Goal: Find contact information: Find contact information

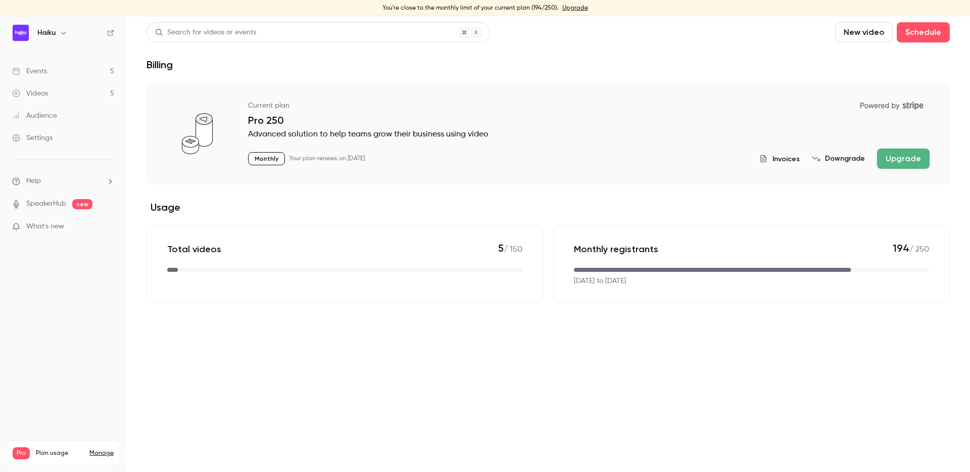
click at [59, 72] on link "Events 5" at bounding box center [63, 71] width 126 height 22
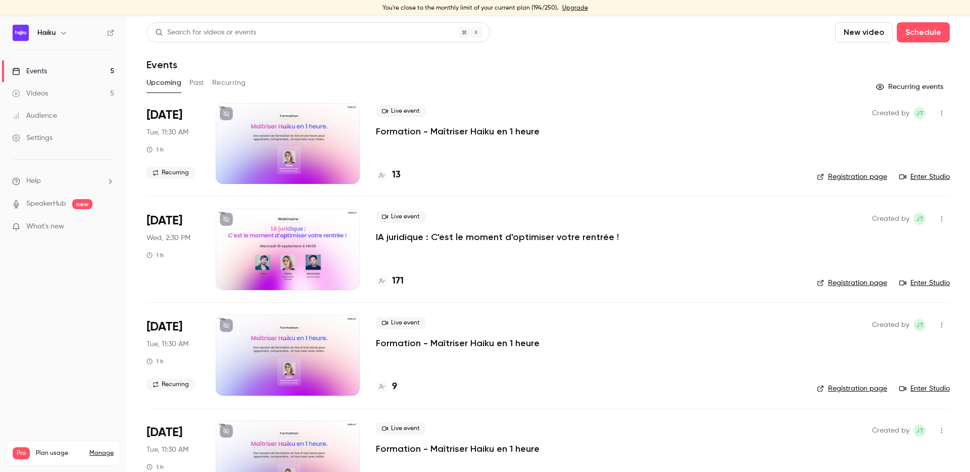
click at [284, 252] on div at bounding box center [288, 249] width 144 height 81
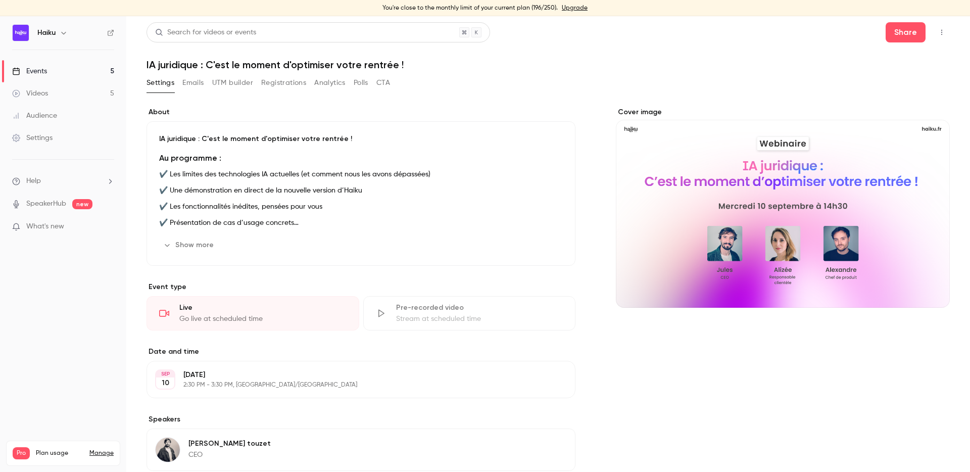
click at [85, 78] on link "Events 5" at bounding box center [63, 71] width 126 height 22
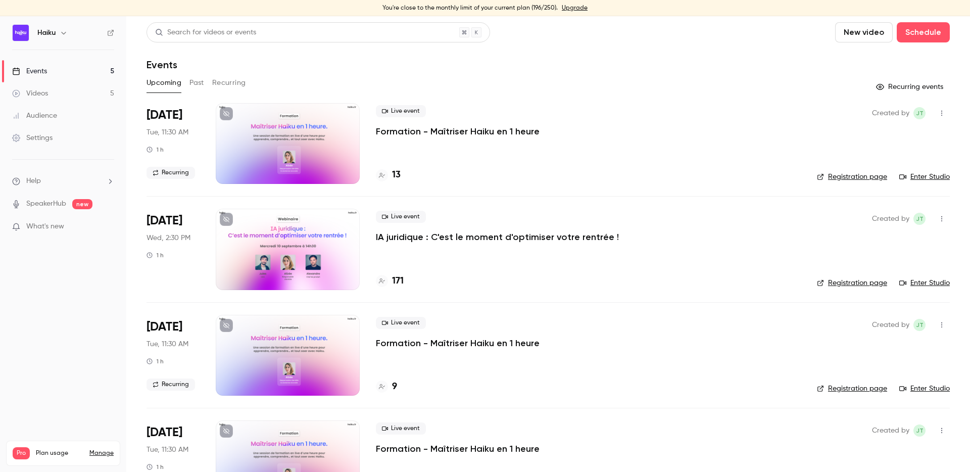
click at [290, 251] on div at bounding box center [288, 249] width 144 height 81
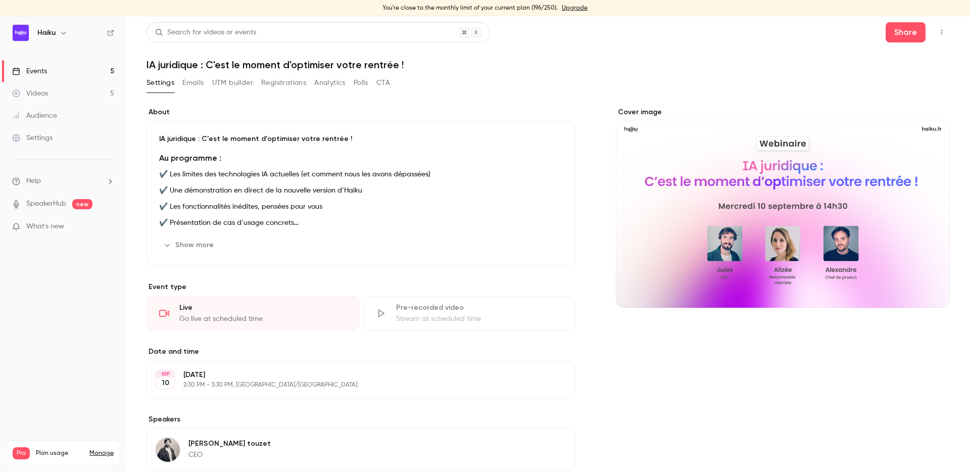
click at [227, 82] on button "UTM builder" at bounding box center [232, 83] width 41 height 16
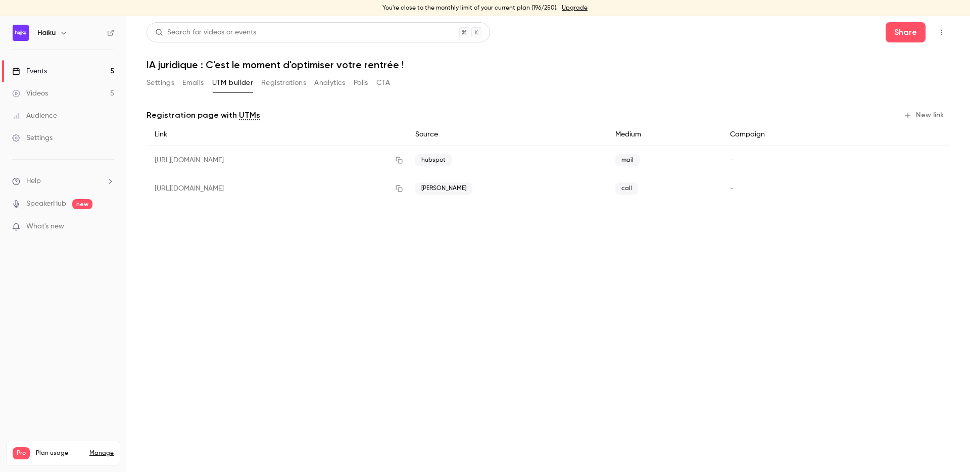
click at [168, 86] on button "Settings" at bounding box center [161, 83] width 28 height 16
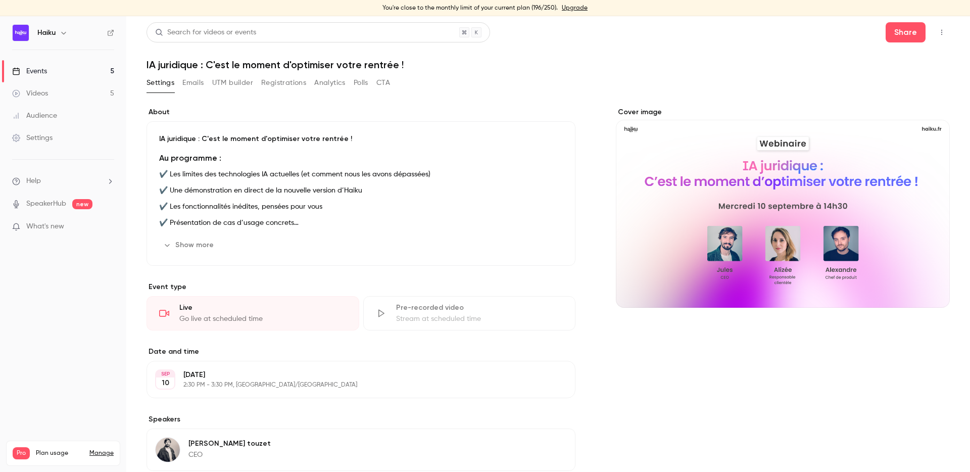
click at [275, 86] on button "Registrations" at bounding box center [283, 83] width 45 height 16
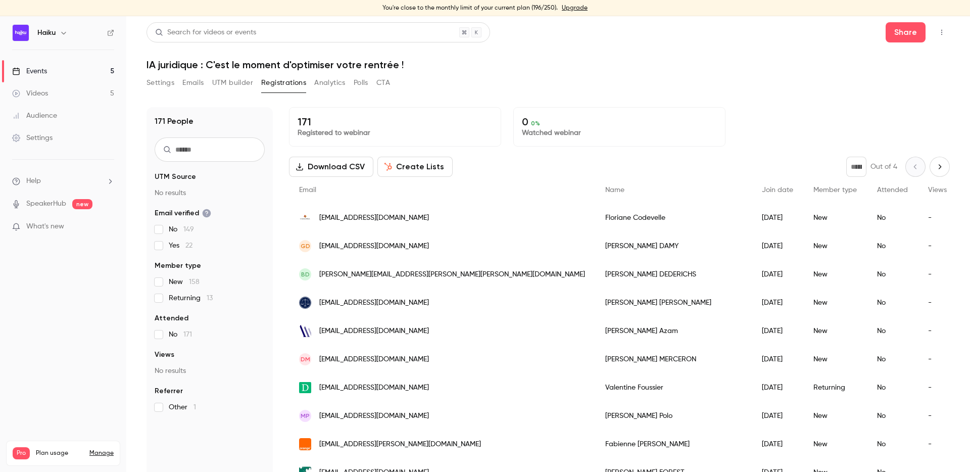
click at [209, 149] on input "text" at bounding box center [210, 149] width 110 height 24
paste input "**********"
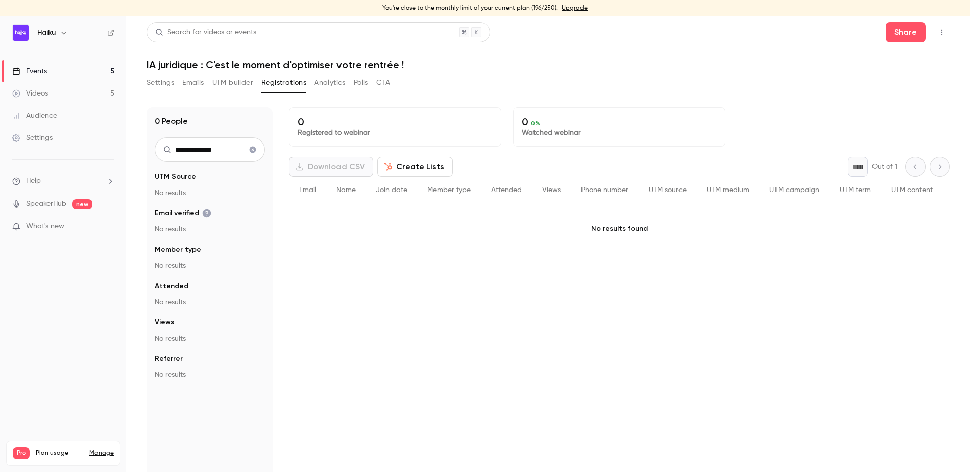
click at [221, 150] on input "**********" at bounding box center [210, 149] width 110 height 24
type input "******"
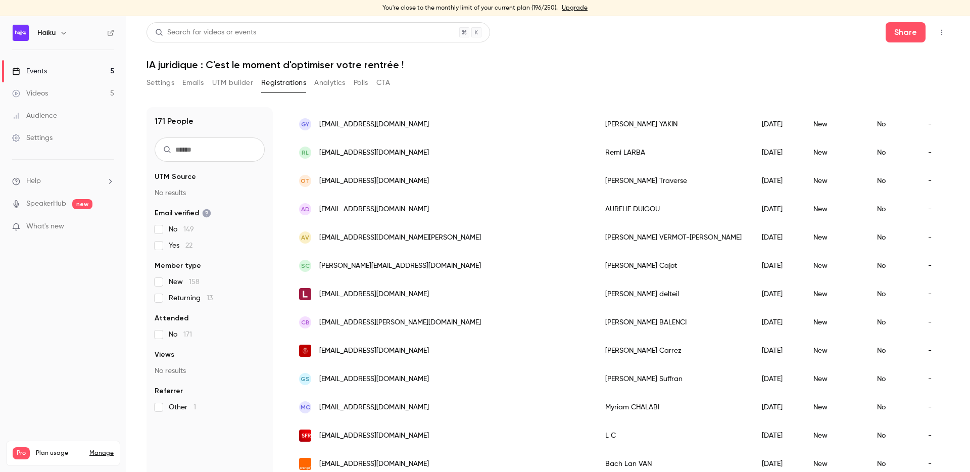
scroll to position [12, 0]
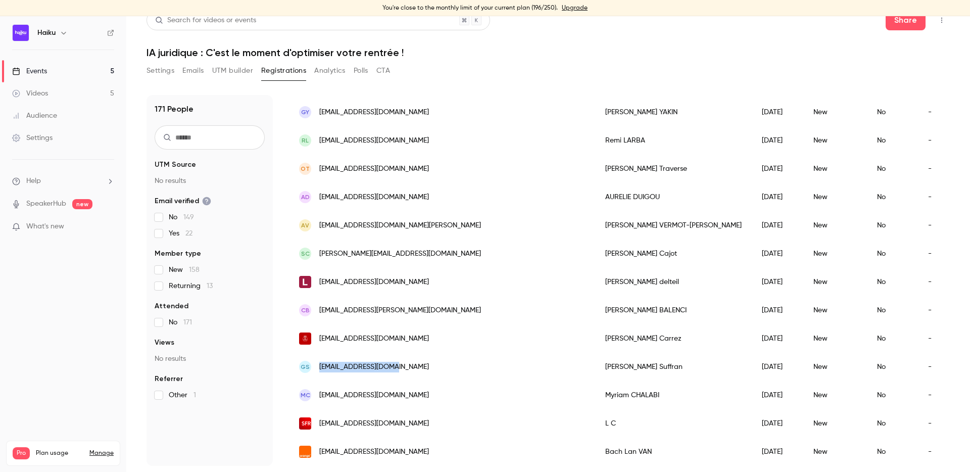
copy span "gs@suffran-avocat.fr"
drag, startPoint x: 394, startPoint y: 365, endPoint x: 320, endPoint y: 365, distance: 73.3
click at [320, 365] on div "GS gs@suffran-avocat.fr" at bounding box center [442, 367] width 306 height 28
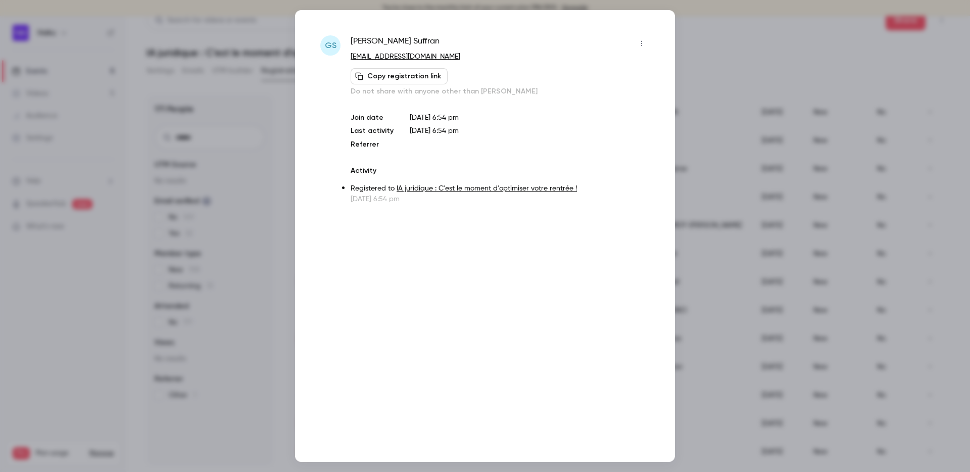
click at [804, 312] on div at bounding box center [485, 236] width 970 height 472
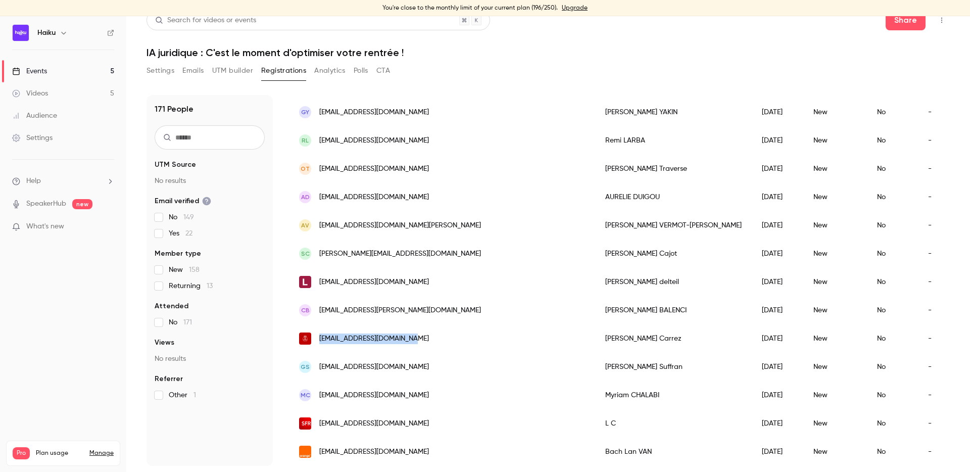
copy span "[EMAIL_ADDRESS][DOMAIN_NAME]"
drag, startPoint x: 437, startPoint y: 334, endPoint x: 315, endPoint y: 334, distance: 121.8
click at [315, 334] on div "[EMAIL_ADDRESS][DOMAIN_NAME]" at bounding box center [442, 338] width 306 height 28
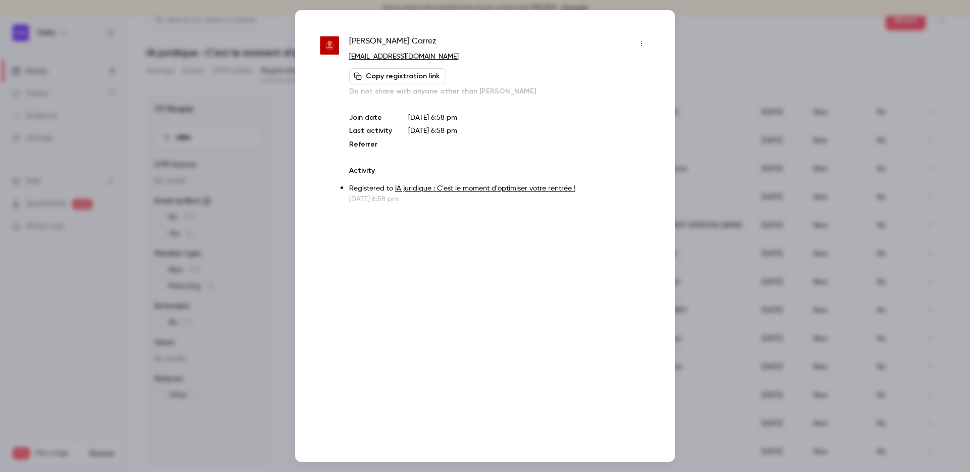
click at [735, 349] on div at bounding box center [485, 236] width 970 height 472
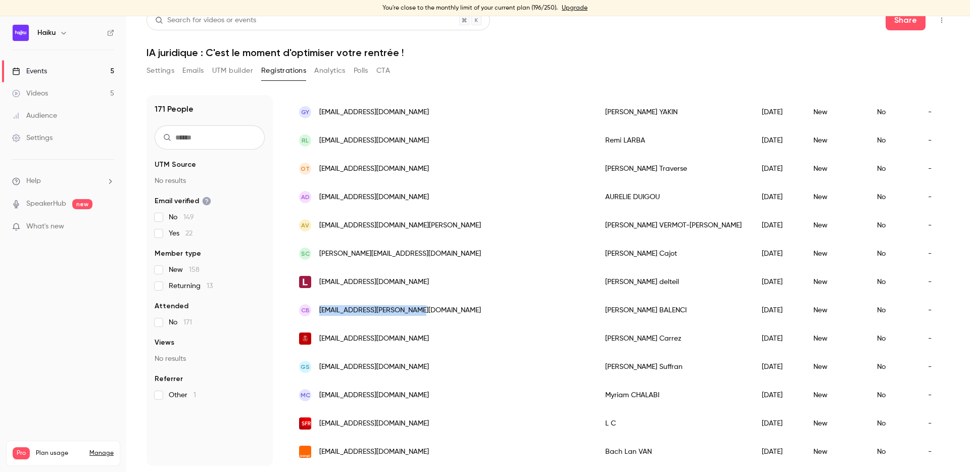
copy span "[EMAIL_ADDRESS][PERSON_NAME][DOMAIN_NAME]"
drag, startPoint x: 432, startPoint y: 310, endPoint x: 317, endPoint y: 311, distance: 114.7
click at [317, 311] on div "CB balenci.christine@gmail.com" at bounding box center [442, 310] width 306 height 28
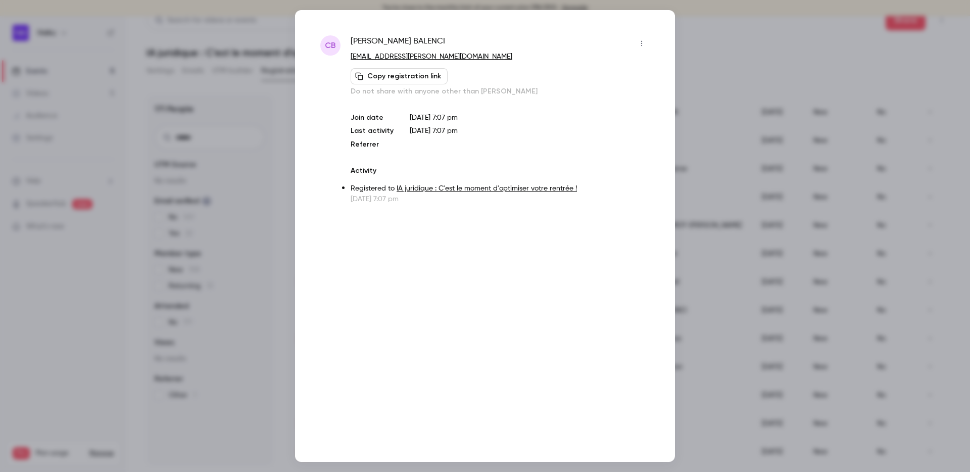
click at [740, 331] on div at bounding box center [485, 236] width 970 height 472
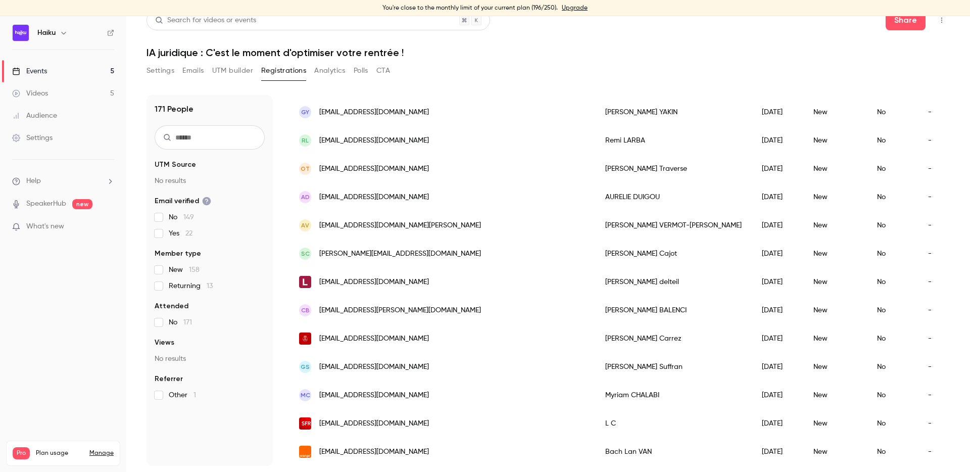
copy span "[EMAIL_ADDRESS][DOMAIN_NAME]"
drag, startPoint x: 432, startPoint y: 284, endPoint x: 321, endPoint y: 284, distance: 111.2
click at [321, 284] on div "[EMAIL_ADDRESS][DOMAIN_NAME]" at bounding box center [442, 282] width 306 height 28
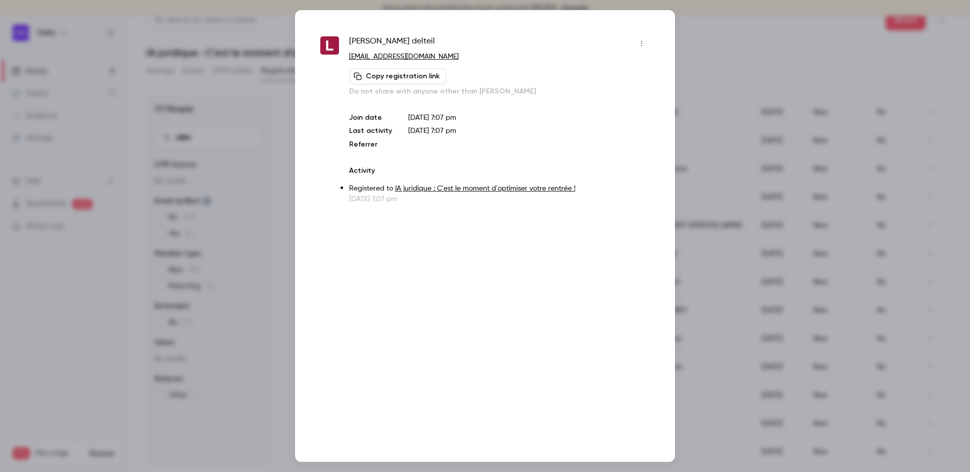
click at [732, 224] on div at bounding box center [485, 236] width 970 height 472
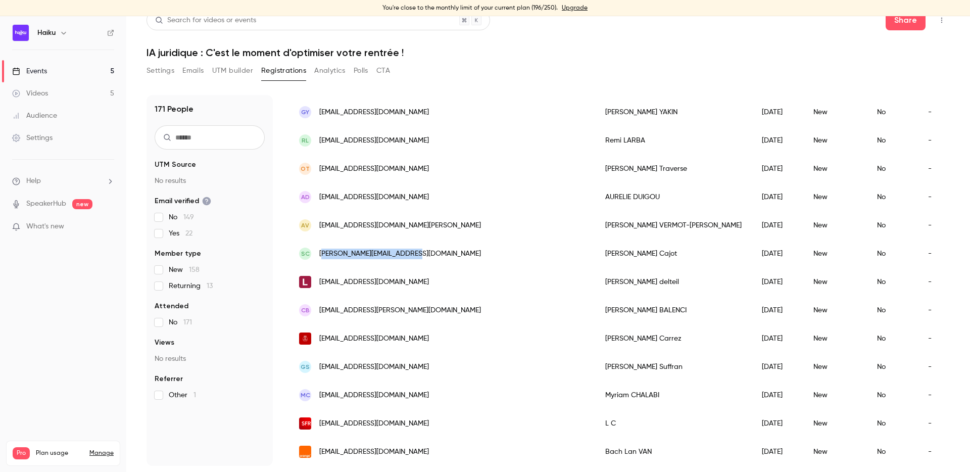
copy span "ophie.cajot@lsc-avocat.fr"
copy span "[PERSON_NAME][EMAIL_ADDRESS][DOMAIN_NAME]"
drag, startPoint x: 421, startPoint y: 252, endPoint x: 320, endPoint y: 252, distance: 101.6
click at [320, 252] on div "SC sophie.cajot@lsc-avocat.fr" at bounding box center [442, 253] width 306 height 28
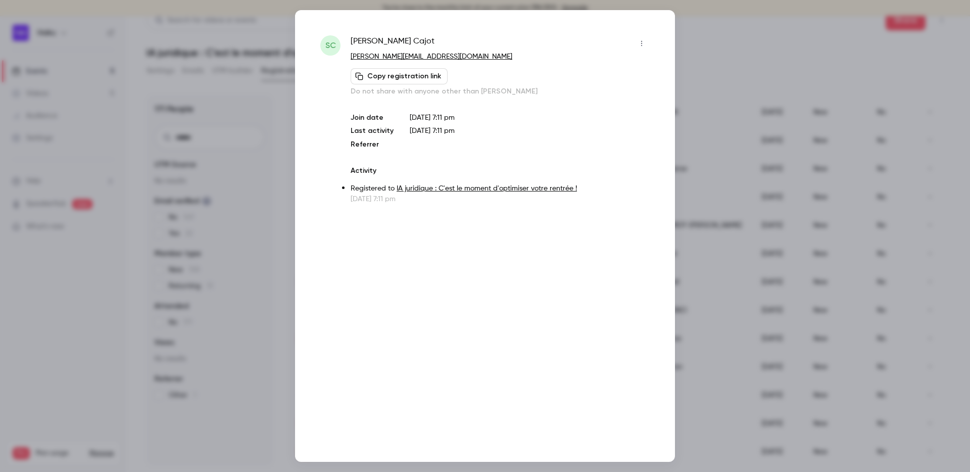
click at [703, 223] on div at bounding box center [485, 236] width 970 height 472
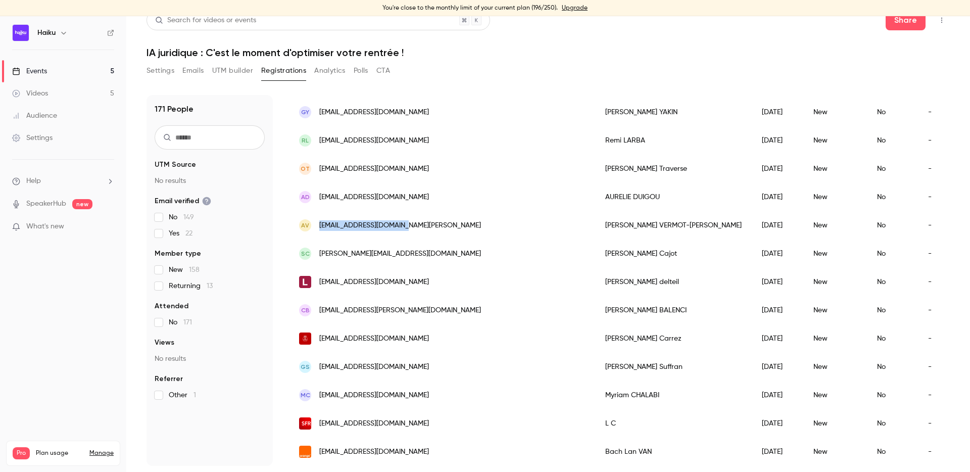
copy span "[EMAIL_ADDRESS][DOMAIN_NAME][PERSON_NAME]"
drag, startPoint x: 416, startPoint y: 226, endPoint x: 317, endPoint y: 226, distance: 98.5
click at [317, 226] on div "AV avd@vermot-desroches.eu" at bounding box center [442, 225] width 306 height 28
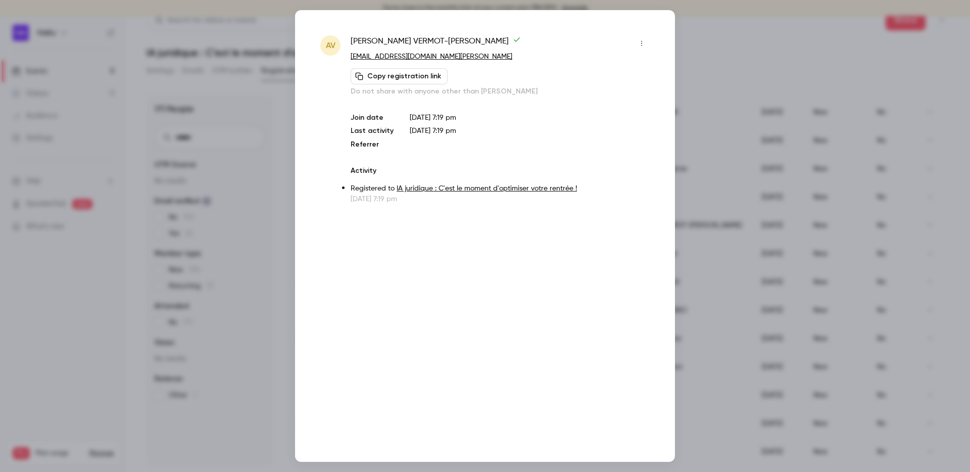
click at [743, 263] on div at bounding box center [485, 236] width 970 height 472
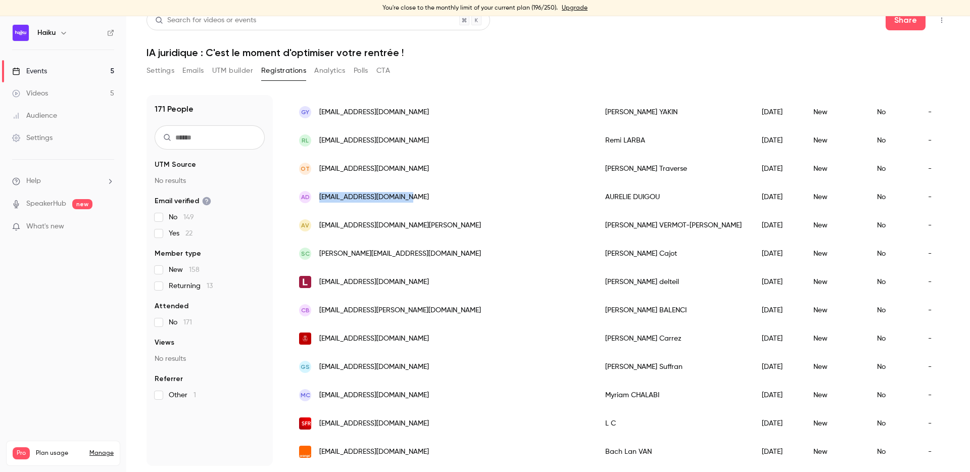
copy span "[EMAIL_ADDRESS][DOMAIN_NAME]"
drag, startPoint x: 419, startPoint y: 198, endPoint x: 315, endPoint y: 197, distance: 104.1
click at [315, 197] on div "AD aduigou.avocat@gmail.com" at bounding box center [442, 197] width 306 height 28
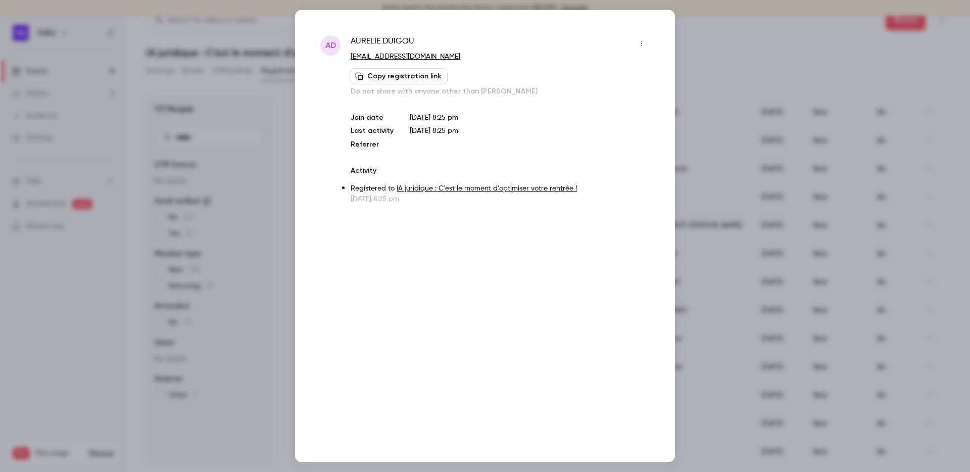
click at [727, 270] on div at bounding box center [485, 236] width 970 height 472
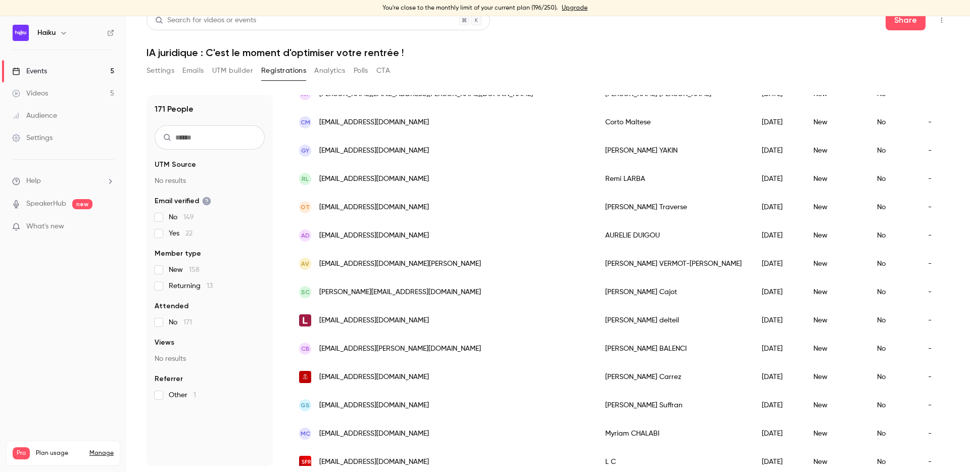
scroll to position [1042, 0]
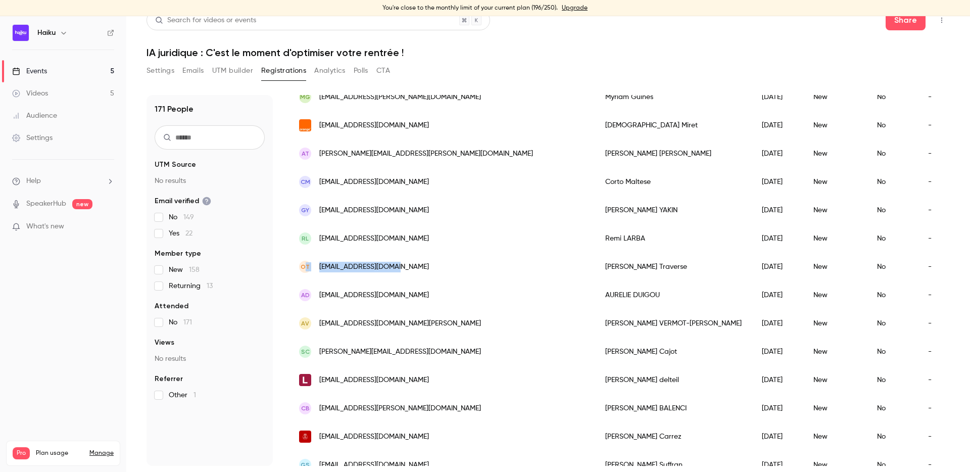
copy div "T otraverse44@gmail.com"
copy span "[EMAIL_ADDRESS][DOMAIN_NAME]"
drag, startPoint x: 415, startPoint y: 267, endPoint x: 320, endPoint y: 266, distance: 95.5
click at [320, 266] on div "OT otraverse44@gmail.com" at bounding box center [442, 267] width 306 height 28
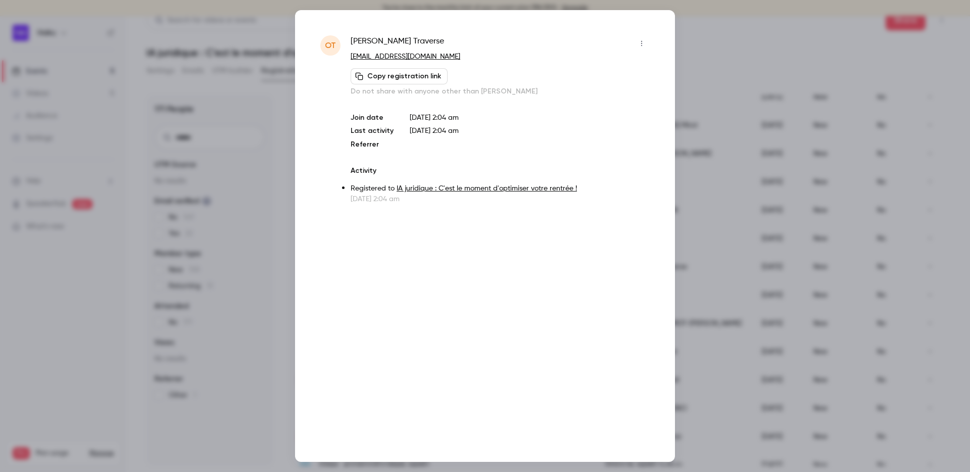
click at [711, 216] on div at bounding box center [485, 236] width 970 height 472
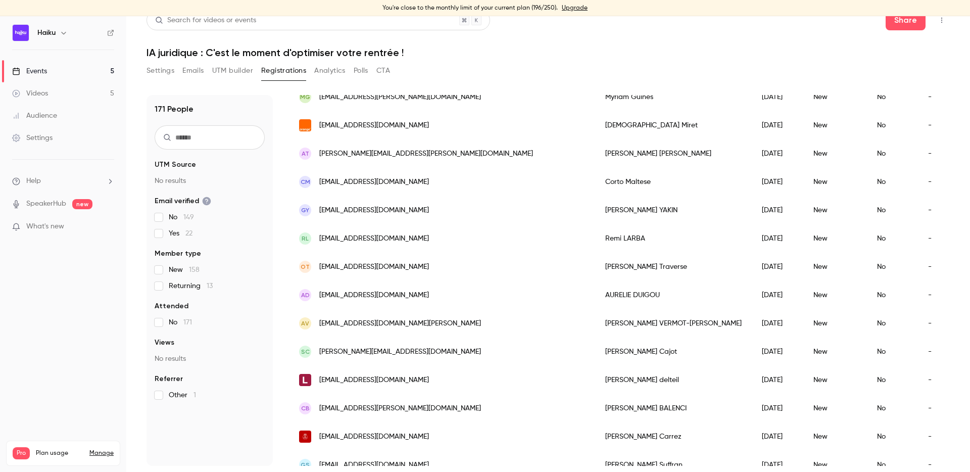
scroll to position [1024, 0]
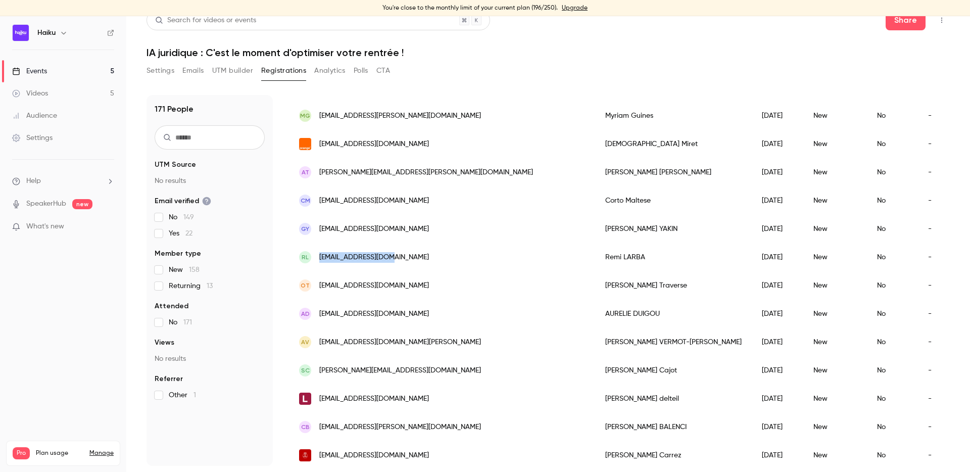
drag, startPoint x: 414, startPoint y: 261, endPoint x: 320, endPoint y: 260, distance: 94.5
click at [320, 260] on div "RL remilarba@gmail.com" at bounding box center [442, 257] width 306 height 28
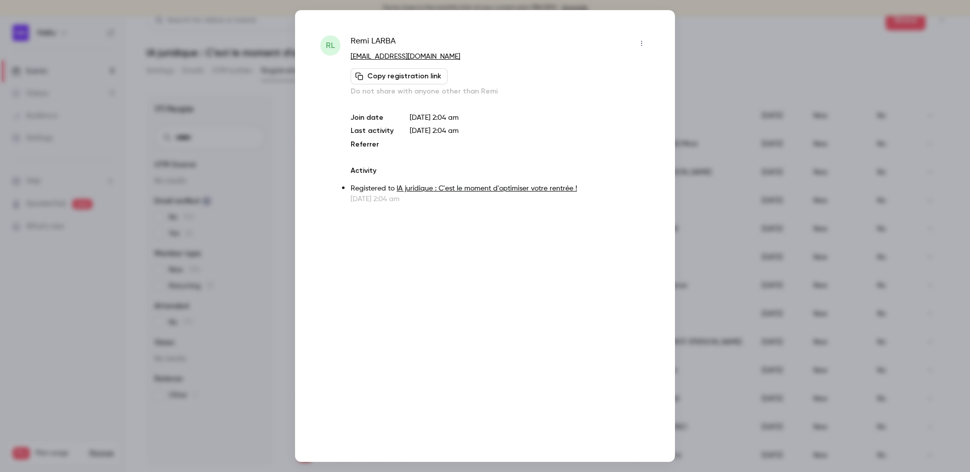
click at [734, 247] on div at bounding box center [485, 236] width 970 height 472
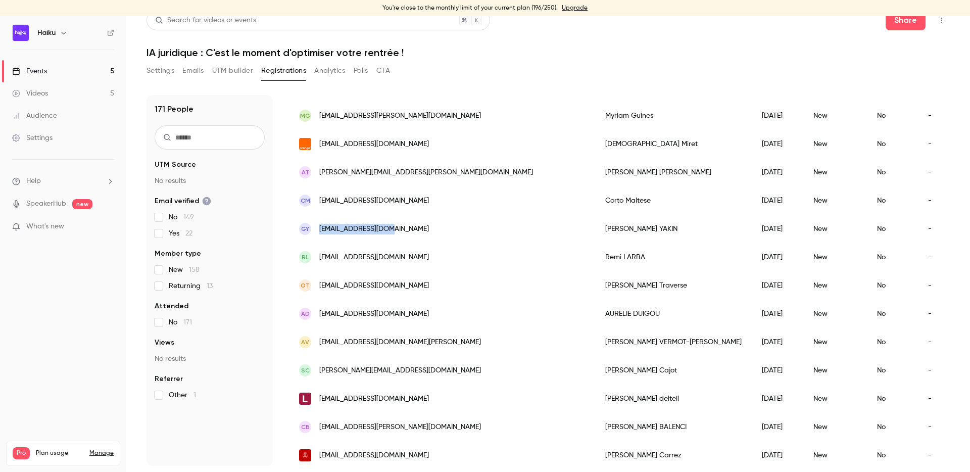
drag, startPoint x: 408, startPoint y: 228, endPoint x: 320, endPoint y: 227, distance: 87.9
click at [320, 227] on div "GY fareyakin@gmail.com" at bounding box center [442, 229] width 306 height 28
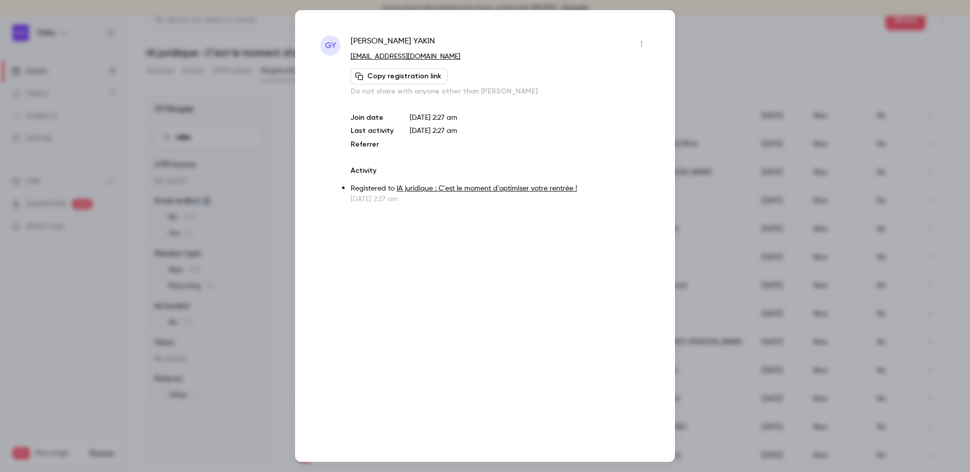
click at [688, 211] on div at bounding box center [485, 236] width 970 height 472
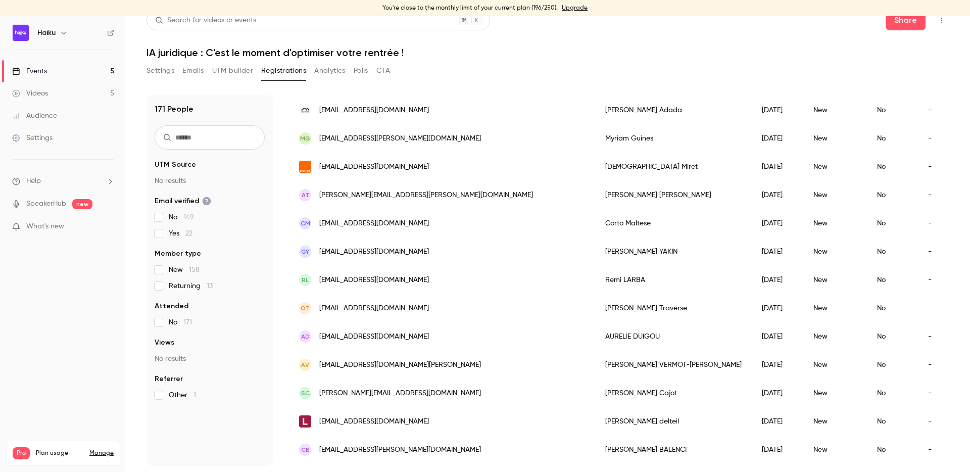
scroll to position [971, 0]
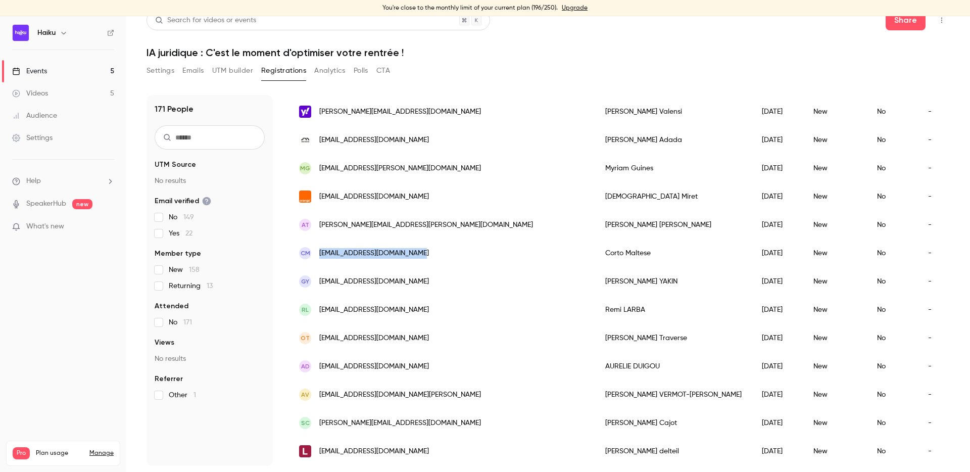
drag, startPoint x: 425, startPoint y: 253, endPoint x: 320, endPoint y: 253, distance: 105.1
click at [320, 253] on div "CM corto.maltese1042@gmail.com" at bounding box center [442, 253] width 306 height 28
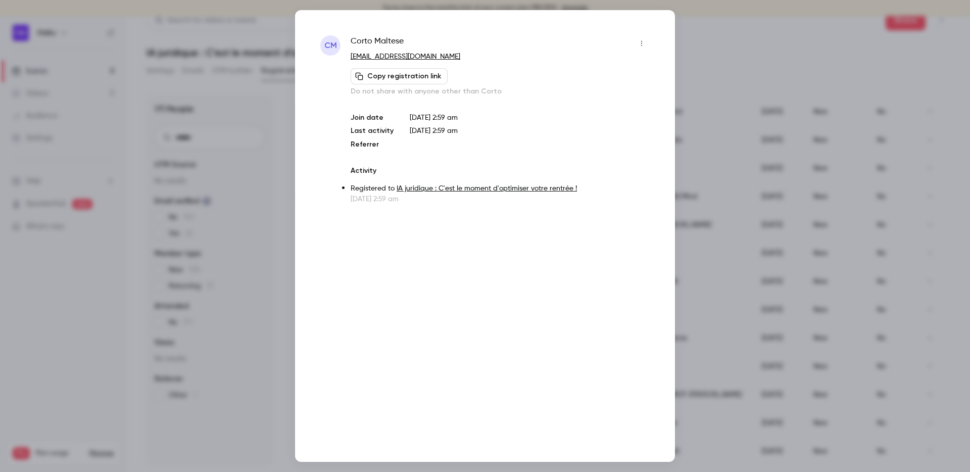
click at [683, 163] on div at bounding box center [485, 236] width 970 height 472
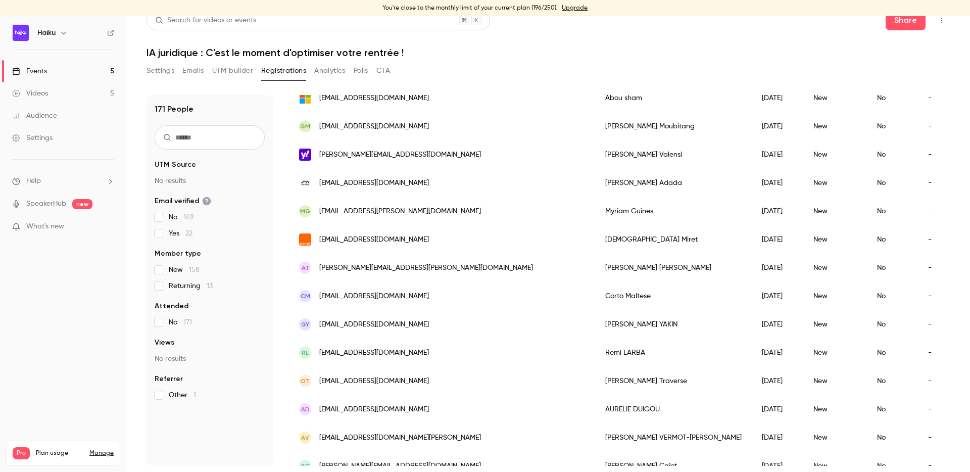
scroll to position [873, 0]
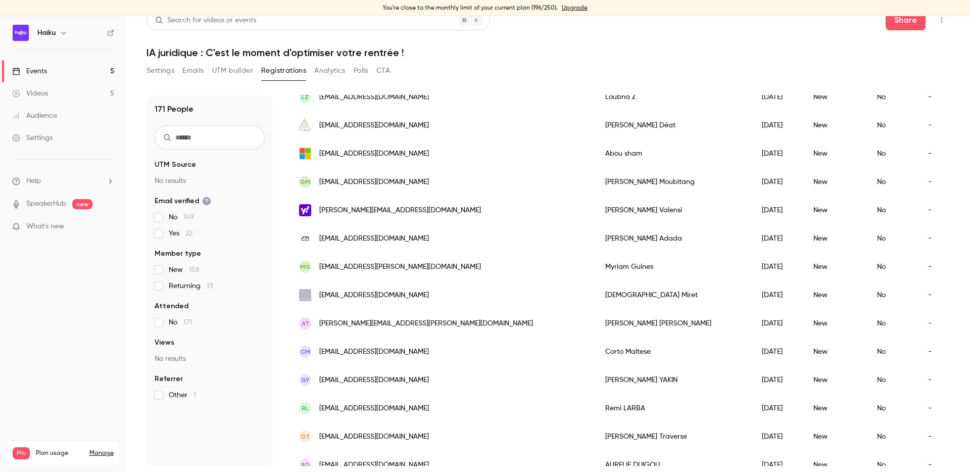
drag, startPoint x: 387, startPoint y: 290, endPoint x: 310, endPoint y: 289, distance: 76.8
click at [310, 289] on div "[EMAIL_ADDRESS][DOMAIN_NAME]" at bounding box center [442, 295] width 306 height 28
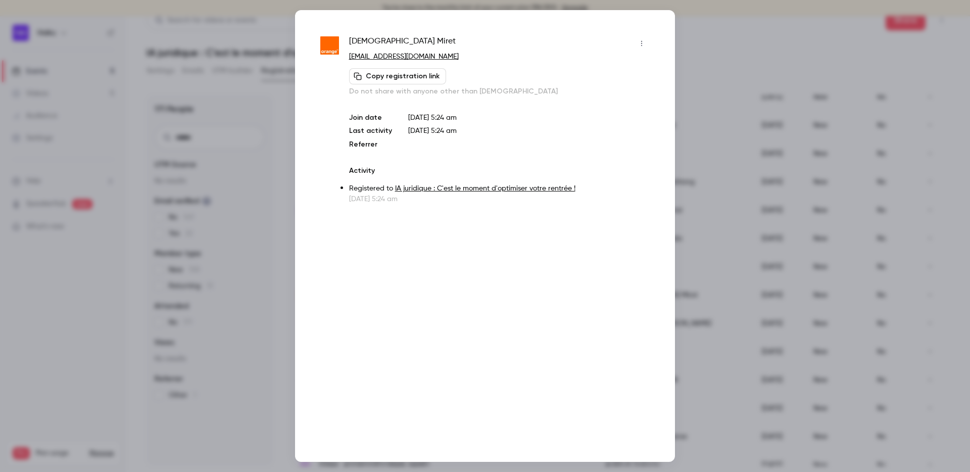
click at [247, 273] on div at bounding box center [485, 236] width 970 height 472
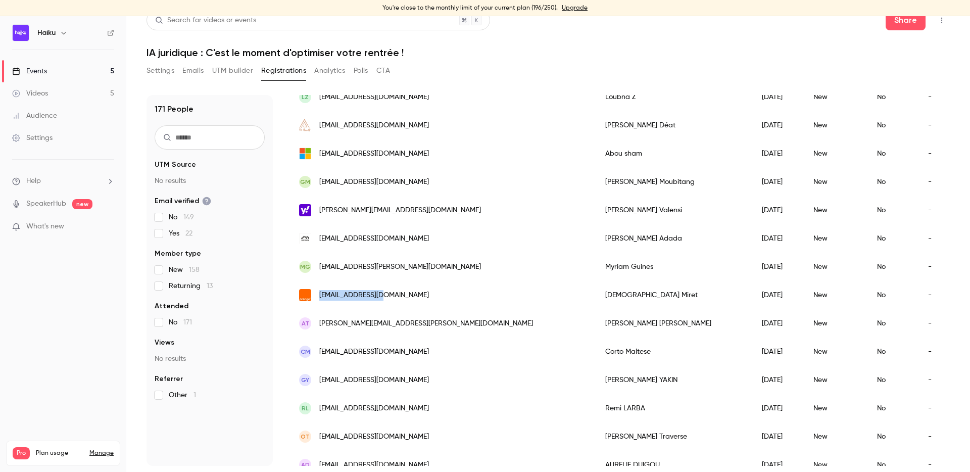
drag, startPoint x: 397, startPoint y: 292, endPoint x: 319, endPoint y: 292, distance: 77.3
click at [319, 292] on div "[EMAIL_ADDRESS][DOMAIN_NAME]" at bounding box center [442, 295] width 306 height 28
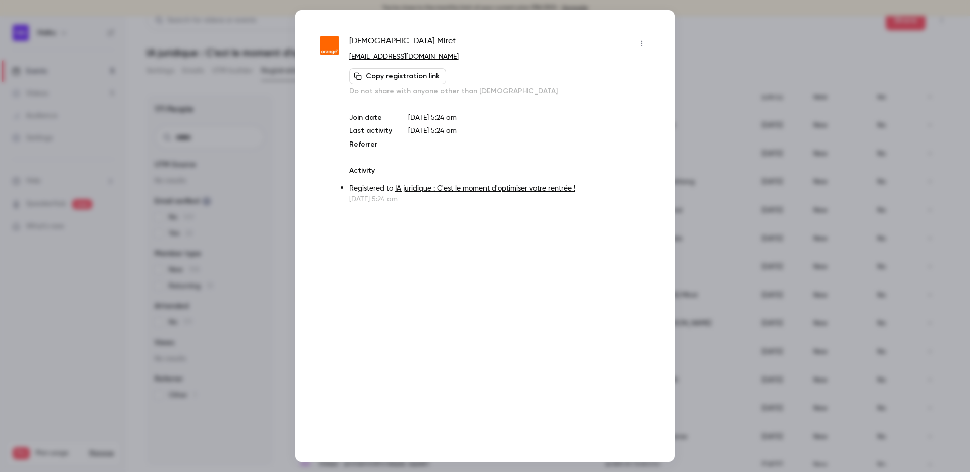
click at [704, 299] on div at bounding box center [485, 236] width 970 height 472
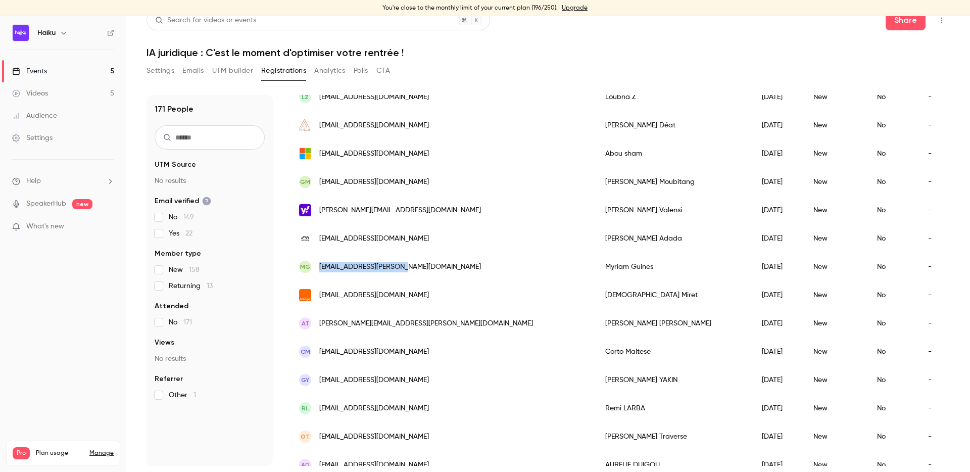
drag, startPoint x: 412, startPoint y: 265, endPoint x: 320, endPoint y: 264, distance: 92.0
click at [320, 264] on div "MG guines.myriam@gmail.com" at bounding box center [442, 267] width 306 height 28
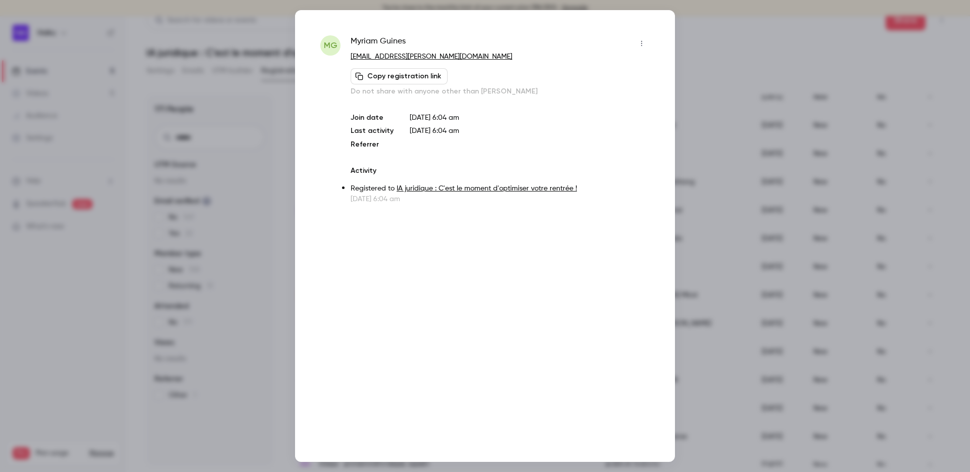
click at [722, 277] on div at bounding box center [485, 236] width 970 height 472
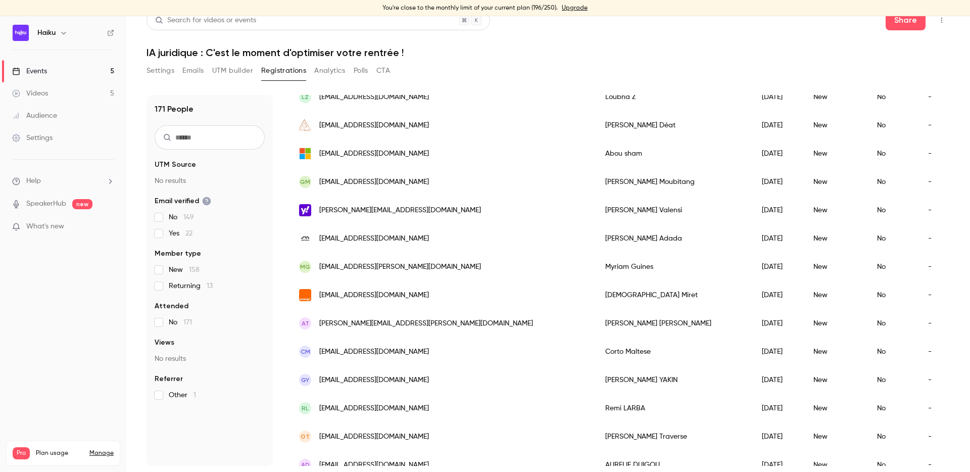
drag, startPoint x: 426, startPoint y: 237, endPoint x: 321, endPoint y: 238, distance: 105.1
click at [321, 238] on div "[EMAIL_ADDRESS][DOMAIN_NAME]" at bounding box center [442, 238] width 306 height 28
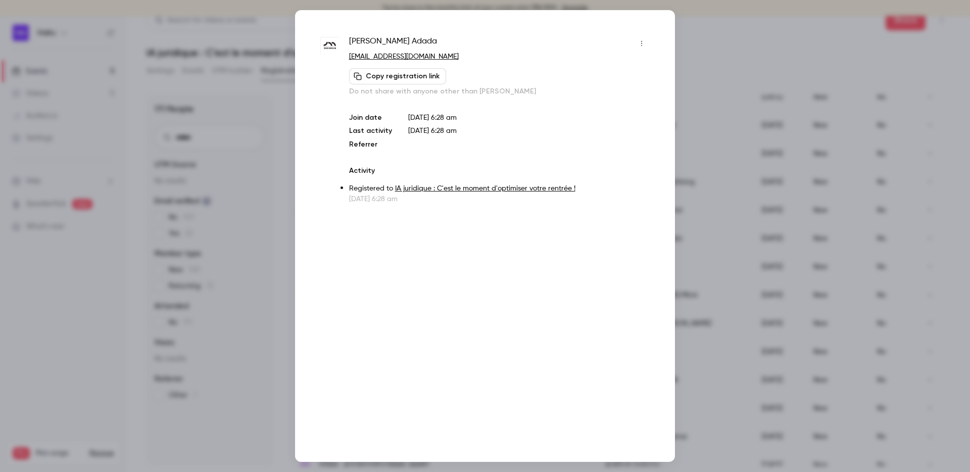
click at [723, 304] on div at bounding box center [485, 236] width 970 height 472
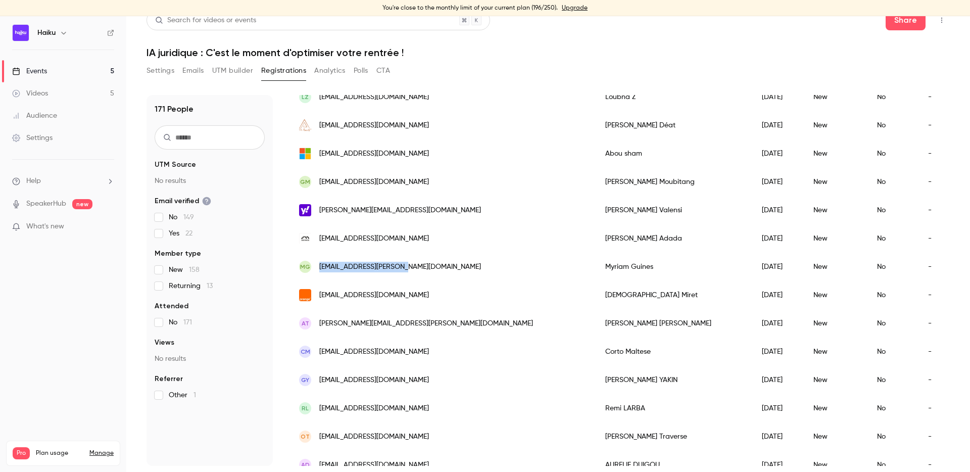
drag, startPoint x: 425, startPoint y: 269, endPoint x: 320, endPoint y: 268, distance: 105.1
click at [320, 268] on div "MG guines.myriam@gmail.com" at bounding box center [442, 267] width 306 height 28
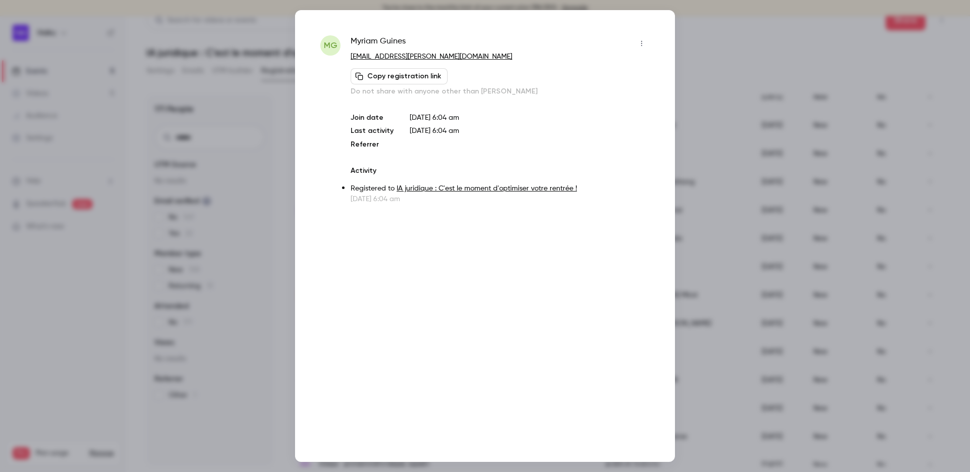
click at [734, 273] on div at bounding box center [485, 236] width 970 height 472
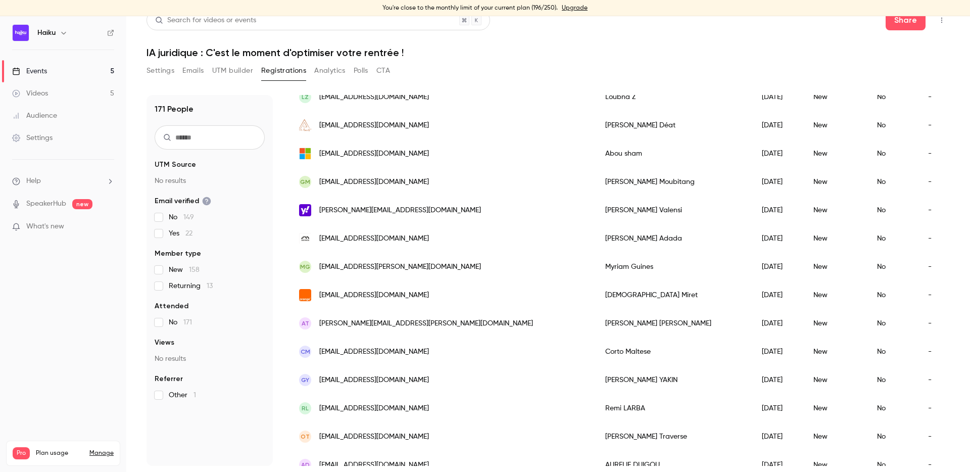
drag, startPoint x: 421, startPoint y: 239, endPoint x: 317, endPoint y: 241, distance: 103.6
click at [317, 241] on div "[EMAIL_ADDRESS][DOMAIN_NAME]" at bounding box center [442, 238] width 306 height 28
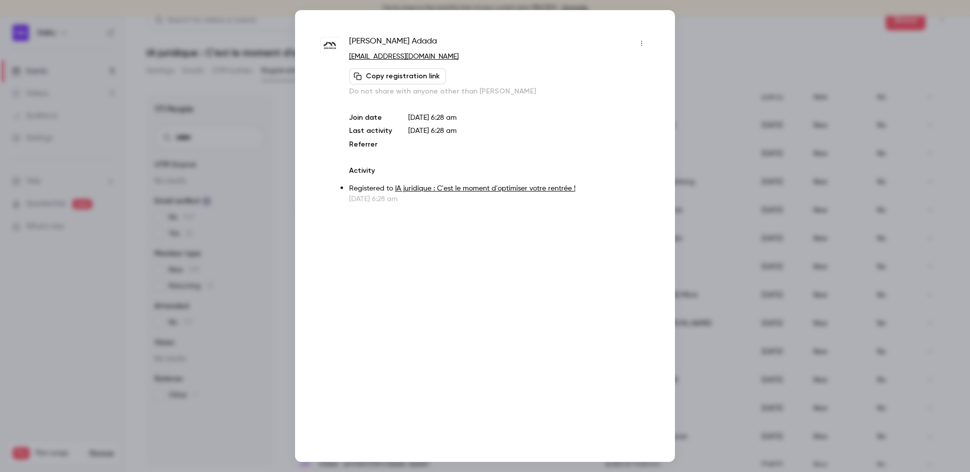
click at [706, 232] on div at bounding box center [485, 236] width 970 height 472
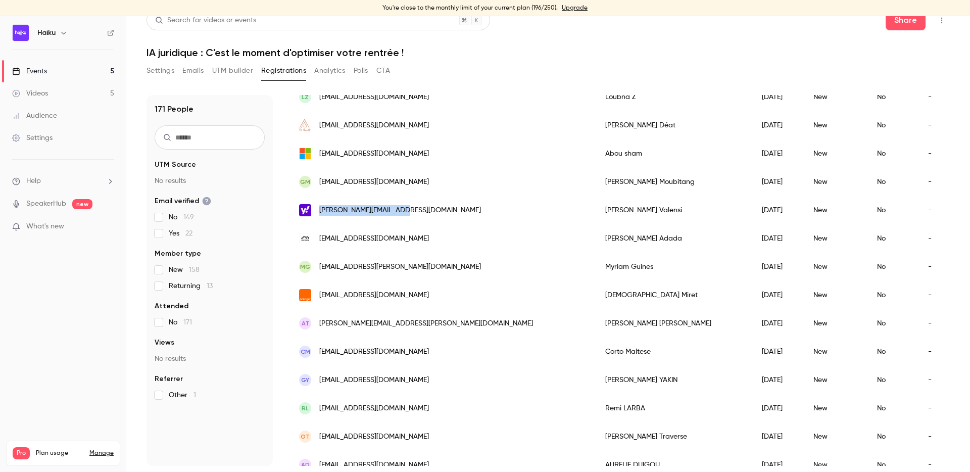
drag, startPoint x: 405, startPoint y: 209, endPoint x: 320, endPoint y: 210, distance: 84.4
click at [320, 210] on div "[PERSON_NAME][EMAIL_ADDRESS][DOMAIN_NAME]" at bounding box center [442, 210] width 306 height 28
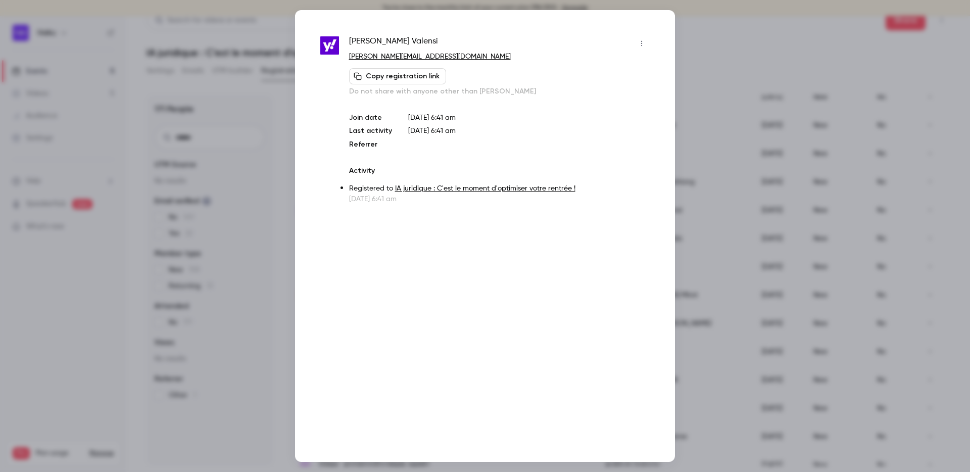
click at [700, 296] on div at bounding box center [485, 236] width 970 height 472
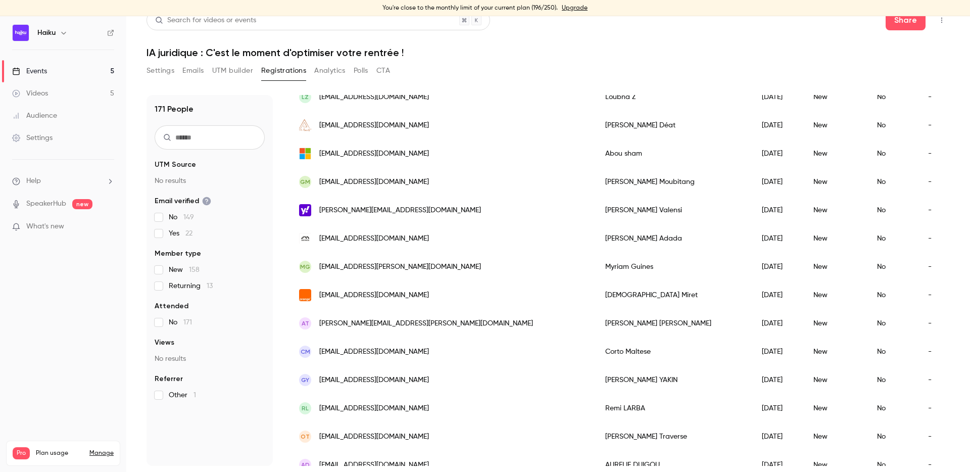
drag, startPoint x: 421, startPoint y: 236, endPoint x: 320, endPoint y: 236, distance: 101.1
click at [320, 236] on div "[EMAIL_ADDRESS][DOMAIN_NAME]" at bounding box center [442, 238] width 306 height 28
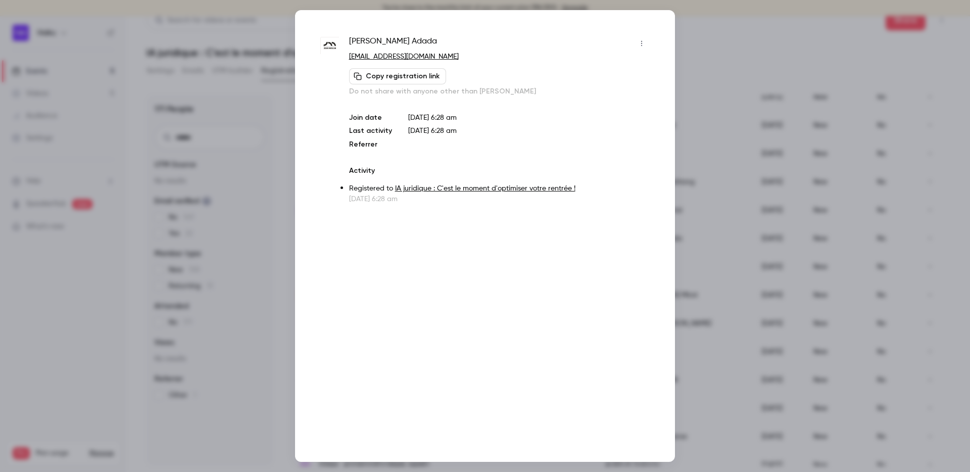
click at [713, 323] on div at bounding box center [485, 236] width 970 height 472
click at [867, 323] on div "No" at bounding box center [892, 323] width 51 height 28
click at [707, 194] on div at bounding box center [485, 236] width 970 height 472
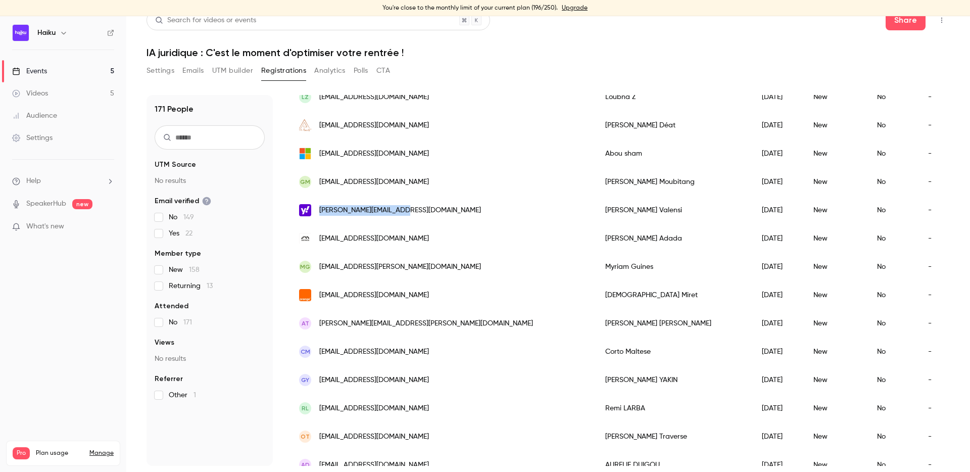
drag, startPoint x: 406, startPoint y: 208, endPoint x: 318, endPoint y: 210, distance: 88.4
click at [318, 210] on div "[PERSON_NAME][EMAIL_ADDRESS][DOMAIN_NAME]" at bounding box center [442, 210] width 306 height 28
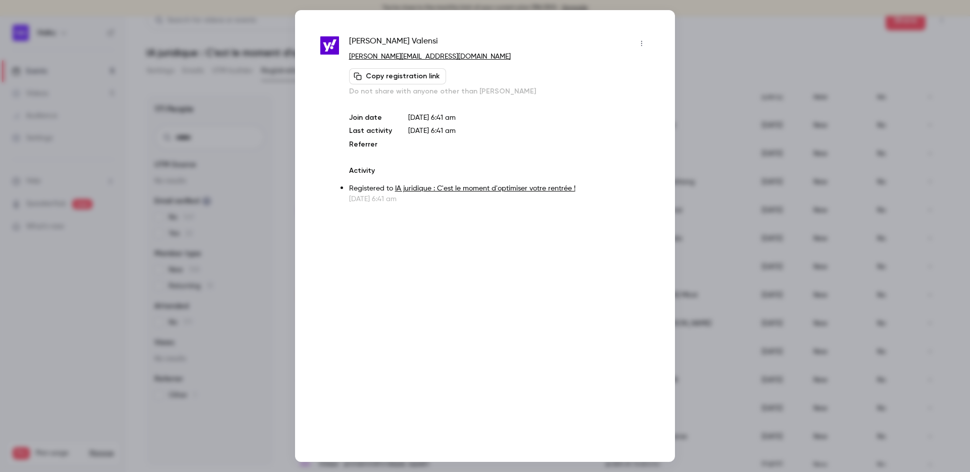
click at [681, 207] on div at bounding box center [485, 236] width 970 height 472
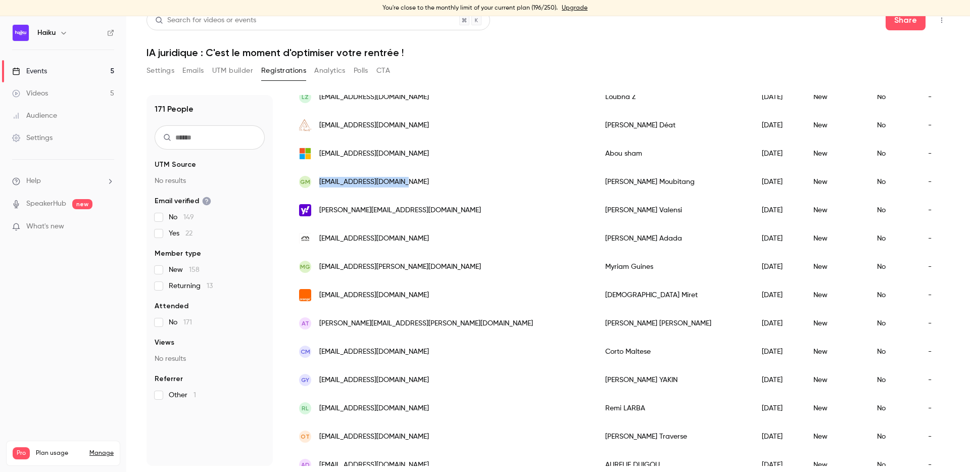
drag, startPoint x: 413, startPoint y: 180, endPoint x: 316, endPoint y: 180, distance: 96.5
click at [316, 180] on div "GM moubitang2006@gmail.com" at bounding box center [442, 182] width 306 height 28
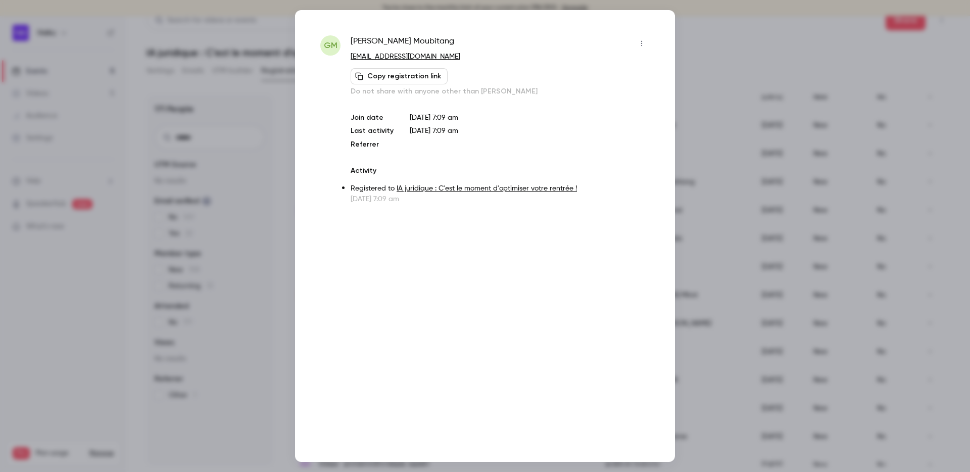
click at [688, 178] on div at bounding box center [485, 236] width 970 height 472
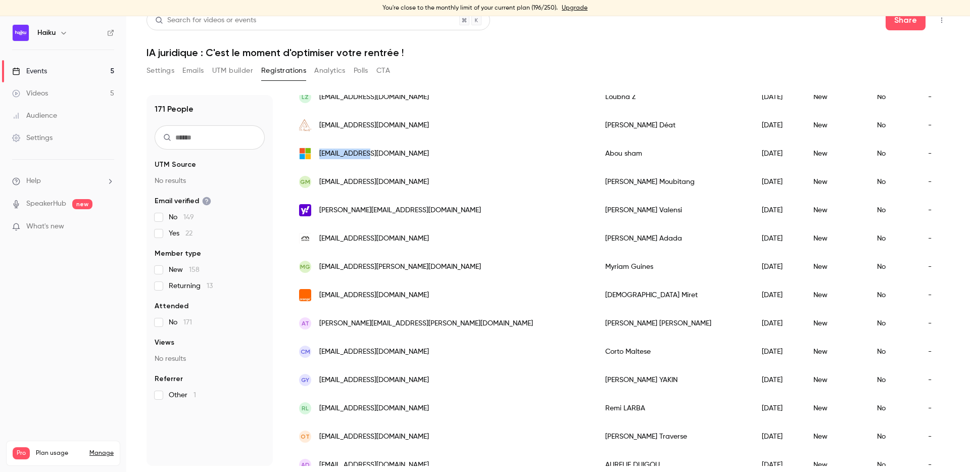
drag, startPoint x: 363, startPoint y: 151, endPoint x: 320, endPoint y: 151, distance: 42.4
click at [320, 151] on div "[EMAIL_ADDRESS][DOMAIN_NAME]" at bounding box center [442, 153] width 306 height 28
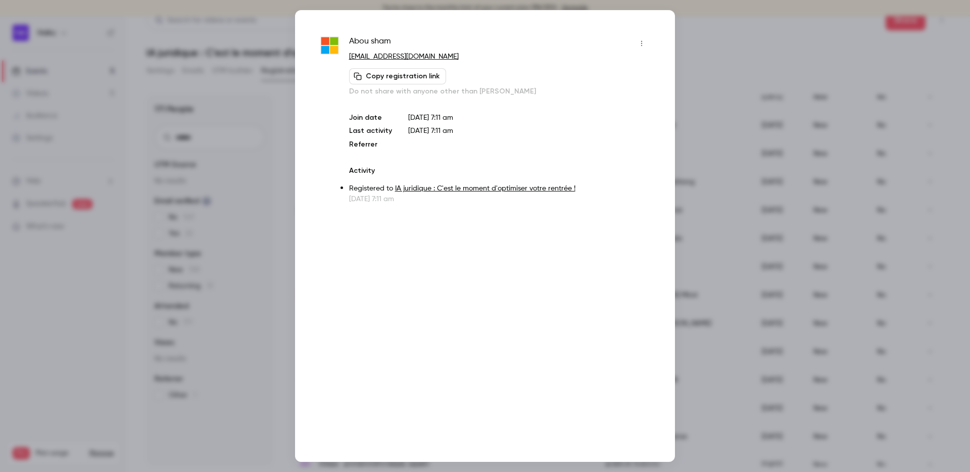
click at [706, 269] on div at bounding box center [485, 236] width 970 height 472
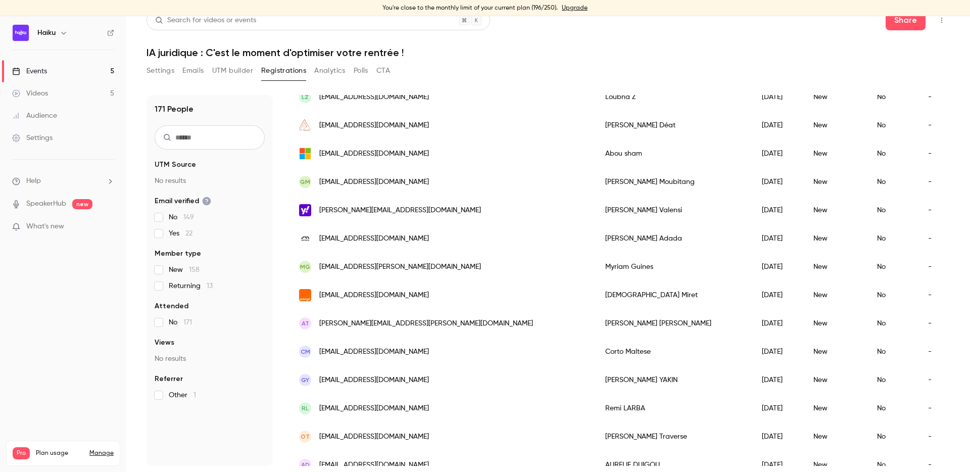
drag, startPoint x: 422, startPoint y: 236, endPoint x: 321, endPoint y: 236, distance: 101.6
click at [321, 236] on div "[EMAIL_ADDRESS][DOMAIN_NAME]" at bounding box center [442, 238] width 306 height 28
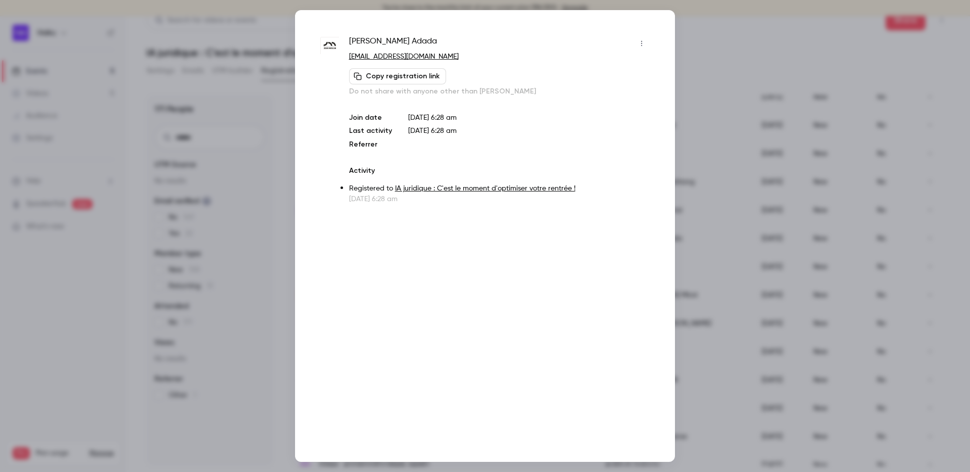
click at [709, 156] on div at bounding box center [485, 236] width 970 height 472
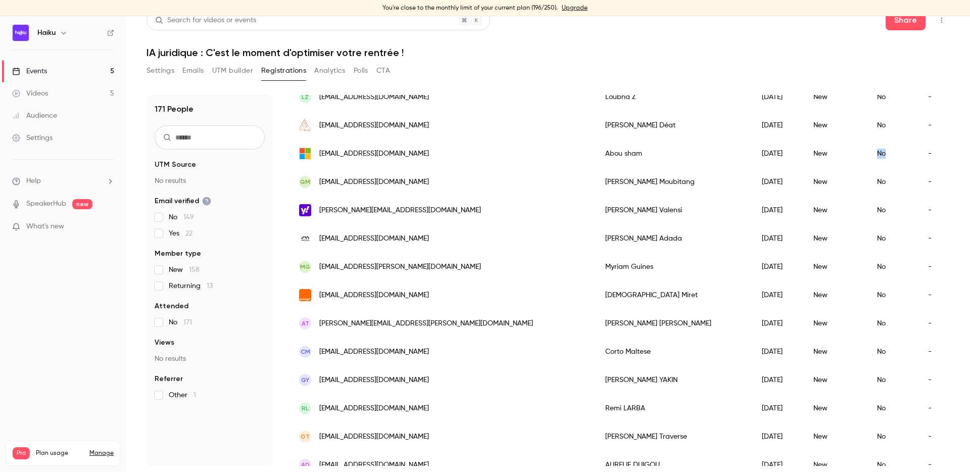
click at [867, 156] on div "No" at bounding box center [892, 153] width 51 height 28
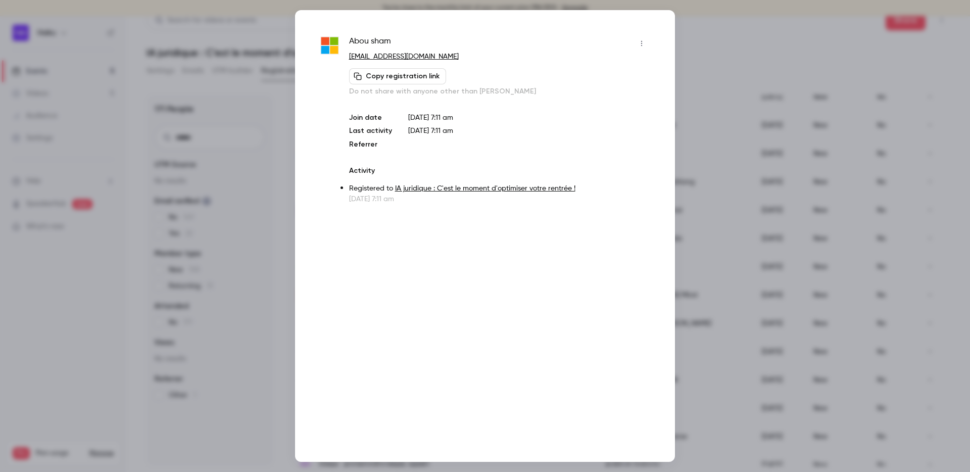
click at [700, 117] on div at bounding box center [485, 236] width 970 height 472
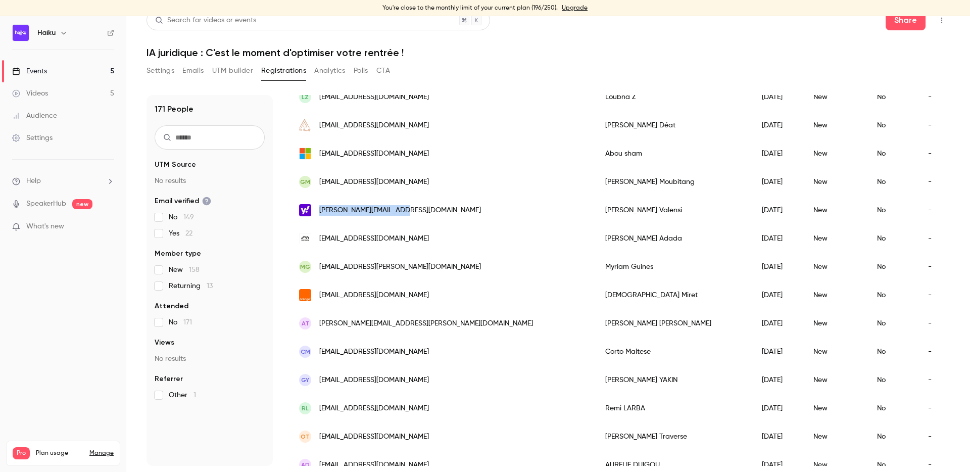
drag, startPoint x: 405, startPoint y: 207, endPoint x: 320, endPoint y: 208, distance: 84.9
click at [320, 208] on div "[PERSON_NAME][EMAIL_ADDRESS][DOMAIN_NAME]" at bounding box center [442, 210] width 306 height 28
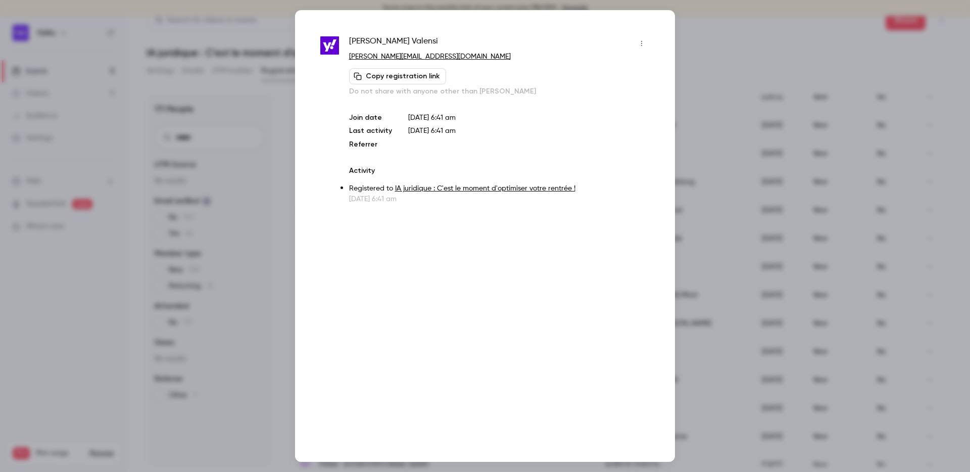
click at [709, 175] on div at bounding box center [485, 236] width 970 height 472
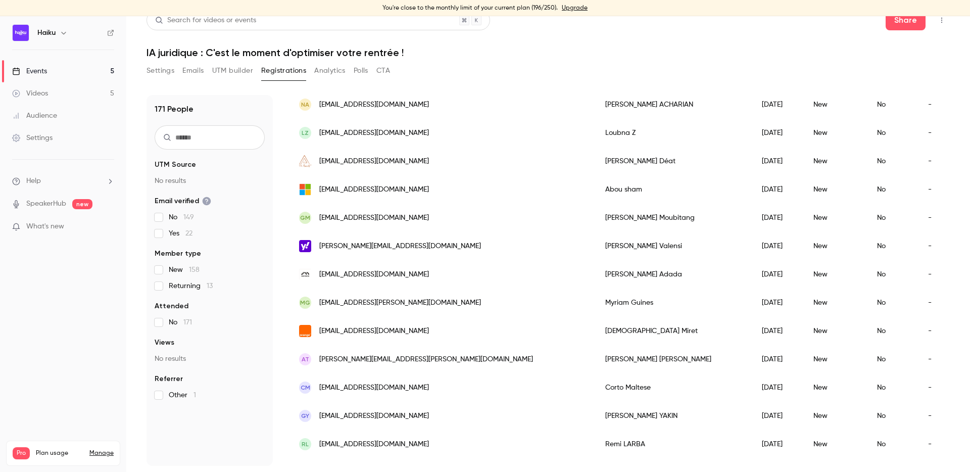
scroll to position [822, 0]
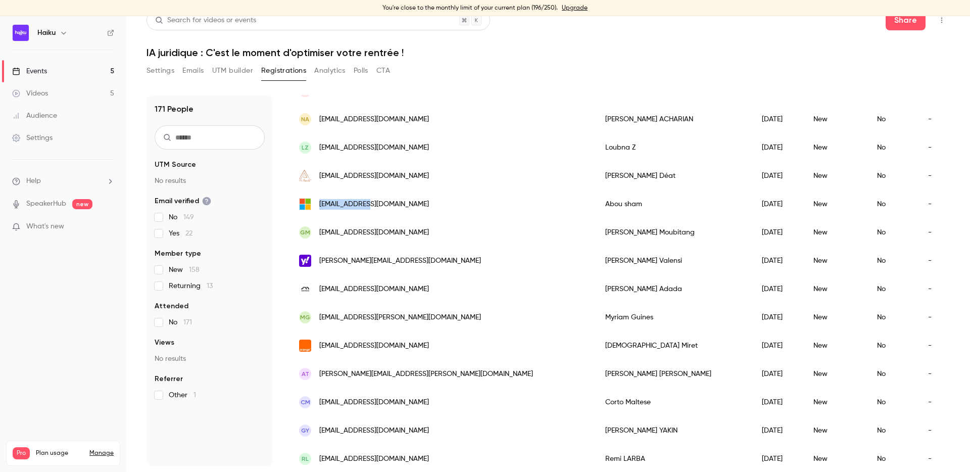
drag, startPoint x: 372, startPoint y: 213, endPoint x: 318, endPoint y: 205, distance: 55.1
click at [318, 205] on div "[EMAIL_ADDRESS][DOMAIN_NAME]" at bounding box center [442, 204] width 306 height 28
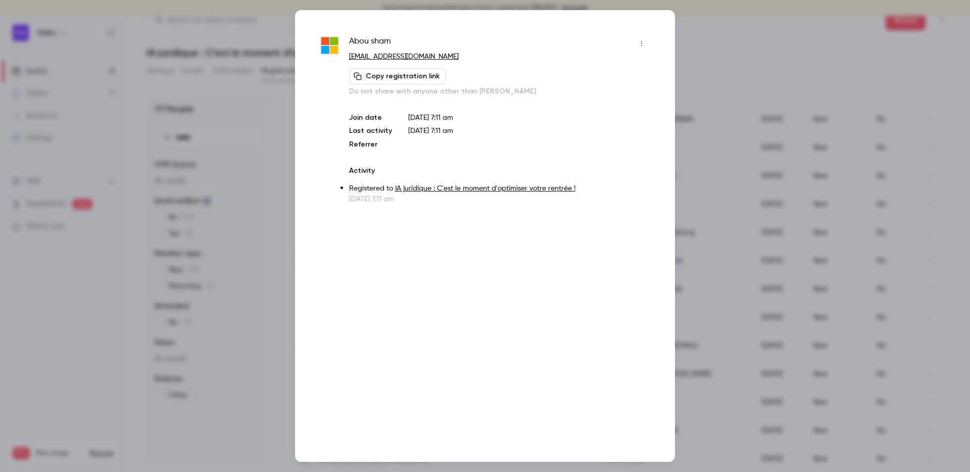
click at [271, 305] on div at bounding box center [485, 236] width 970 height 472
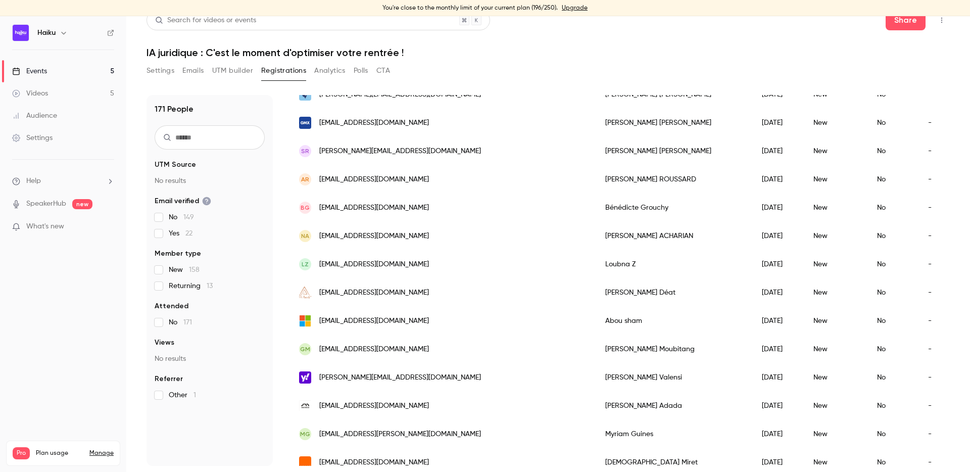
scroll to position [652, 0]
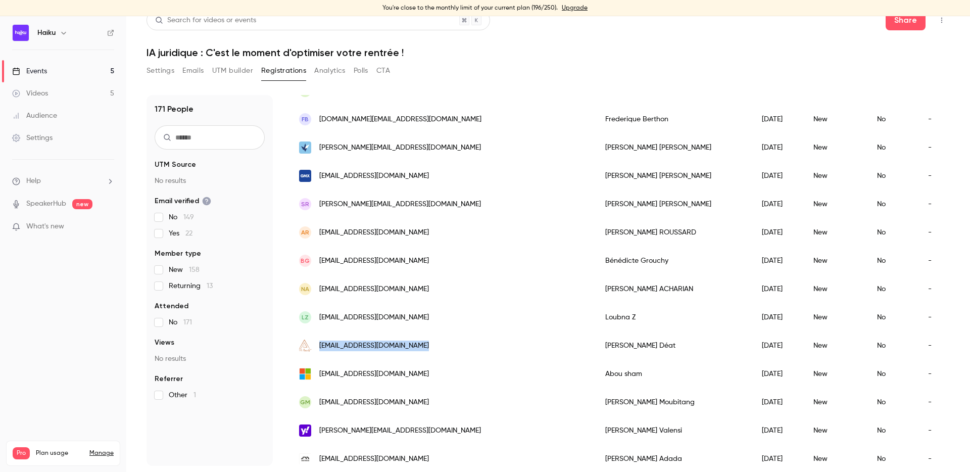
drag, startPoint x: 427, startPoint y: 346, endPoint x: 319, endPoint y: 345, distance: 107.6
click at [319, 345] on div "[EMAIL_ADDRESS][DOMAIN_NAME]" at bounding box center [442, 345] width 306 height 28
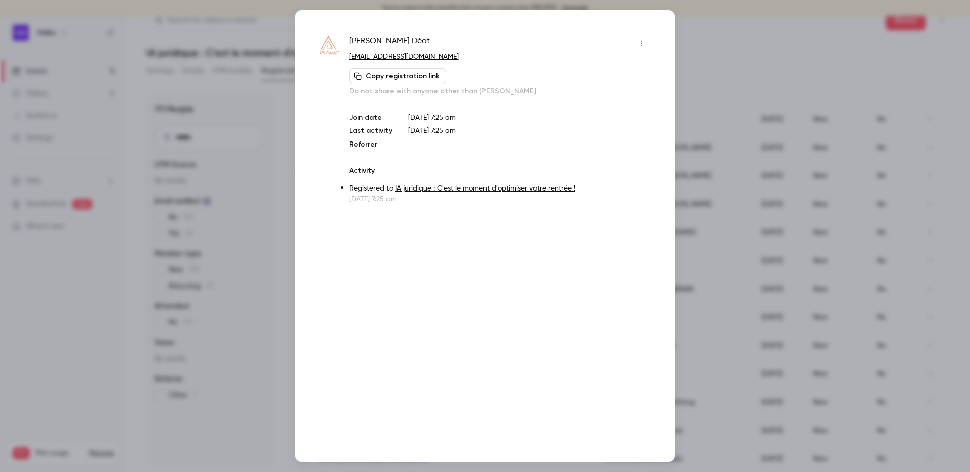
click at [743, 261] on div at bounding box center [485, 236] width 970 height 472
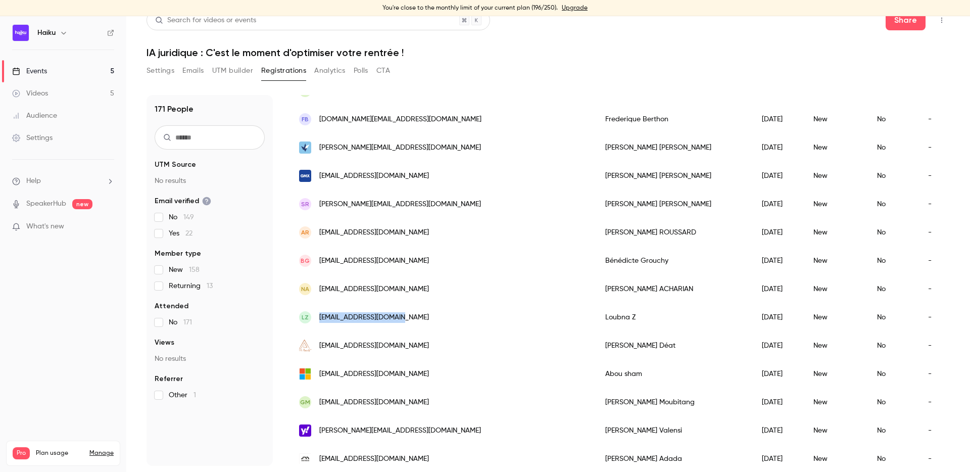
drag, startPoint x: 417, startPoint y: 318, endPoint x: 319, endPoint y: 318, distance: 98.5
click at [319, 318] on div "LZ loubna.zrari@gmail.com" at bounding box center [442, 317] width 306 height 28
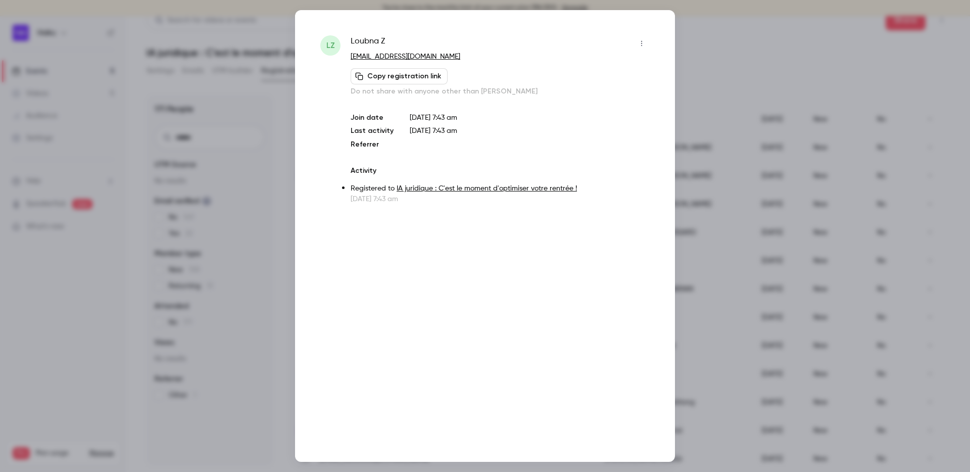
click at [272, 309] on div at bounding box center [485, 236] width 970 height 472
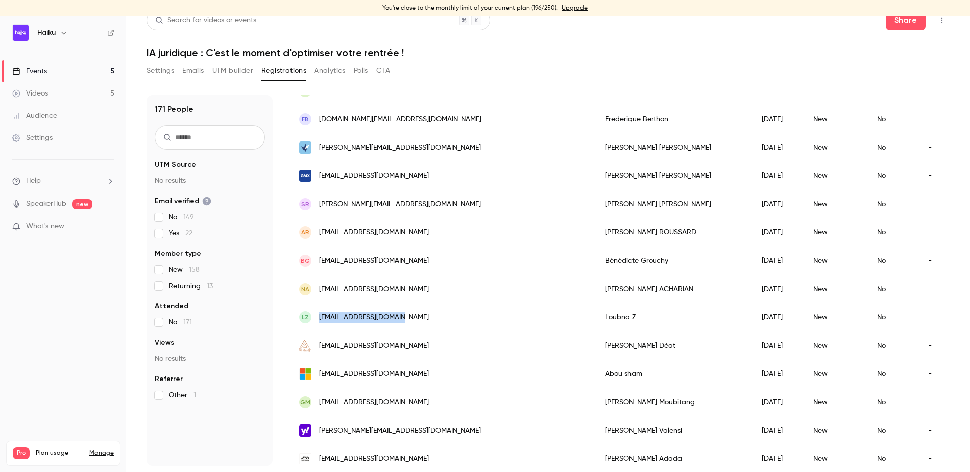
drag, startPoint x: 400, startPoint y: 318, endPoint x: 320, endPoint y: 318, distance: 79.8
click at [320, 318] on div "LZ loubna.zrari@gmail.com" at bounding box center [442, 317] width 306 height 28
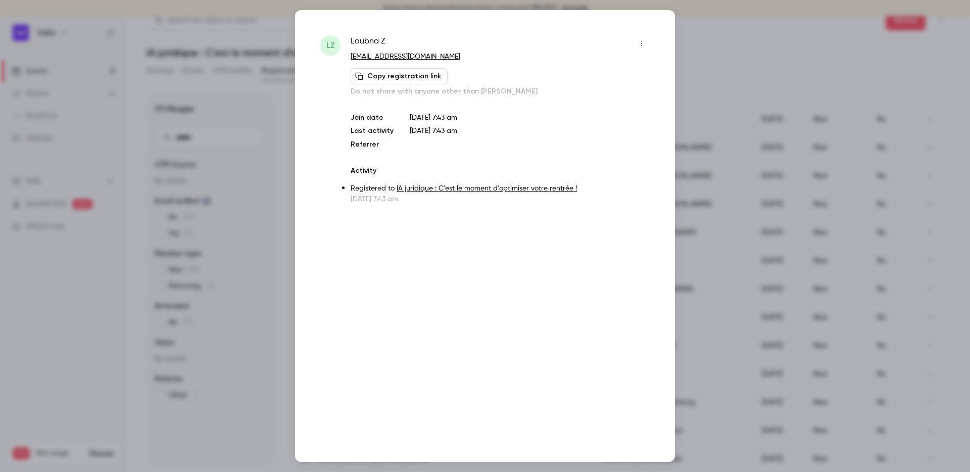
click at [265, 326] on div at bounding box center [485, 236] width 970 height 472
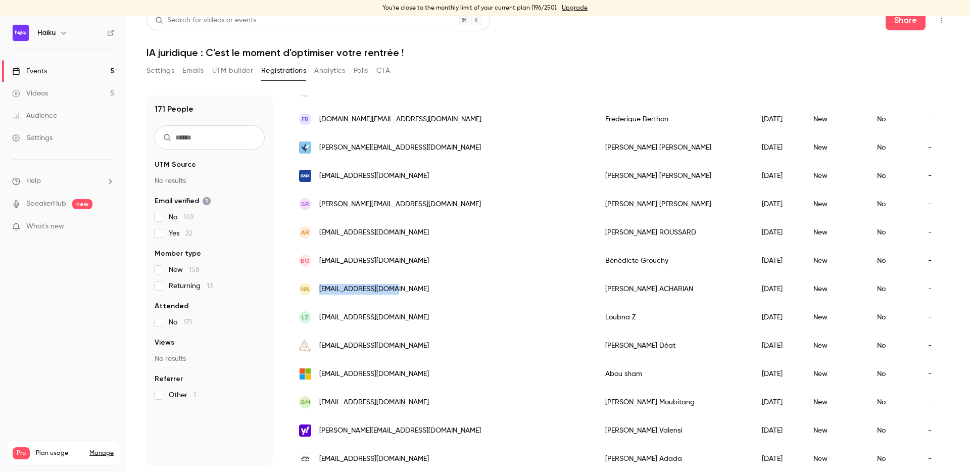
drag, startPoint x: 407, startPoint y: 291, endPoint x: 320, endPoint y: 291, distance: 86.4
click at [320, 291] on div "NA nacharian1@gmail.com" at bounding box center [442, 289] width 306 height 28
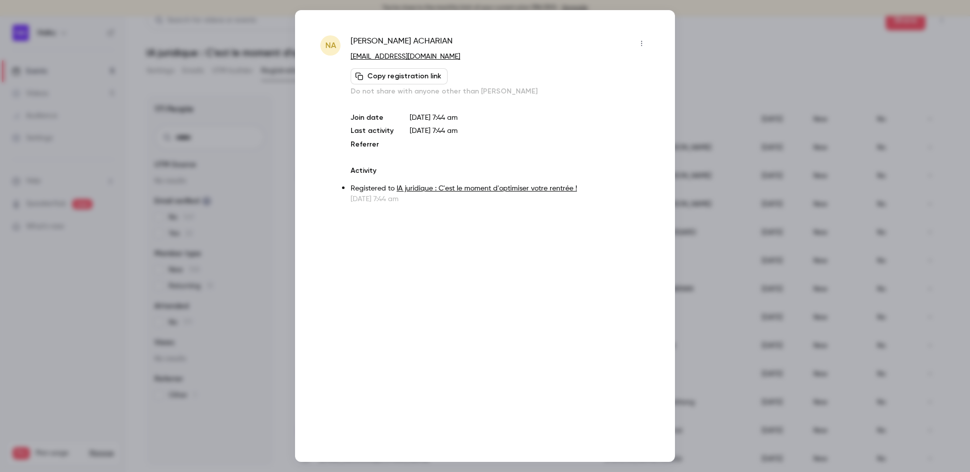
click at [750, 291] on div at bounding box center [485, 236] width 970 height 472
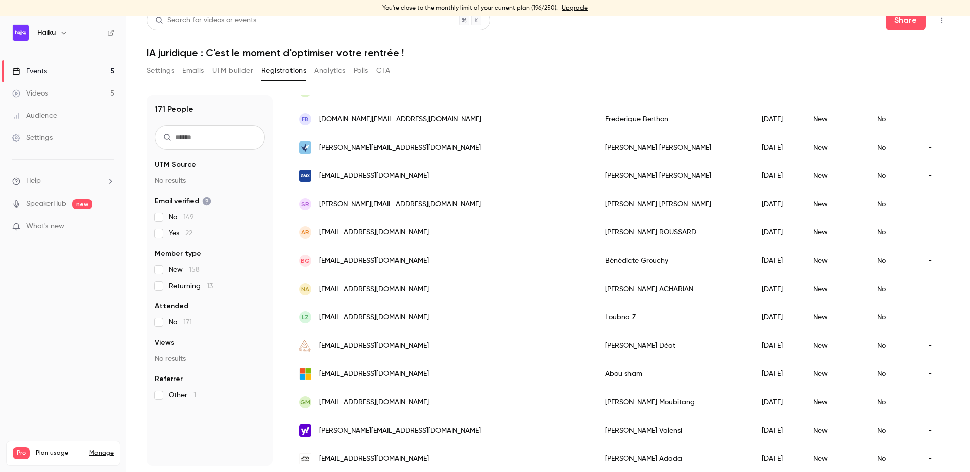
drag, startPoint x: 445, startPoint y: 260, endPoint x: 320, endPoint y: 261, distance: 124.8
click at [320, 261] on div "BG benedicte.grouchy.avocat@gmail.com" at bounding box center [442, 261] width 306 height 28
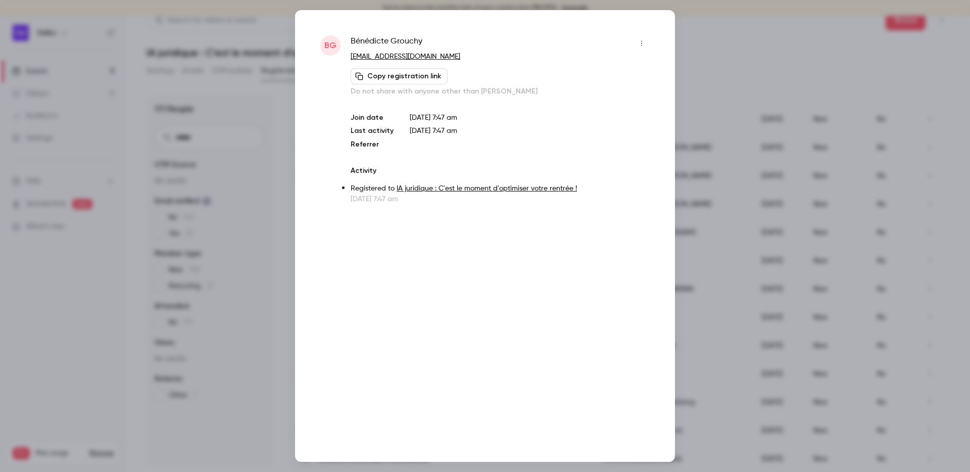
click at [776, 295] on div at bounding box center [485, 236] width 970 height 472
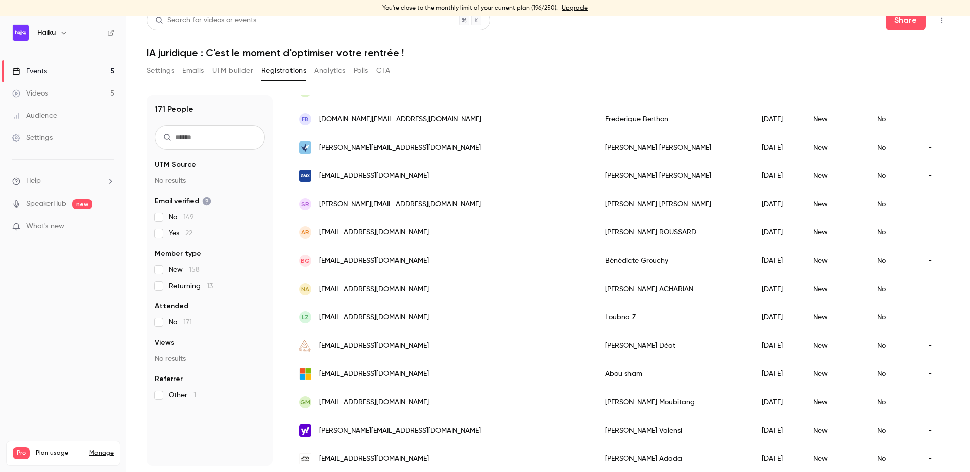
drag, startPoint x: 450, startPoint y: 261, endPoint x: 322, endPoint y: 260, distance: 128.3
click at [322, 260] on div "BG benedicte.grouchy.avocat@gmail.com" at bounding box center [442, 261] width 306 height 28
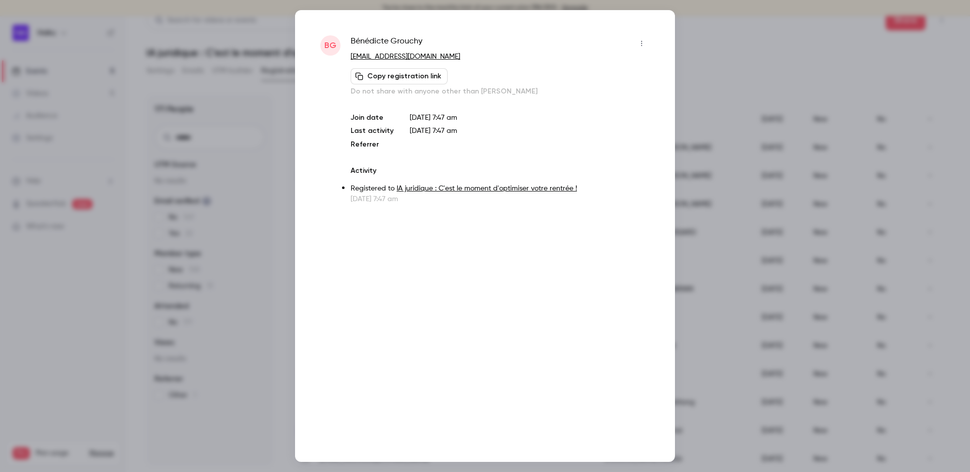
click at [769, 308] on div at bounding box center [485, 236] width 970 height 472
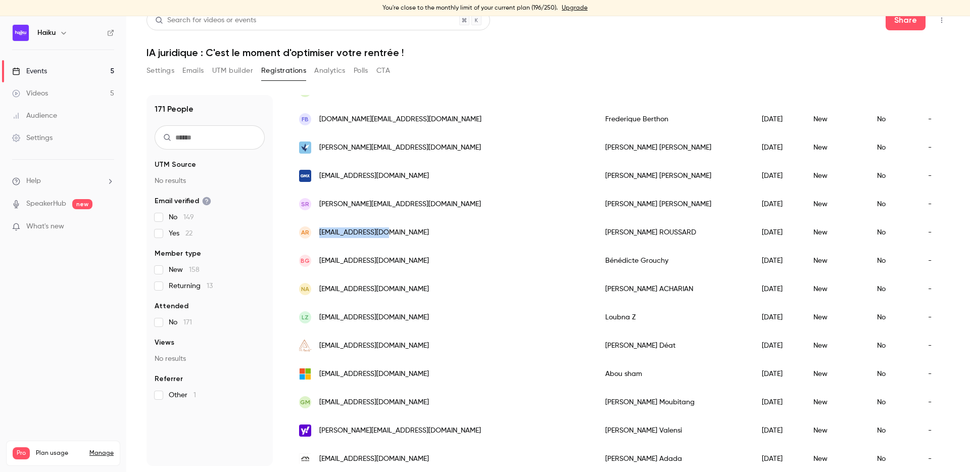
drag, startPoint x: 395, startPoint y: 229, endPoint x: 320, endPoint y: 233, distance: 75.4
click at [320, 233] on div "AR avocat@roussard.fr" at bounding box center [442, 232] width 306 height 28
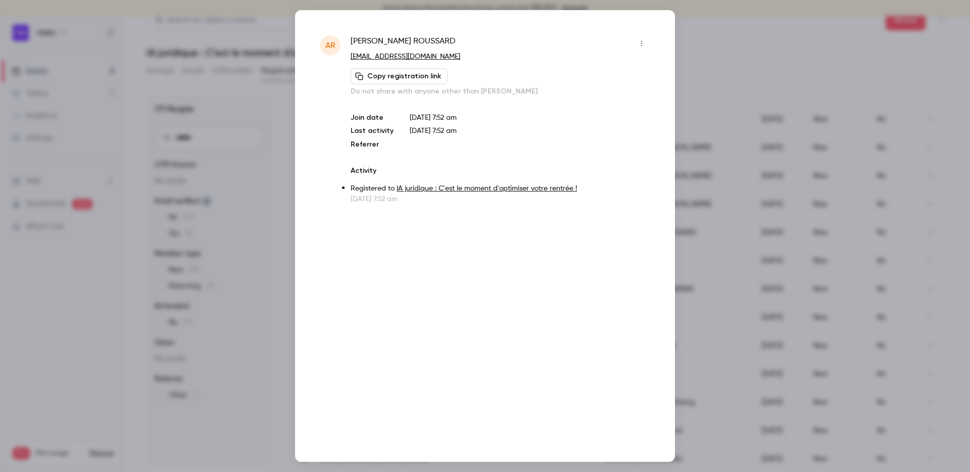
click at [727, 246] on div at bounding box center [485, 236] width 970 height 472
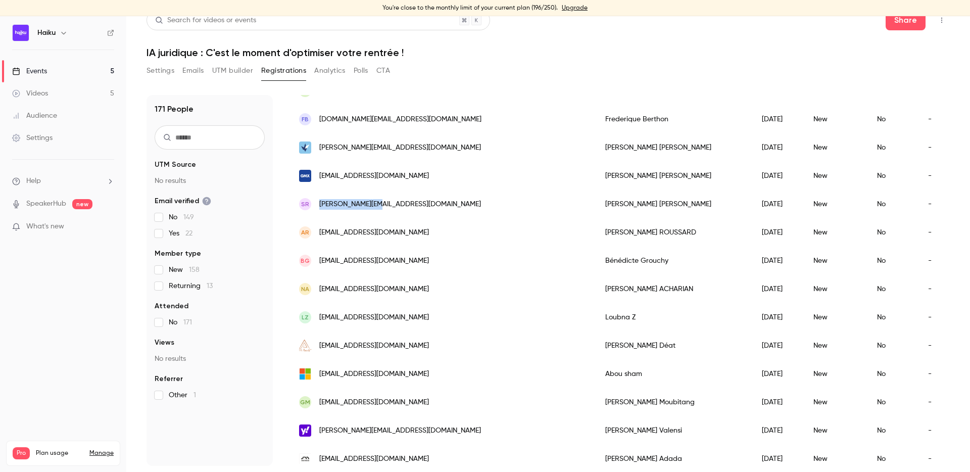
drag, startPoint x: 418, startPoint y: 206, endPoint x: 319, endPoint y: 206, distance: 99.0
click at [319, 206] on div "SR rivalan@hj93.net" at bounding box center [442, 204] width 306 height 28
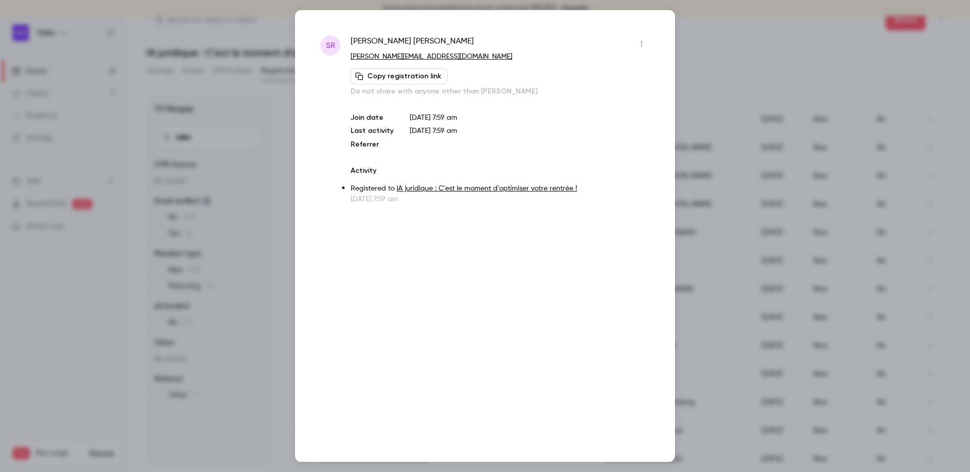
click at [722, 230] on div at bounding box center [485, 236] width 970 height 472
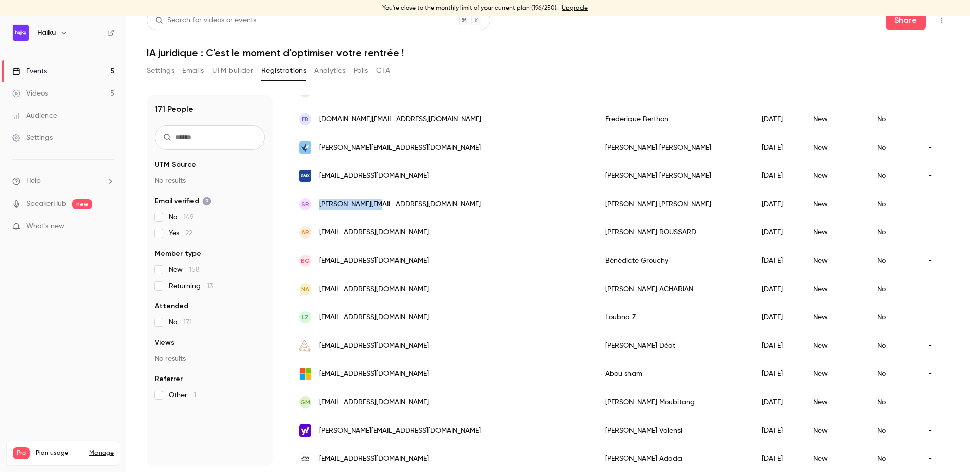
drag, startPoint x: 382, startPoint y: 200, endPoint x: 318, endPoint y: 201, distance: 64.2
click at [318, 201] on div "SR rivalan@hj93.net" at bounding box center [442, 204] width 306 height 28
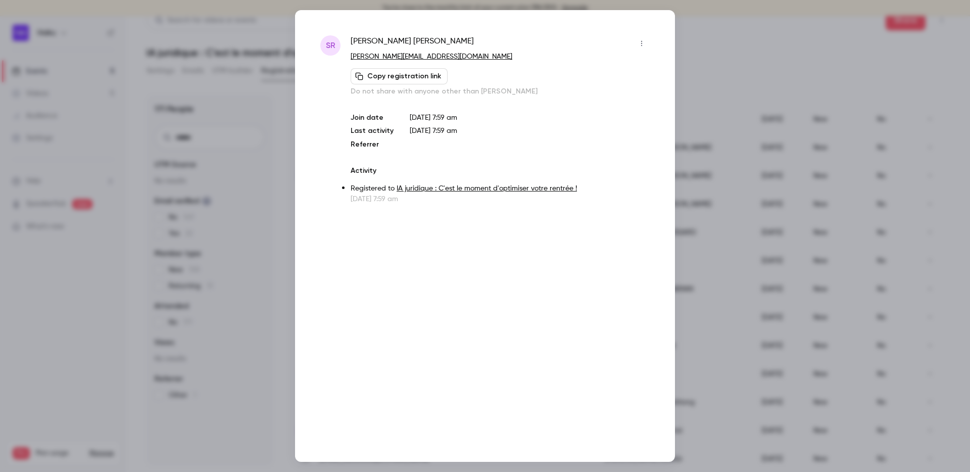
click at [247, 228] on div at bounding box center [485, 236] width 970 height 472
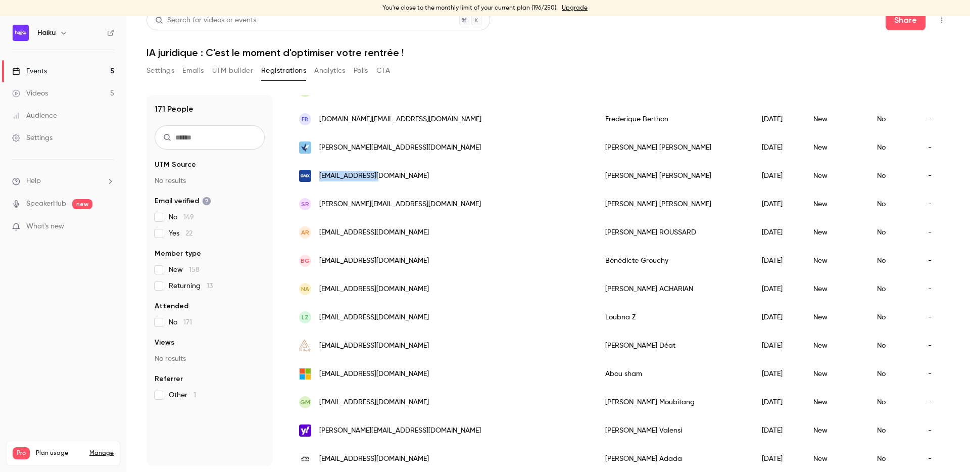
drag, startPoint x: 389, startPoint y: 175, endPoint x: 319, endPoint y: 175, distance: 70.2
click at [319, 175] on div "[EMAIL_ADDRESS][DOMAIN_NAME]" at bounding box center [442, 176] width 306 height 28
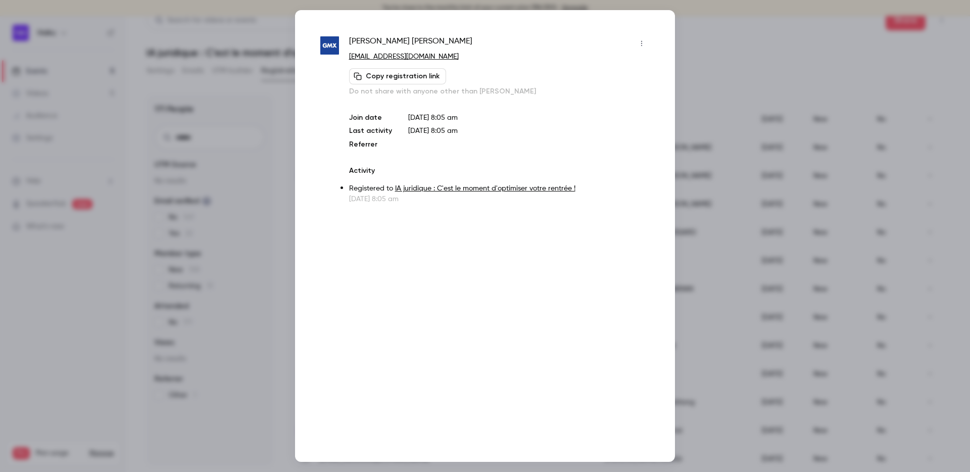
click at [261, 223] on div at bounding box center [485, 236] width 970 height 472
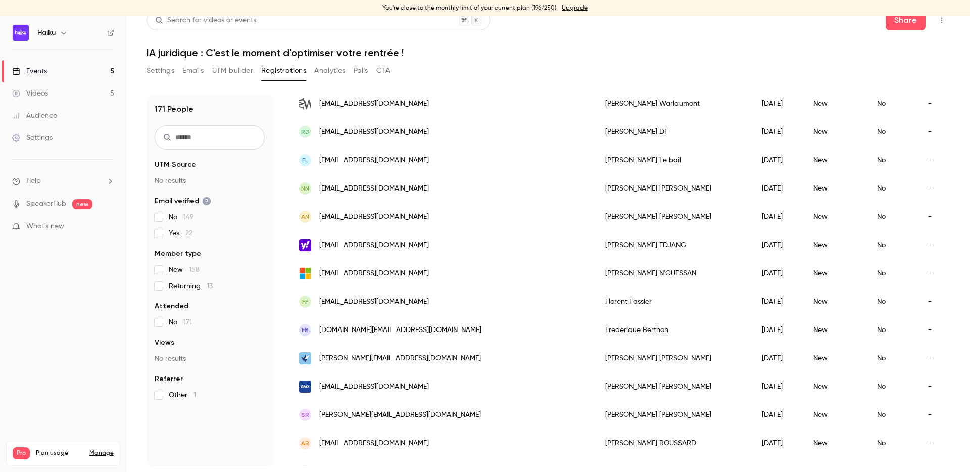
scroll to position [397, 0]
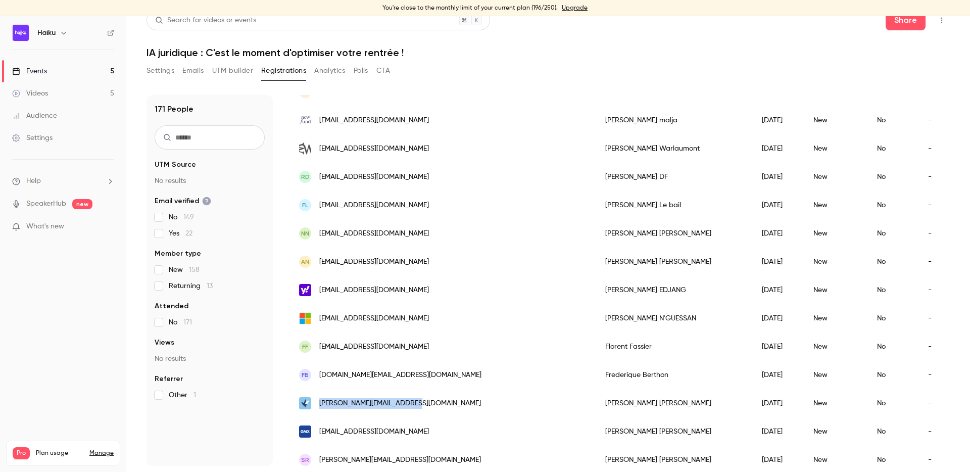
drag, startPoint x: 430, startPoint y: 404, endPoint x: 318, endPoint y: 404, distance: 112.2
click at [318, 404] on div "[PERSON_NAME][EMAIL_ADDRESS][DOMAIN_NAME]" at bounding box center [442, 403] width 306 height 28
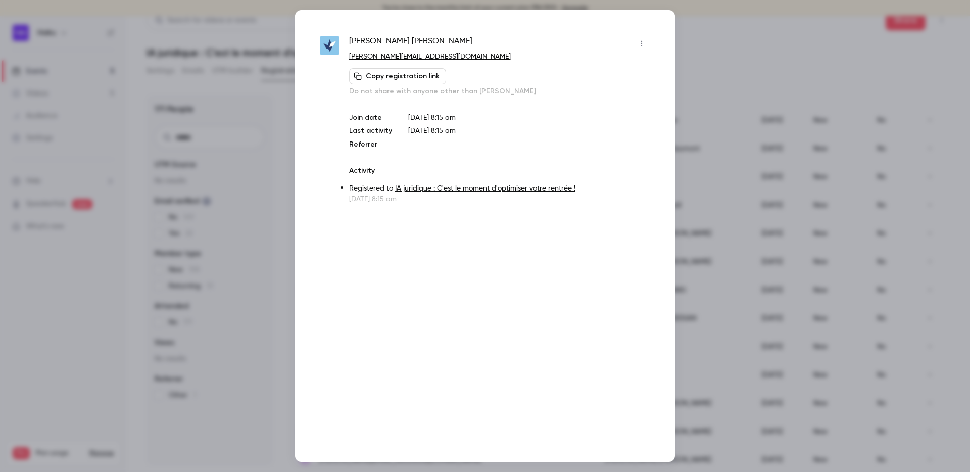
click at [300, 331] on div "Elodie Nguyen nguyen@ellipse-avocats.com Copy registration link Do not share wi…" at bounding box center [485, 236] width 380 height 452
click at [285, 331] on div at bounding box center [485, 236] width 970 height 472
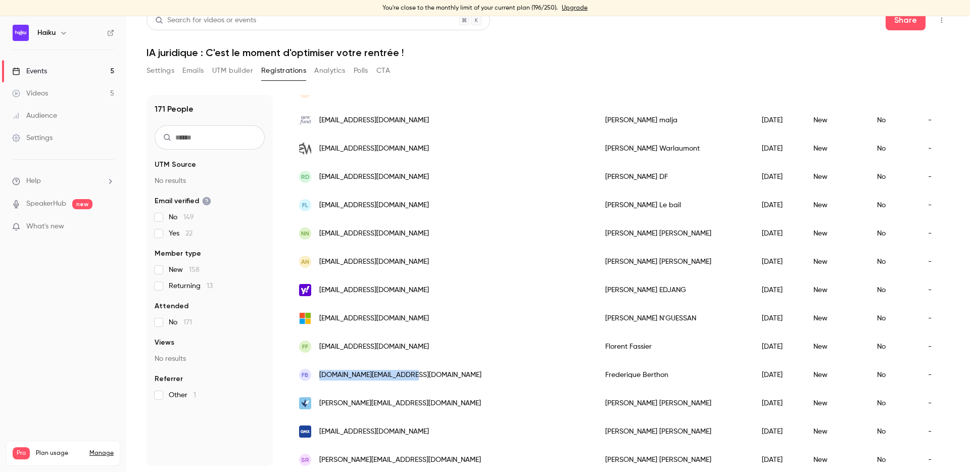
drag, startPoint x: 422, startPoint y: 373, endPoint x: 320, endPoint y: 373, distance: 102.6
click at [320, 373] on div "FB fredberthon.pro@gmail.com" at bounding box center [442, 375] width 306 height 28
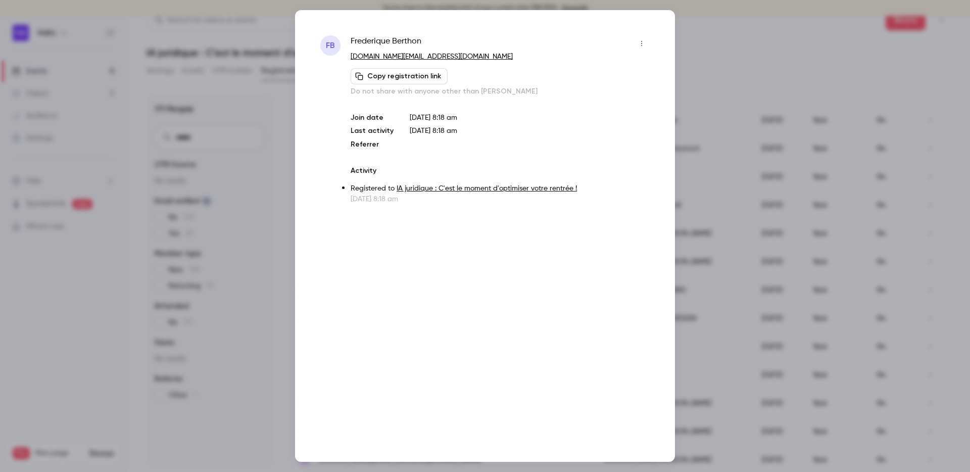
click at [266, 348] on div at bounding box center [485, 236] width 970 height 472
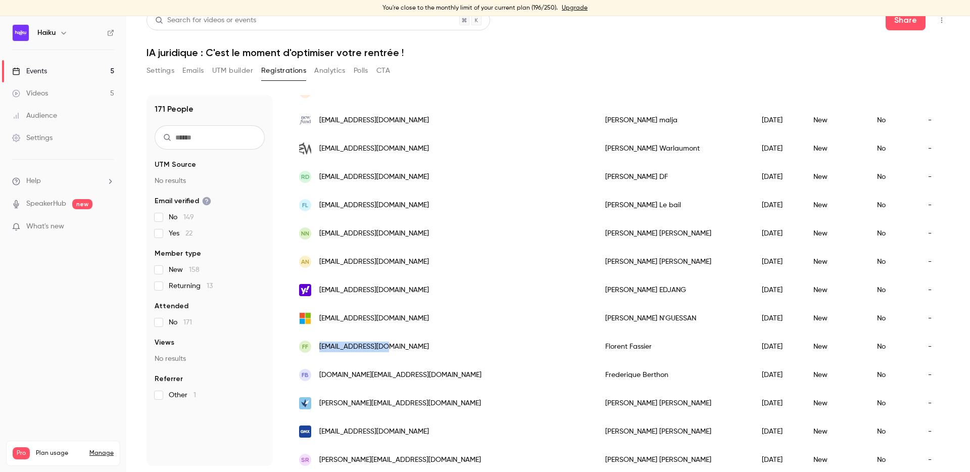
drag, startPoint x: 387, startPoint y: 344, endPoint x: 318, endPoint y: 344, distance: 68.7
click at [318, 344] on div "FF contact@altilaw.fr" at bounding box center [442, 346] width 306 height 28
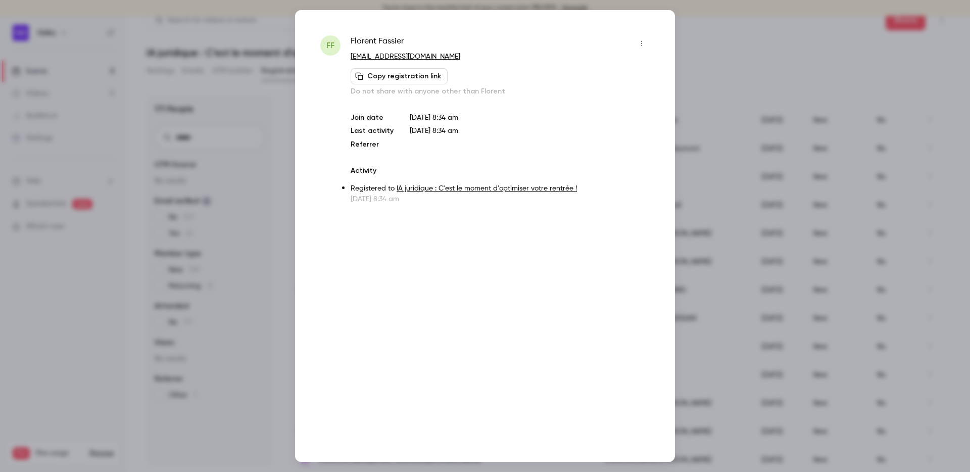
click at [274, 364] on div at bounding box center [485, 236] width 970 height 472
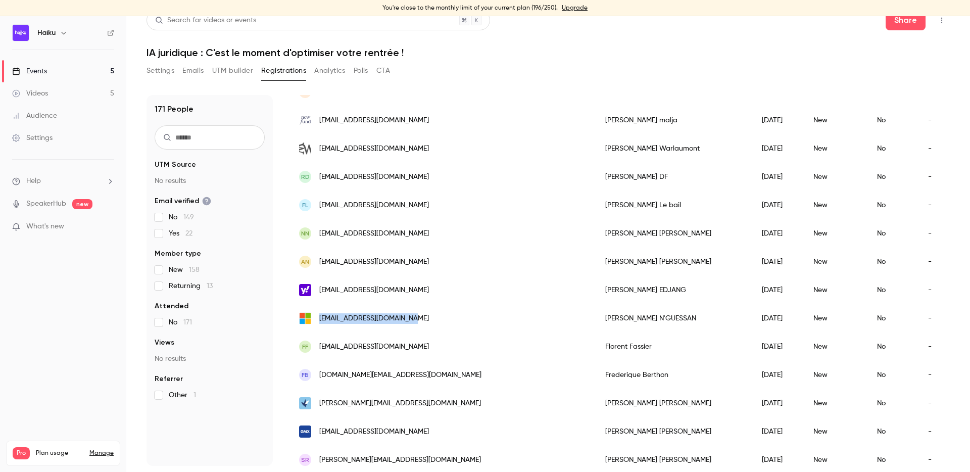
drag, startPoint x: 419, startPoint y: 317, endPoint x: 320, endPoint y: 320, distance: 99.1
click at [320, 320] on div "[EMAIL_ADDRESS][DOMAIN_NAME]" at bounding box center [442, 318] width 306 height 28
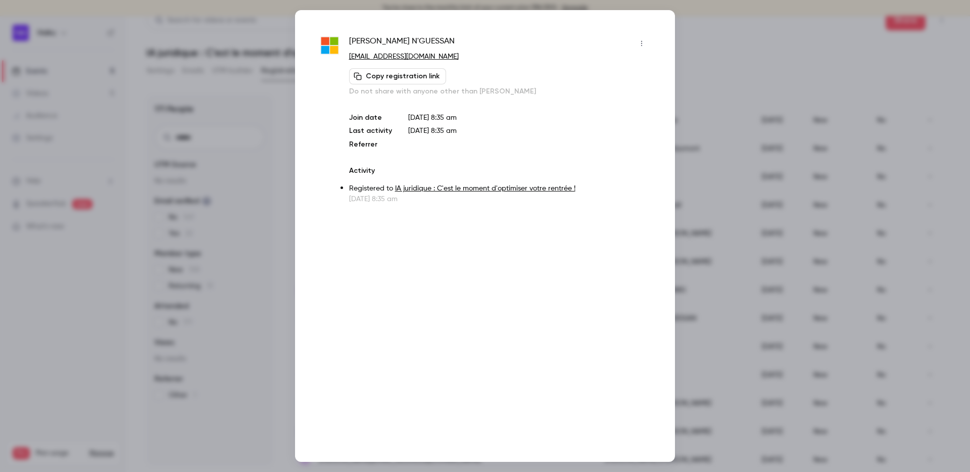
click at [281, 342] on div at bounding box center [485, 236] width 970 height 472
click at [281, 342] on div "171 People UTM Source No results Email verified No 149 Yes 22 Member type New 1…" at bounding box center [548, 280] width 803 height 371
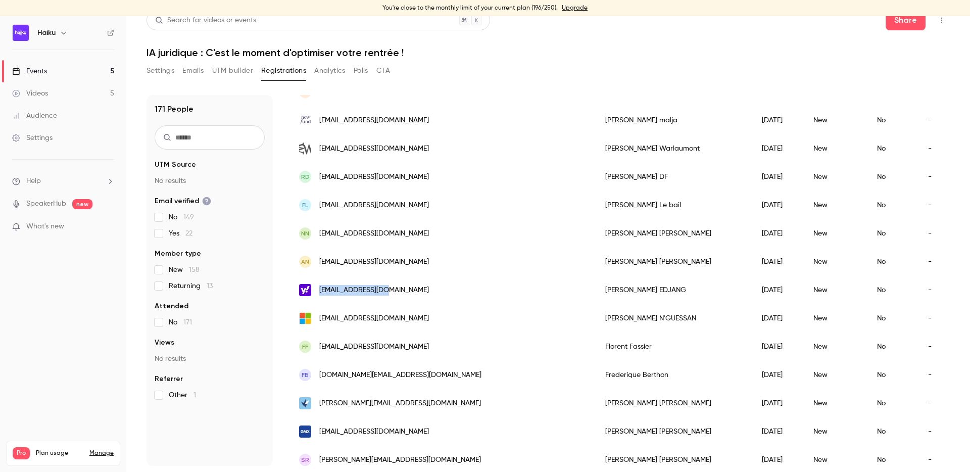
drag, startPoint x: 393, startPoint y: 288, endPoint x: 320, endPoint y: 287, distance: 72.3
click at [320, 287] on div "[EMAIL_ADDRESS][DOMAIN_NAME]" at bounding box center [442, 290] width 306 height 28
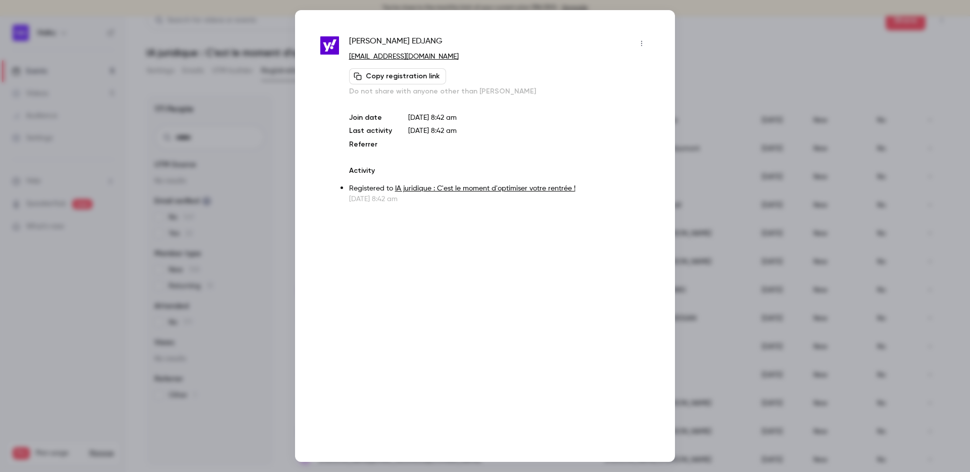
click at [277, 329] on div at bounding box center [485, 236] width 970 height 472
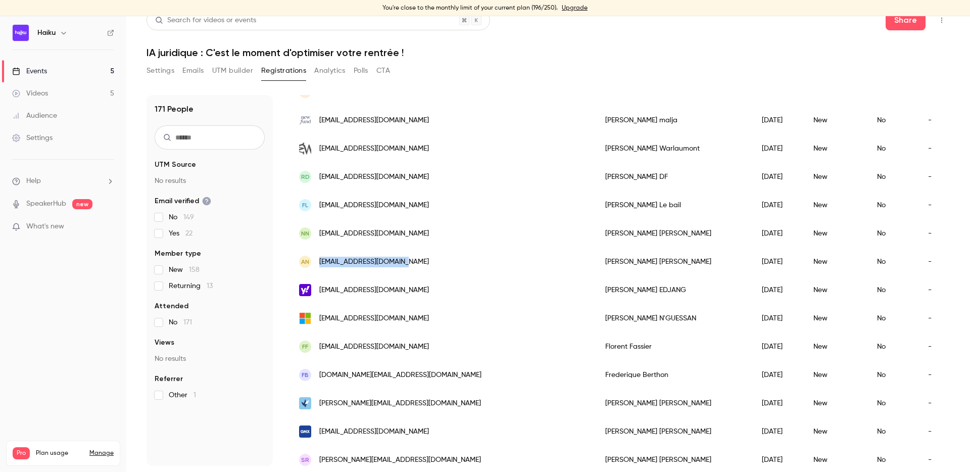
drag, startPoint x: 414, startPoint y: 260, endPoint x: 320, endPoint y: 260, distance: 94.0
click at [320, 260] on div "AN aphung.avocat@gmail.com" at bounding box center [442, 262] width 306 height 28
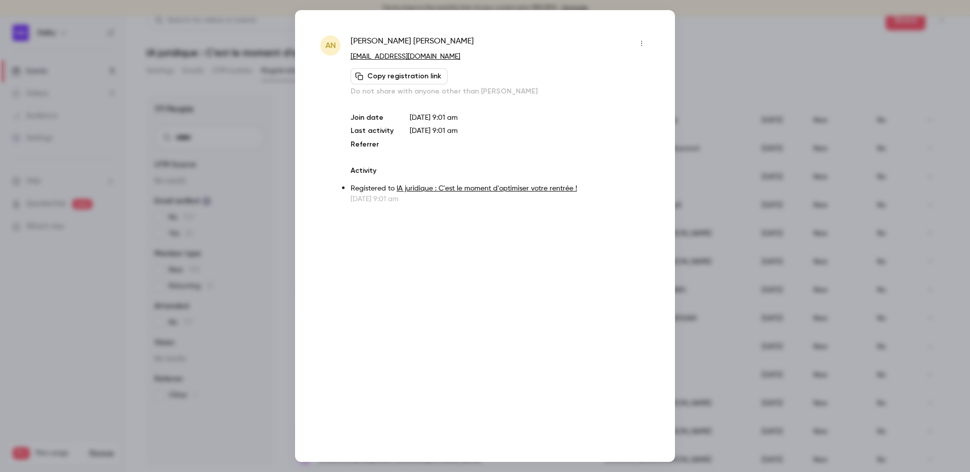
click at [268, 342] on div at bounding box center [485, 236] width 970 height 472
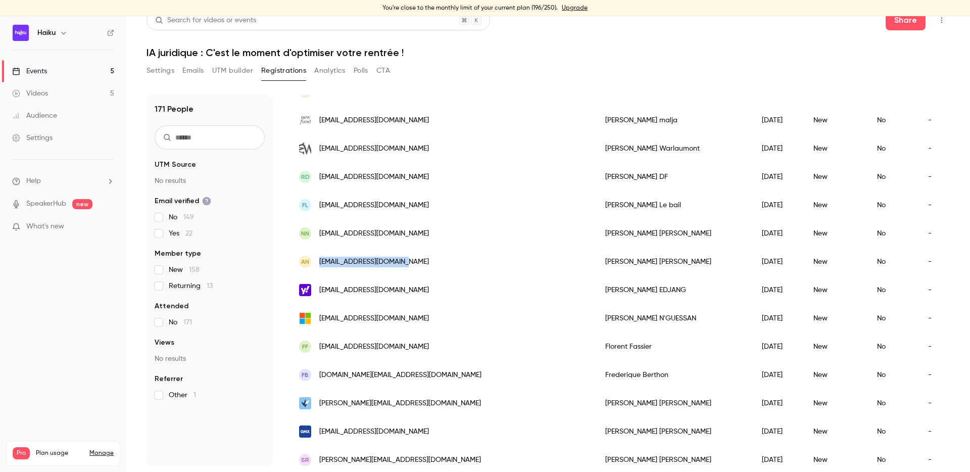
drag, startPoint x: 410, startPoint y: 265, endPoint x: 321, endPoint y: 265, distance: 88.9
click at [321, 265] on div "AN aphung.avocat@gmail.com" at bounding box center [442, 262] width 306 height 28
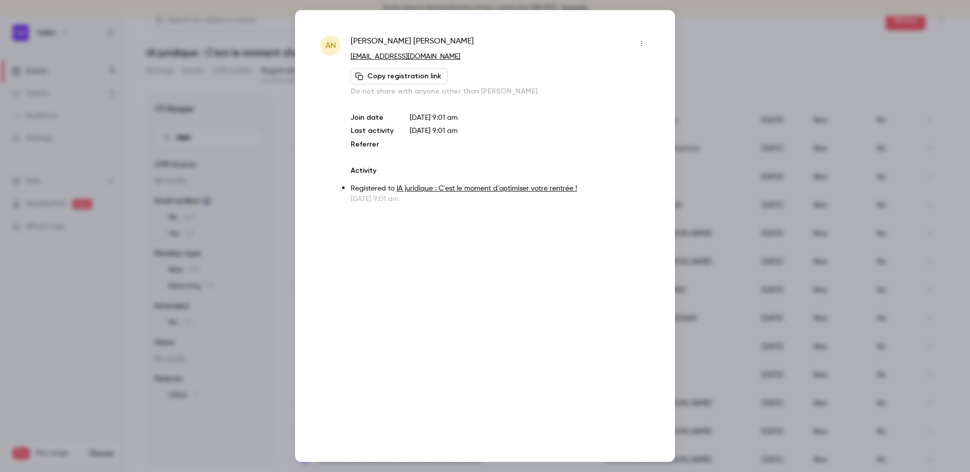
click at [272, 327] on div at bounding box center [485, 236] width 970 height 472
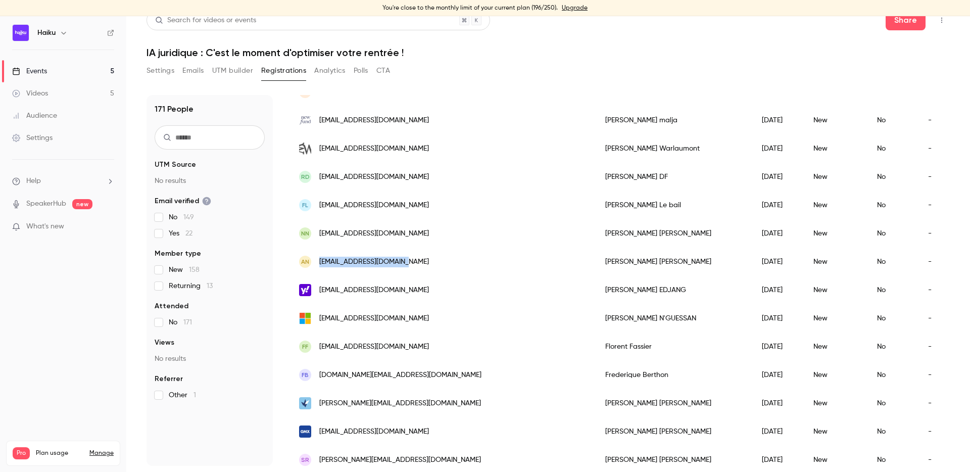
drag, startPoint x: 417, startPoint y: 264, endPoint x: 316, endPoint y: 264, distance: 101.6
click at [316, 264] on div "AN aphung.avocat@gmail.com" at bounding box center [442, 262] width 306 height 28
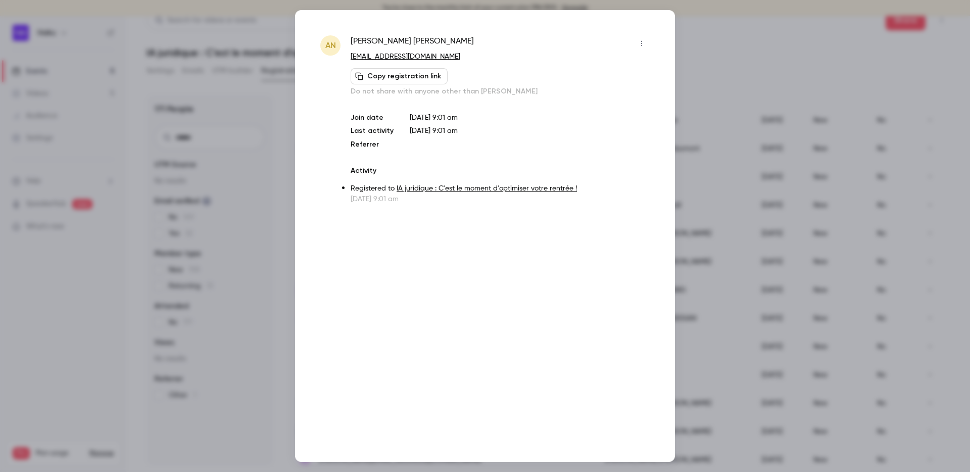
click at [264, 181] on div at bounding box center [485, 236] width 970 height 472
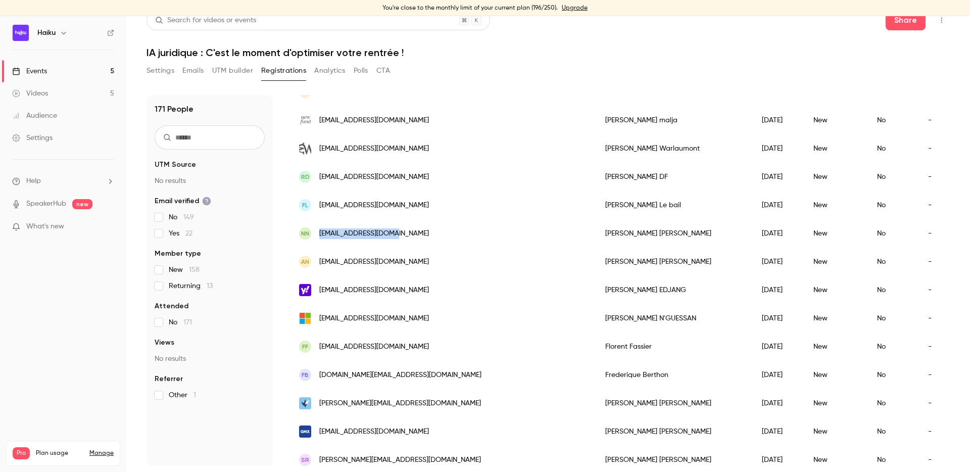
drag, startPoint x: 406, startPoint y: 234, endPoint x: 321, endPoint y: 234, distance: 84.9
click at [321, 234] on div "NN nathan5424@gmail.com" at bounding box center [442, 233] width 306 height 28
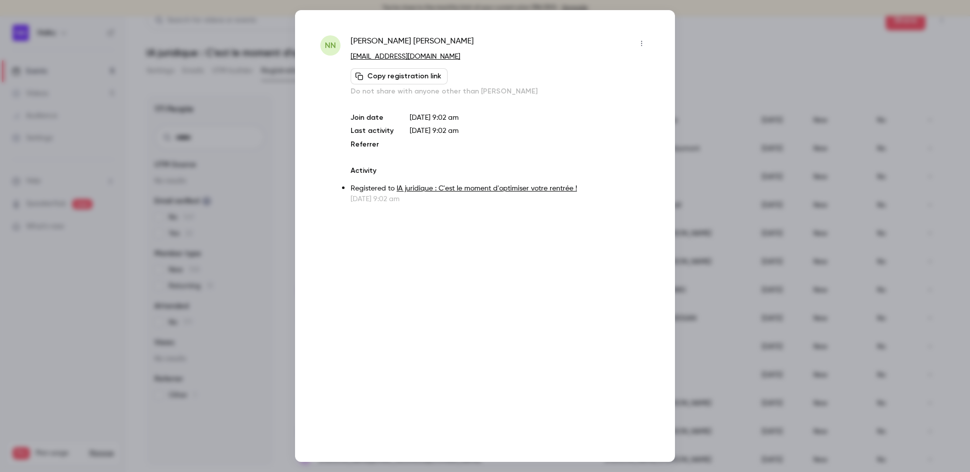
click at [281, 283] on div at bounding box center [485, 236] width 970 height 472
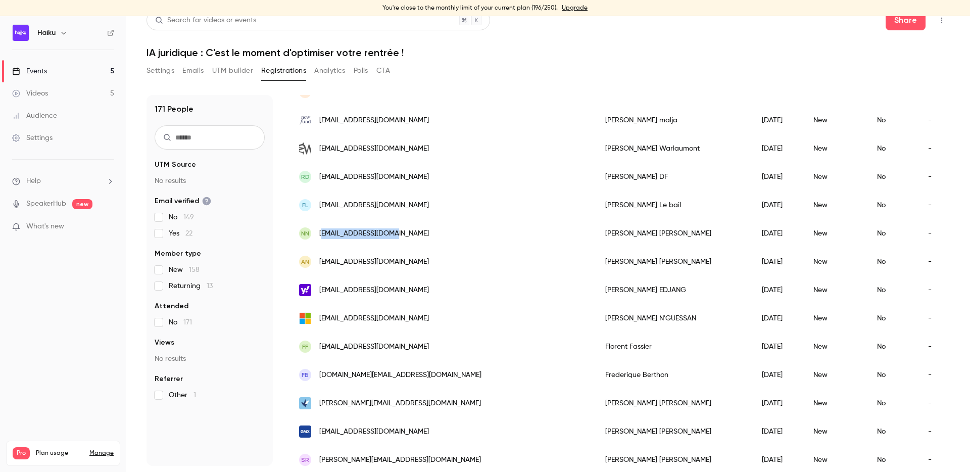
drag, startPoint x: 405, startPoint y: 235, endPoint x: 322, endPoint y: 234, distance: 82.4
click at [322, 234] on div "NN nathan5424@gmail.com" at bounding box center [442, 233] width 306 height 28
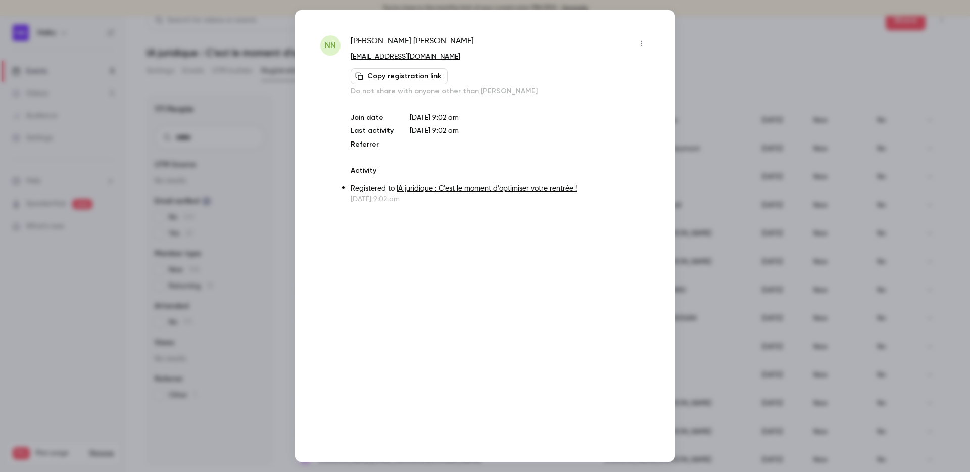
click at [272, 208] on div at bounding box center [485, 236] width 970 height 472
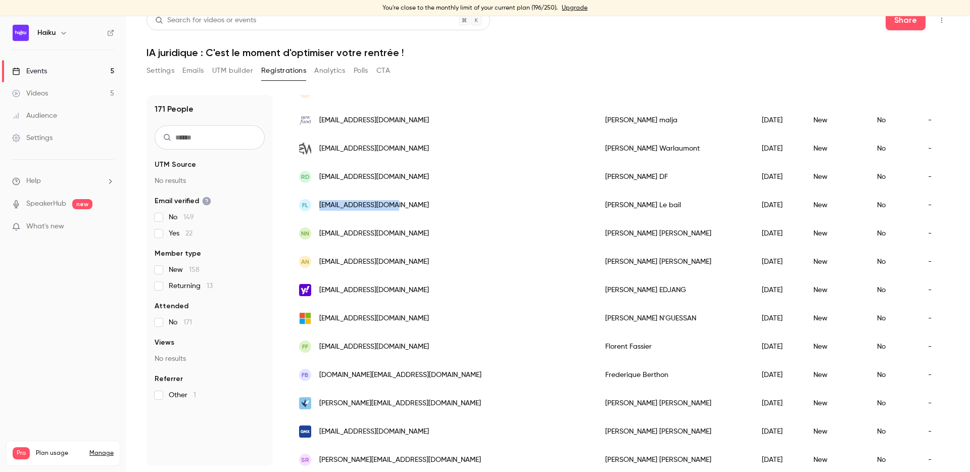
drag, startPoint x: 394, startPoint y: 204, endPoint x: 319, endPoint y: 204, distance: 74.3
click at [319, 204] on div "FL fhj.lebail@gmail.com" at bounding box center [442, 205] width 306 height 28
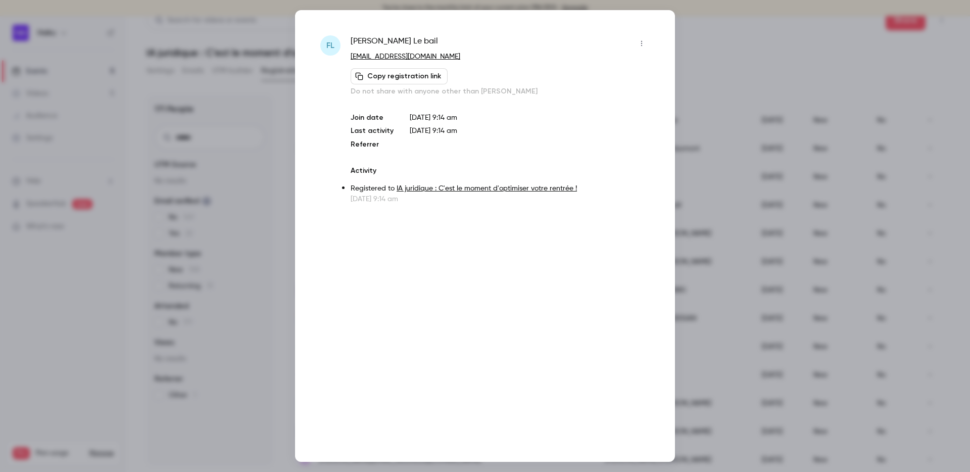
click at [279, 236] on div at bounding box center [485, 236] width 970 height 472
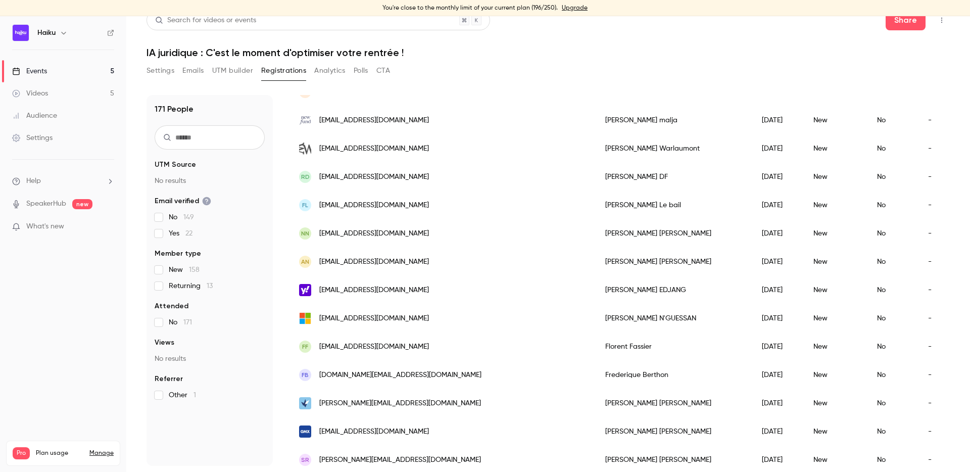
scroll to position [367, 0]
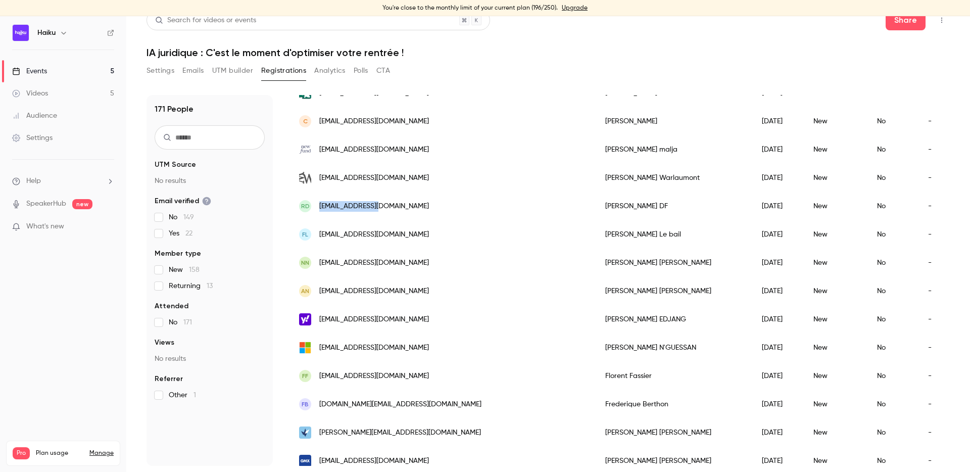
drag, startPoint x: 390, startPoint y: 207, endPoint x: 320, endPoint y: 207, distance: 70.2
click at [320, 207] on div "RD cypes@hotmail.fr" at bounding box center [442, 206] width 306 height 28
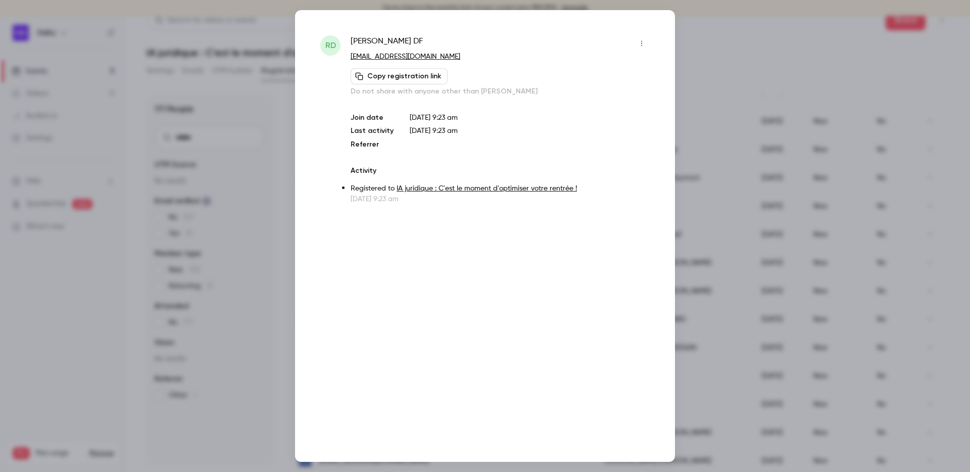
click at [300, 251] on div "RD Raphaël DF cypes@hotmail.fr Copy registration link Do not share with anyone …" at bounding box center [485, 236] width 380 height 452
click at [274, 251] on div at bounding box center [485, 236] width 970 height 472
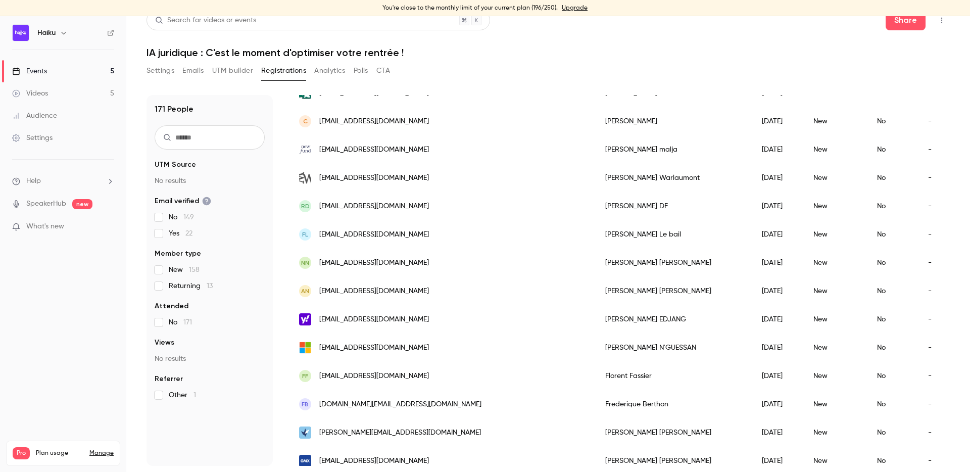
drag, startPoint x: 463, startPoint y: 176, endPoint x: 316, endPoint y: 178, distance: 147.0
click at [316, 178] on div "[EMAIL_ADDRESS][DOMAIN_NAME]" at bounding box center [442, 178] width 306 height 28
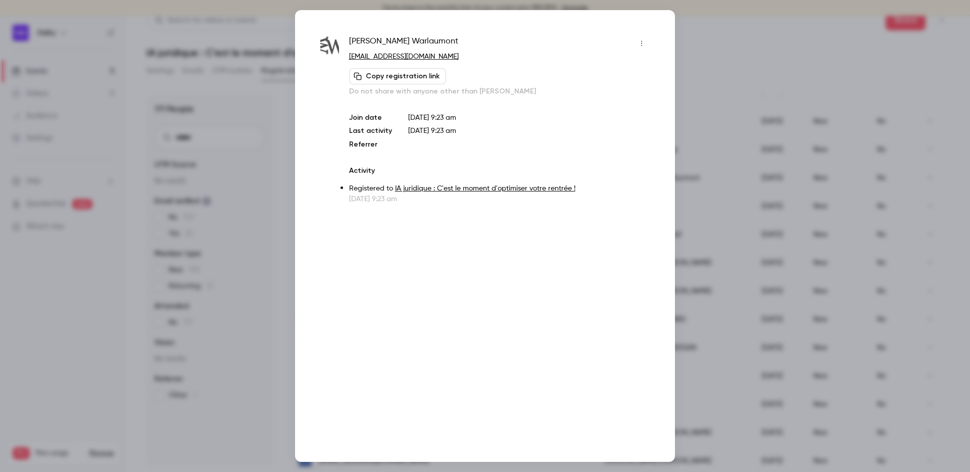
click at [285, 256] on div at bounding box center [485, 236] width 970 height 472
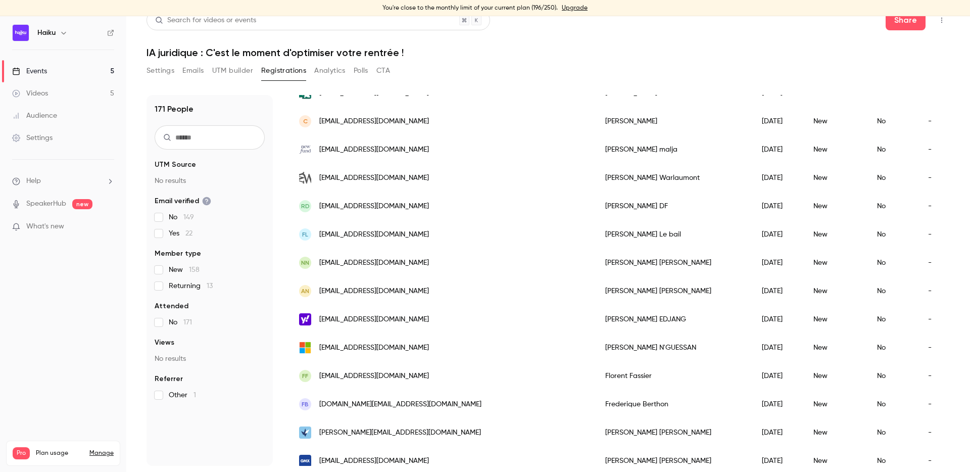
scroll to position [351, 0]
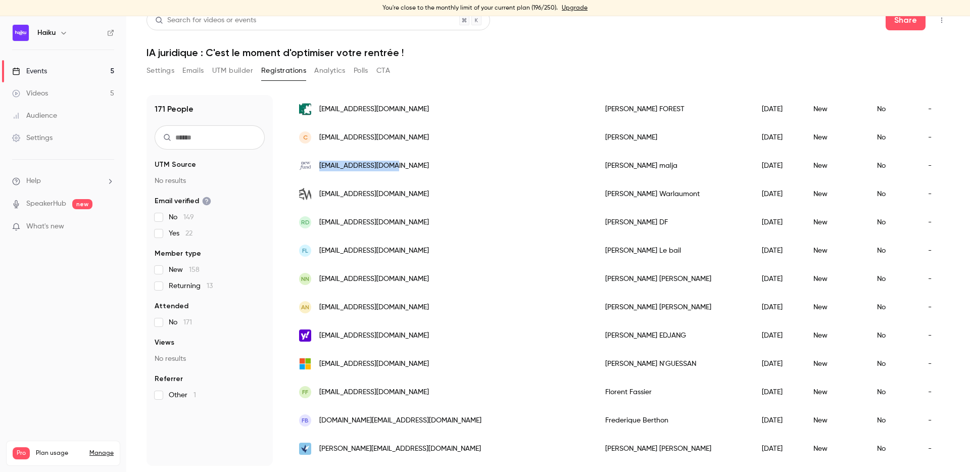
drag, startPoint x: 416, startPoint y: 166, endPoint x: 320, endPoint y: 168, distance: 96.0
click at [320, 168] on div "[EMAIL_ADDRESS][DOMAIN_NAME]" at bounding box center [442, 166] width 306 height 28
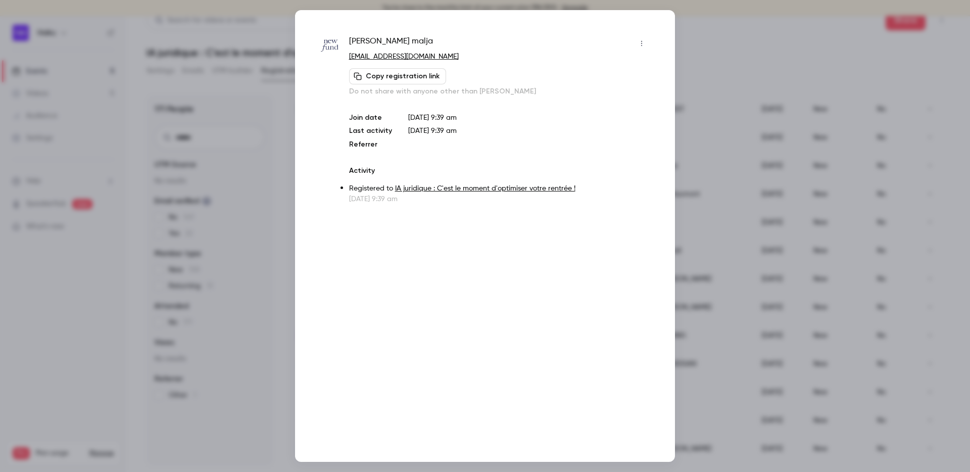
click at [282, 255] on div at bounding box center [485, 236] width 970 height 472
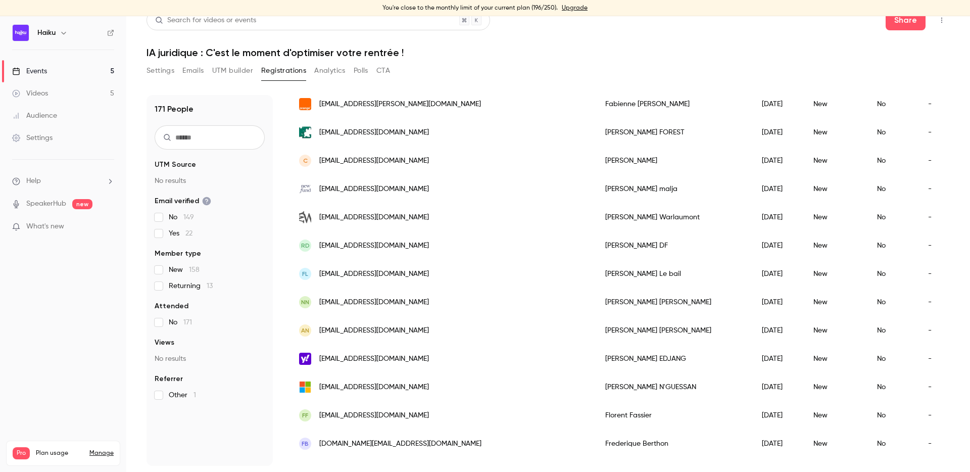
scroll to position [308, 0]
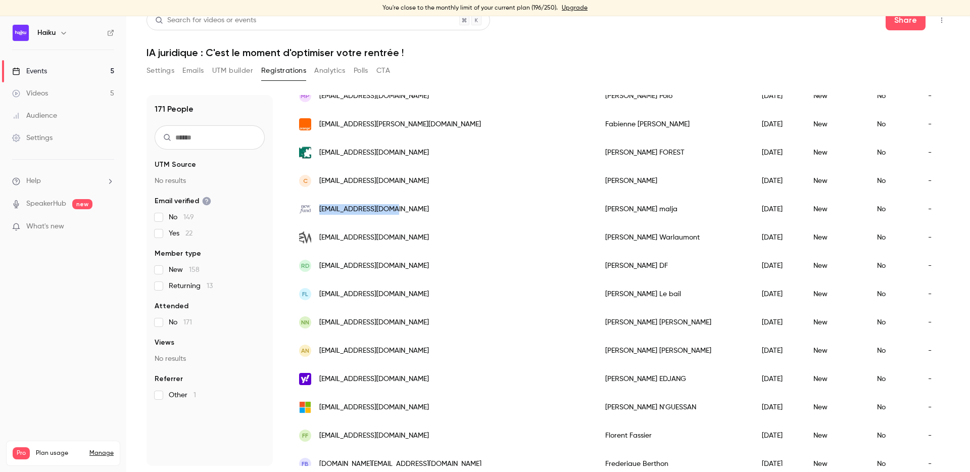
drag, startPoint x: 406, startPoint y: 209, endPoint x: 321, endPoint y: 209, distance: 85.4
click at [321, 209] on div "[EMAIL_ADDRESS][DOMAIN_NAME]" at bounding box center [442, 209] width 306 height 28
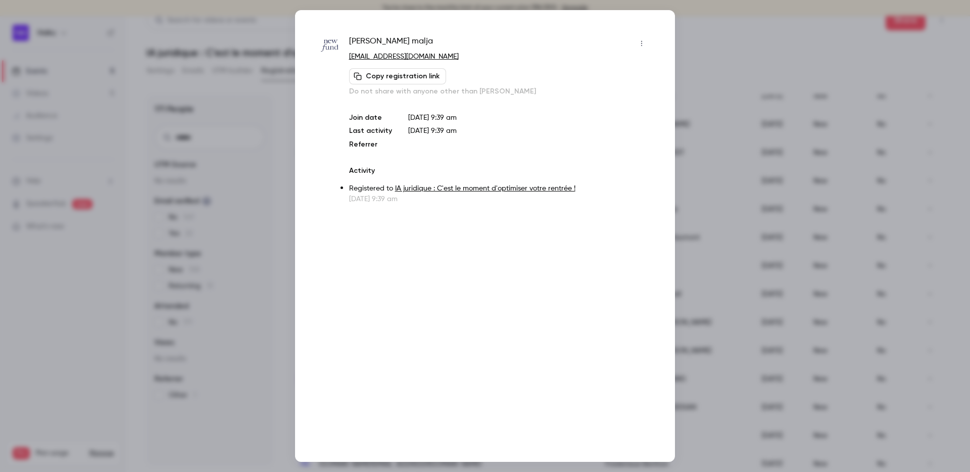
click at [404, 209] on div "patrick malja malka@newfundcap.com Copy registration link Do not share with any…" at bounding box center [485, 236] width 380 height 452
click at [282, 231] on div at bounding box center [485, 236] width 970 height 472
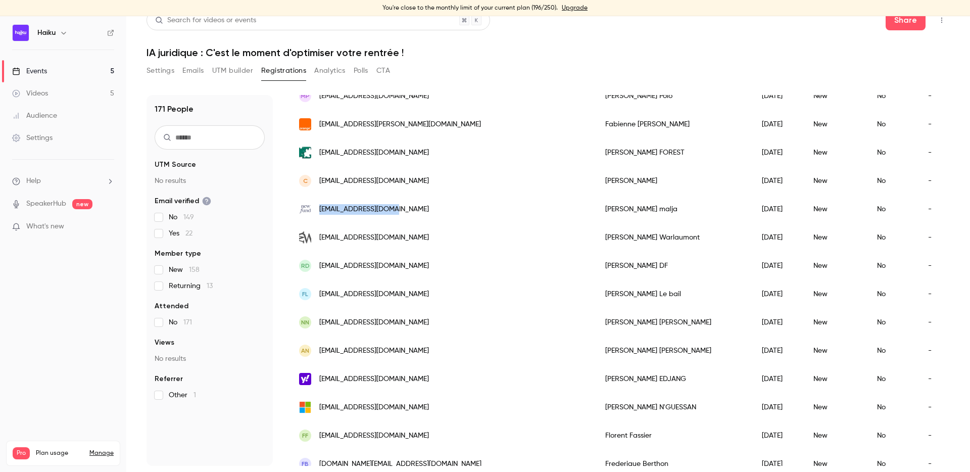
drag, startPoint x: 413, startPoint y: 208, endPoint x: 318, endPoint y: 208, distance: 94.5
click at [318, 208] on div "[EMAIL_ADDRESS][DOMAIN_NAME]" at bounding box center [442, 209] width 306 height 28
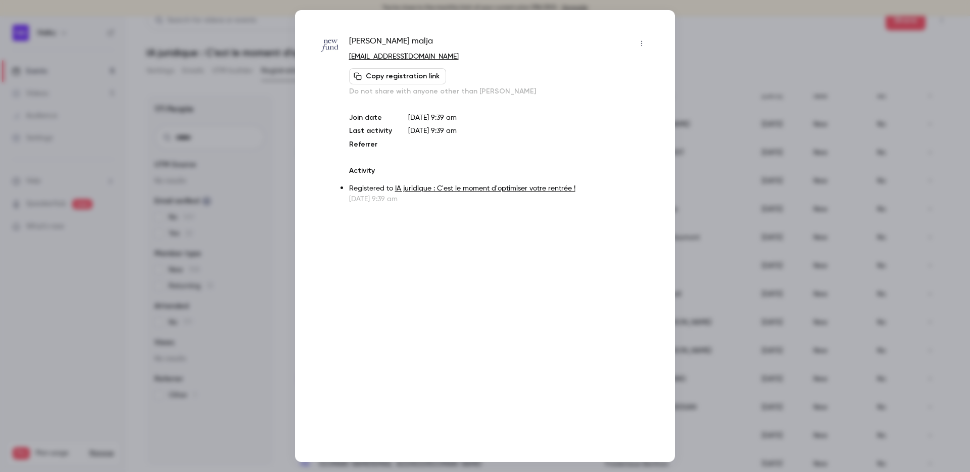
click at [285, 180] on div at bounding box center [485, 236] width 970 height 472
click at [285, 180] on div "171 People UTM Source No results Email verified No 149 Yes 22 Member type New 1…" at bounding box center [548, 280] width 803 height 371
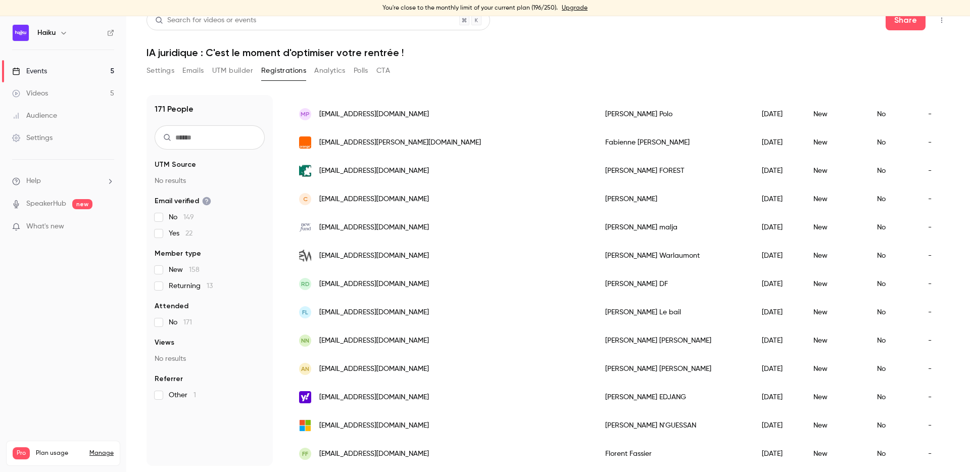
scroll to position [283, 0]
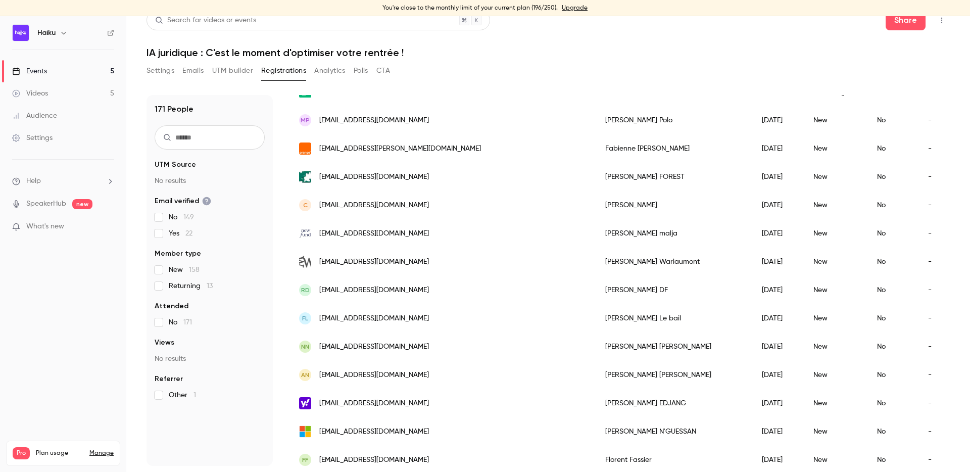
drag, startPoint x: 429, startPoint y: 207, endPoint x: 320, endPoint y: 207, distance: 109.1
click at [320, 207] on div "C christelle.prince33@gmail.com" at bounding box center [442, 205] width 306 height 28
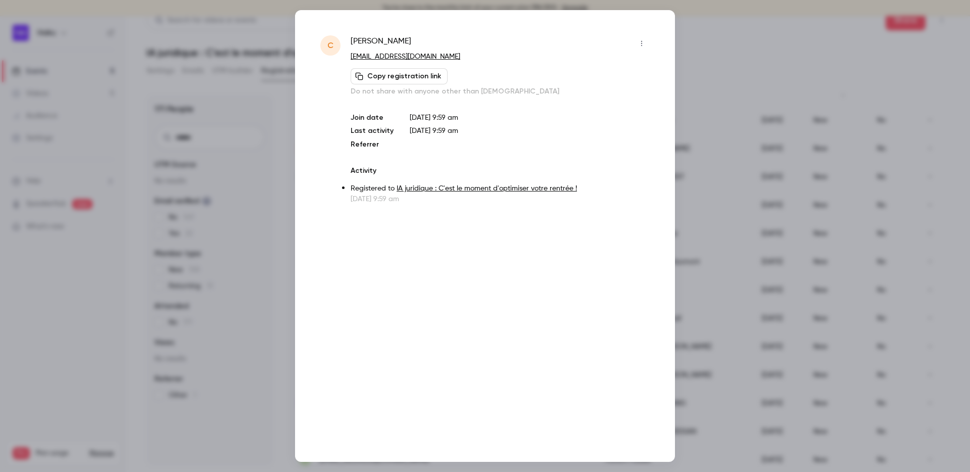
click at [273, 233] on div at bounding box center [485, 236] width 970 height 472
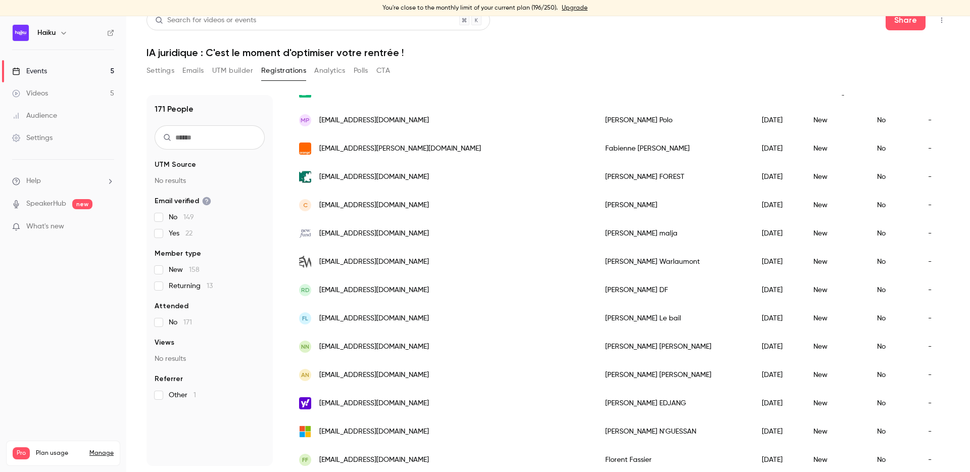
click at [273, 233] on div "171 People UTM Source No results Email verified No 149 Yes 22 Member type New 1…" at bounding box center [548, 280] width 803 height 371
drag, startPoint x: 421, startPoint y: 207, endPoint x: 318, endPoint y: 207, distance: 102.6
click at [318, 207] on div "C christelle.prince33@gmail.com" at bounding box center [442, 205] width 306 height 28
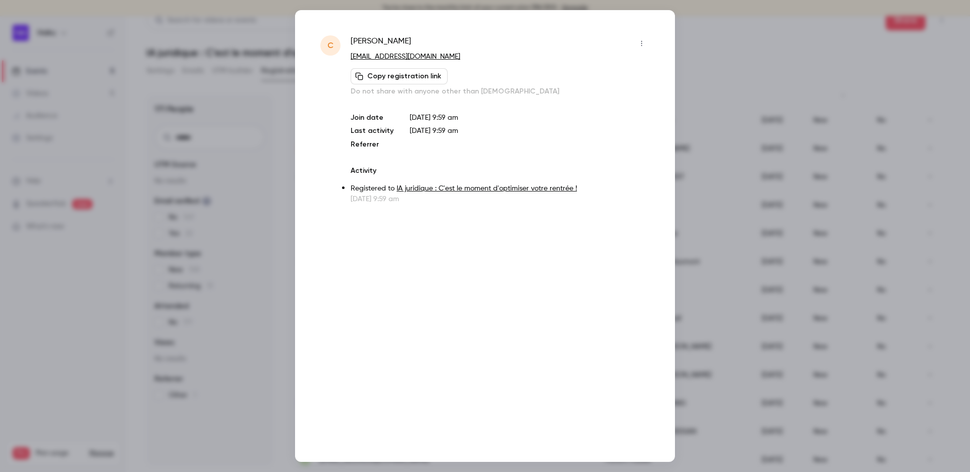
click at [275, 250] on div at bounding box center [485, 236] width 970 height 472
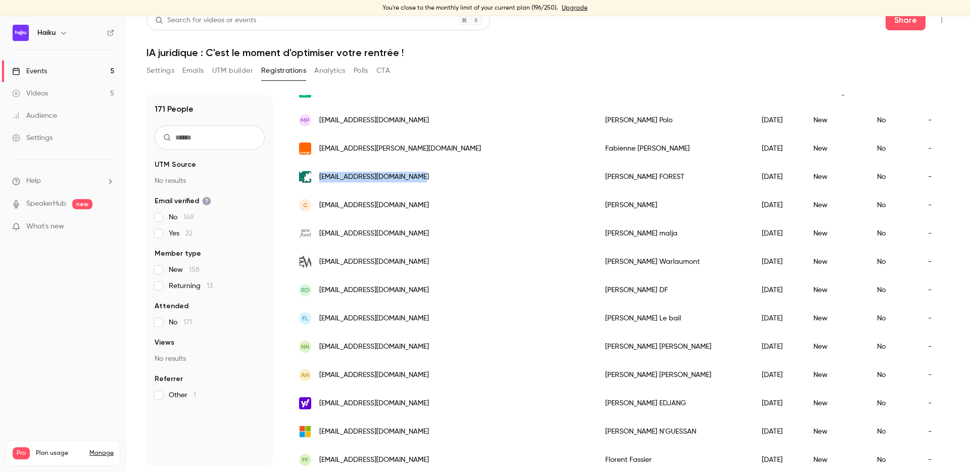
drag, startPoint x: 413, startPoint y: 174, endPoint x: 320, endPoint y: 174, distance: 93.0
click at [320, 174] on div "[EMAIL_ADDRESS][DOMAIN_NAME]" at bounding box center [442, 177] width 306 height 28
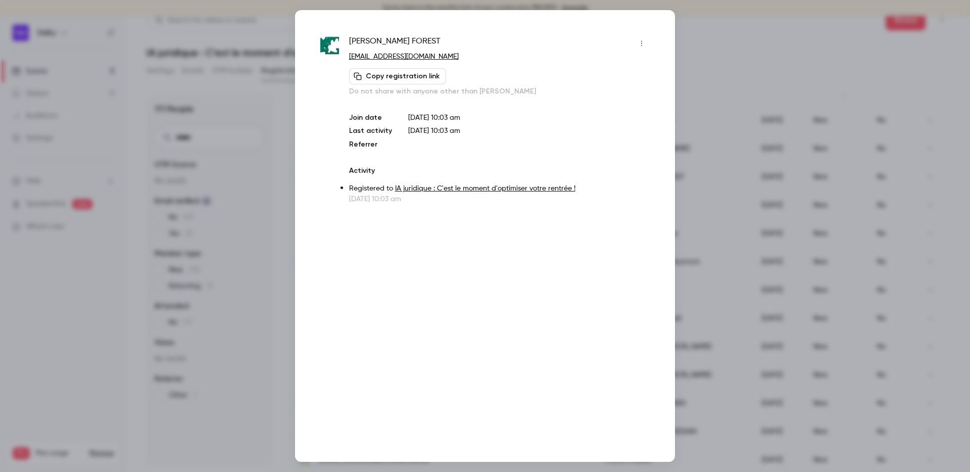
click at [289, 235] on div at bounding box center [485, 236] width 970 height 472
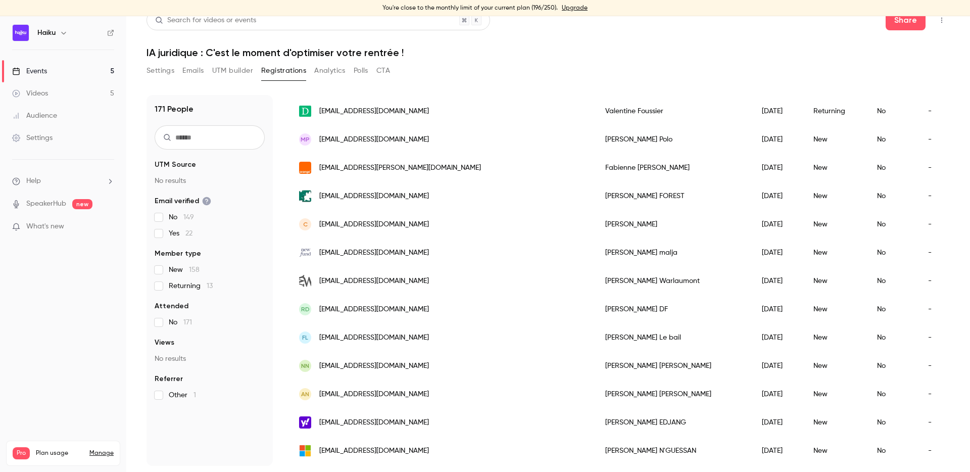
scroll to position [244, 0]
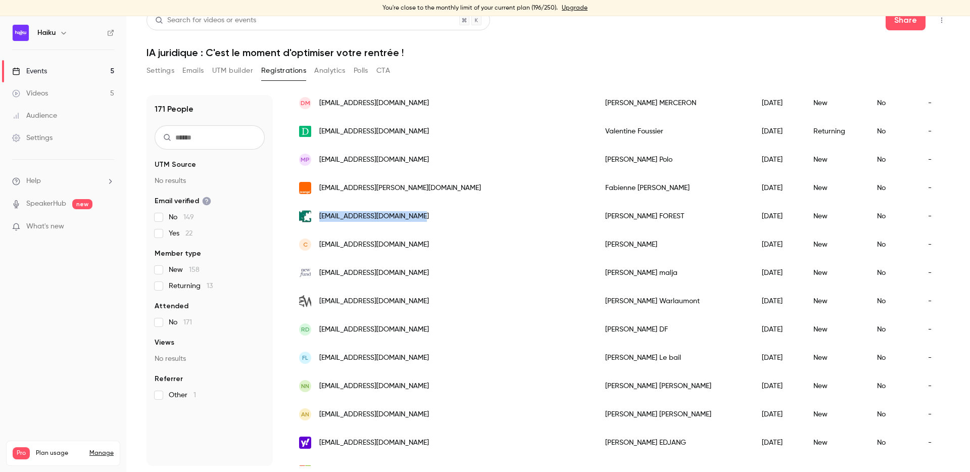
drag, startPoint x: 415, startPoint y: 212, endPoint x: 321, endPoint y: 214, distance: 94.0
click at [321, 214] on div "[EMAIL_ADDRESS][DOMAIN_NAME]" at bounding box center [442, 216] width 306 height 28
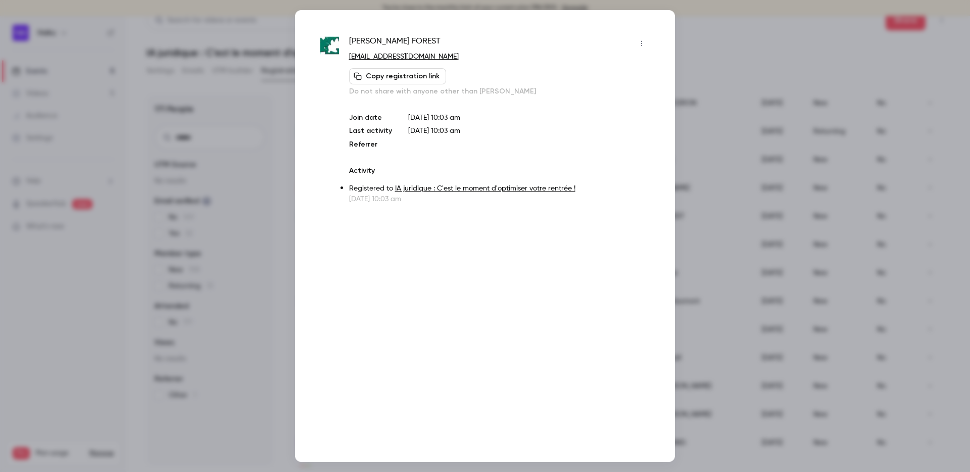
click at [271, 285] on div at bounding box center [485, 236] width 970 height 472
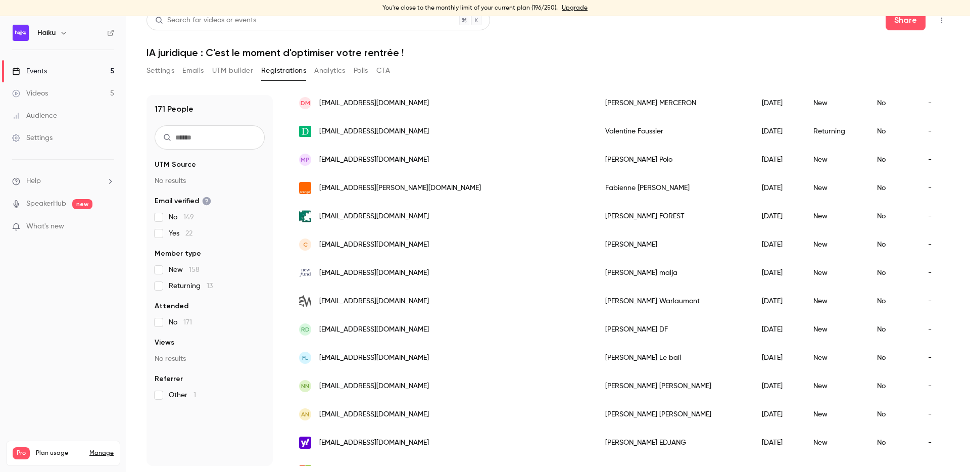
click at [273, 280] on div "171 People UTM Source No results Email verified No 149 Yes 22 Member type New 1…" at bounding box center [548, 280] width 803 height 371
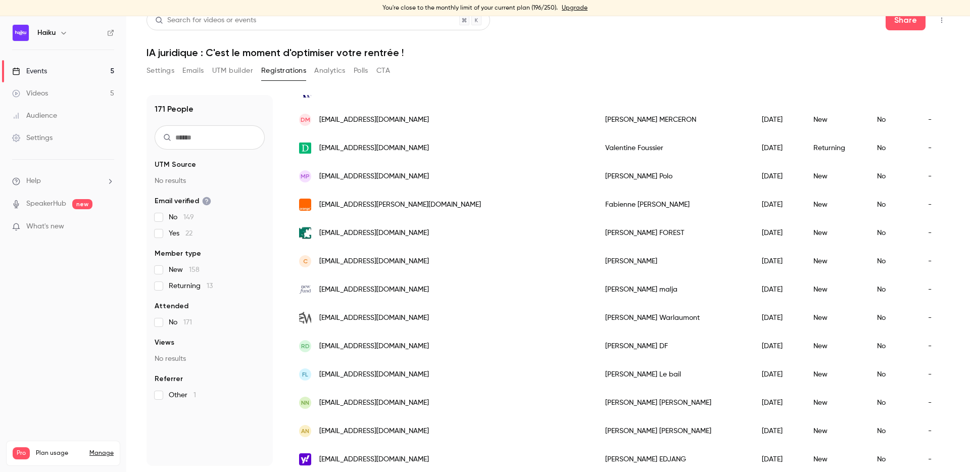
scroll to position [212, 0]
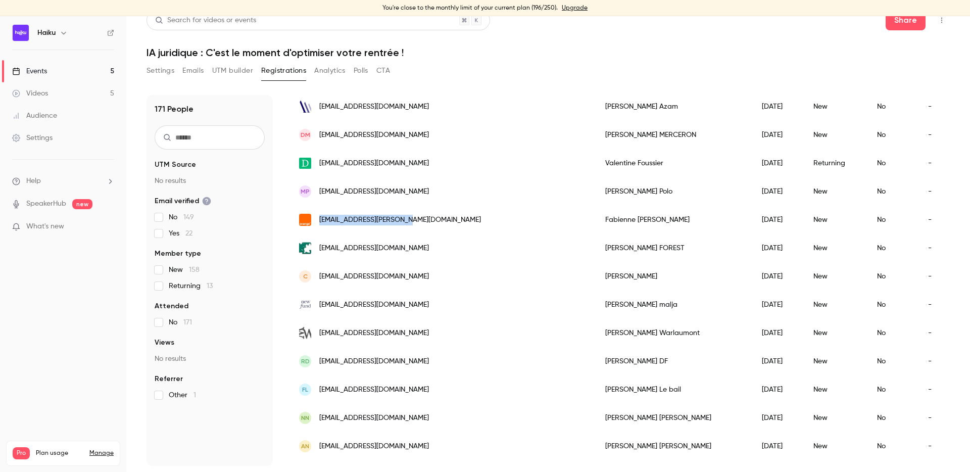
drag, startPoint x: 419, startPoint y: 217, endPoint x: 320, endPoint y: 218, distance: 99.5
click at [320, 218] on div "[EMAIL_ADDRESS][PERSON_NAME][DOMAIN_NAME]" at bounding box center [442, 220] width 306 height 28
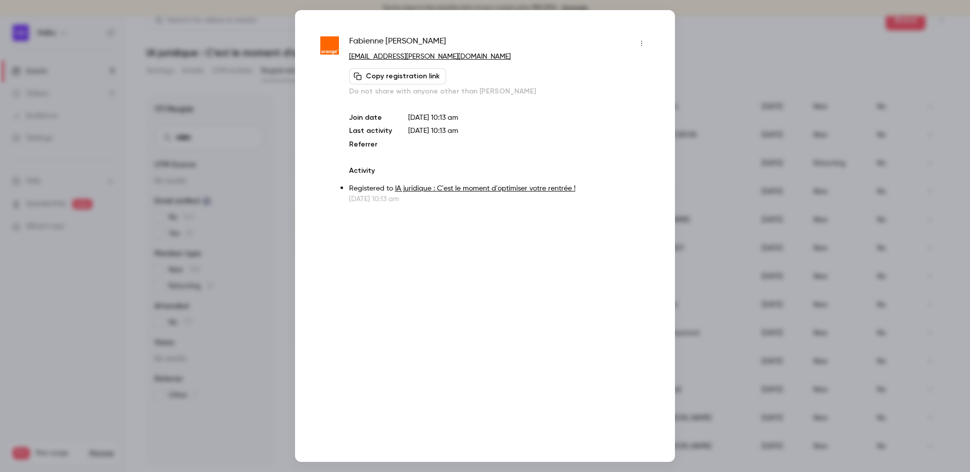
click at [278, 256] on div at bounding box center [485, 236] width 970 height 472
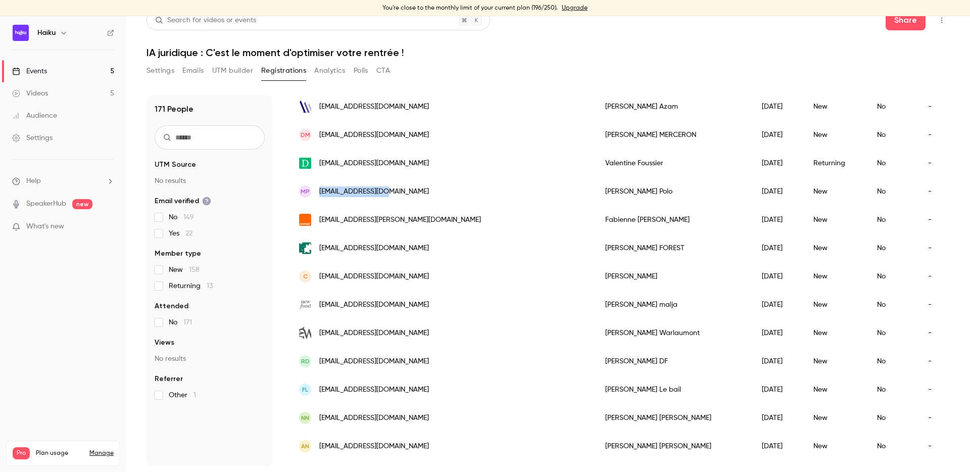
drag, startPoint x: 397, startPoint y: 198, endPoint x: 318, endPoint y: 193, distance: 79.0
click at [318, 193] on div "MP adamdal@hotmail.fr" at bounding box center [442, 191] width 306 height 28
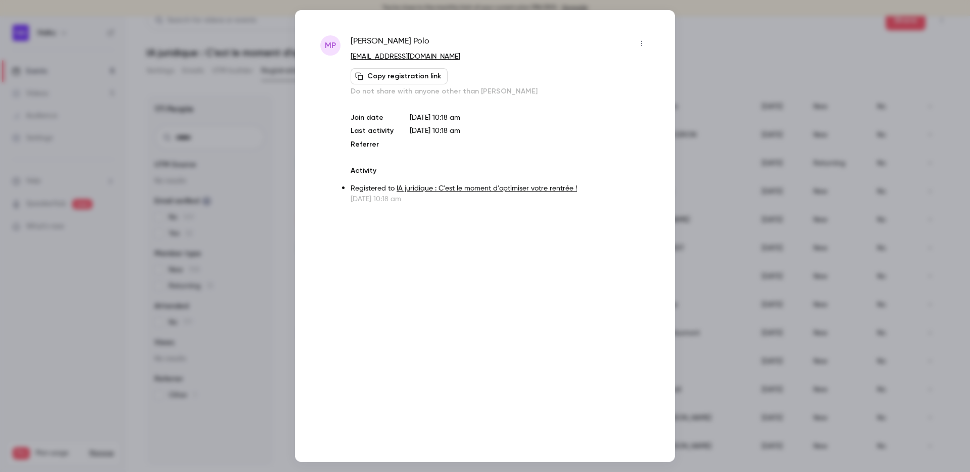
click at [287, 231] on div at bounding box center [485, 236] width 970 height 472
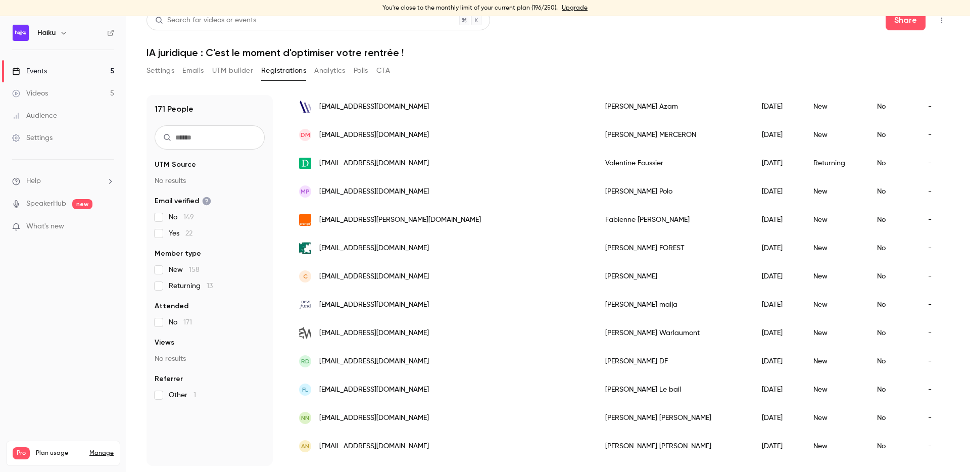
drag, startPoint x: 421, startPoint y: 163, endPoint x: 320, endPoint y: 164, distance: 101.1
click at [320, 164] on div "[EMAIL_ADDRESS][DOMAIN_NAME]" at bounding box center [442, 163] width 306 height 28
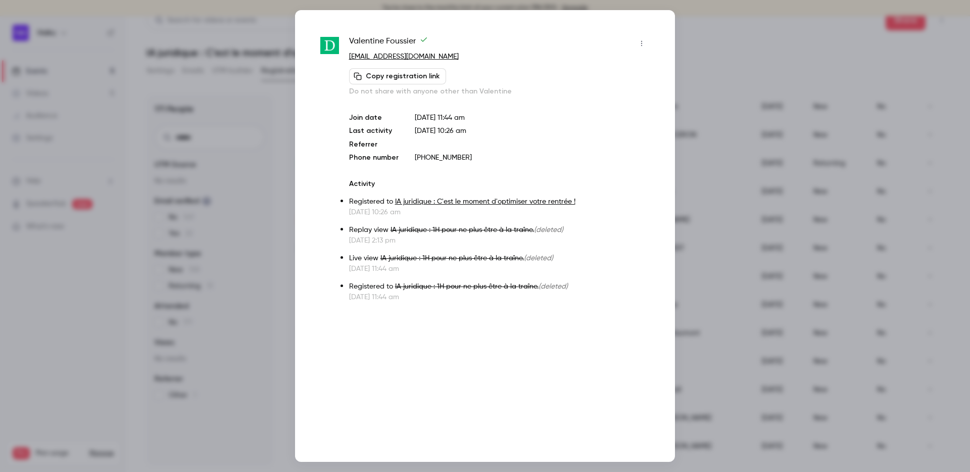
click at [279, 158] on div at bounding box center [485, 236] width 970 height 472
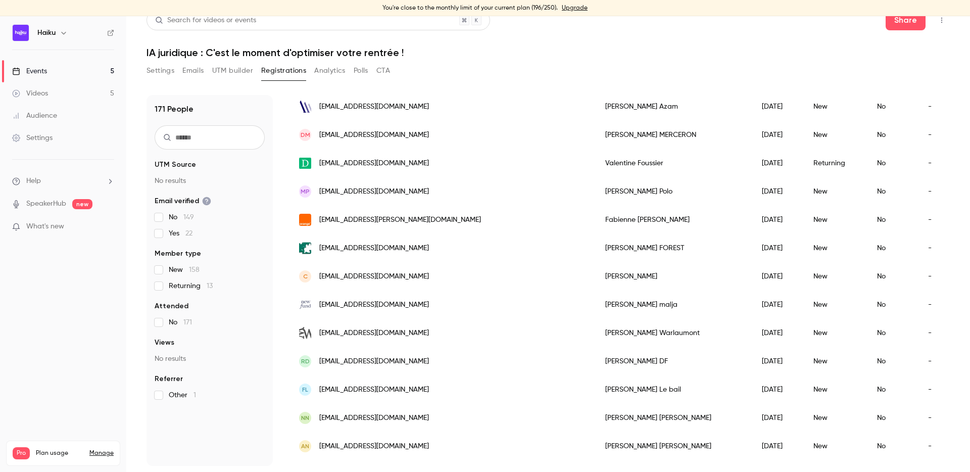
scroll to position [134, 0]
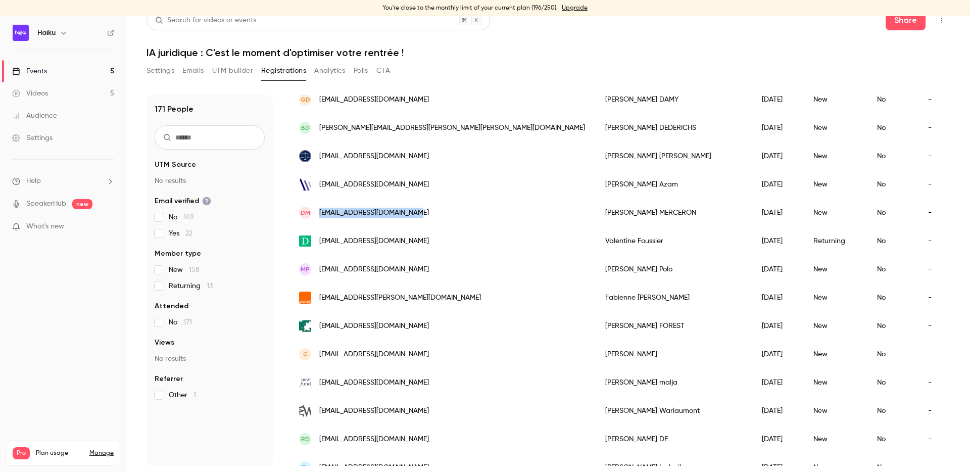
drag, startPoint x: 437, startPoint y: 216, endPoint x: 321, endPoint y: 215, distance: 116.2
click at [321, 215] on div "DM dmerceron.avocat@gmail.com" at bounding box center [442, 213] width 306 height 28
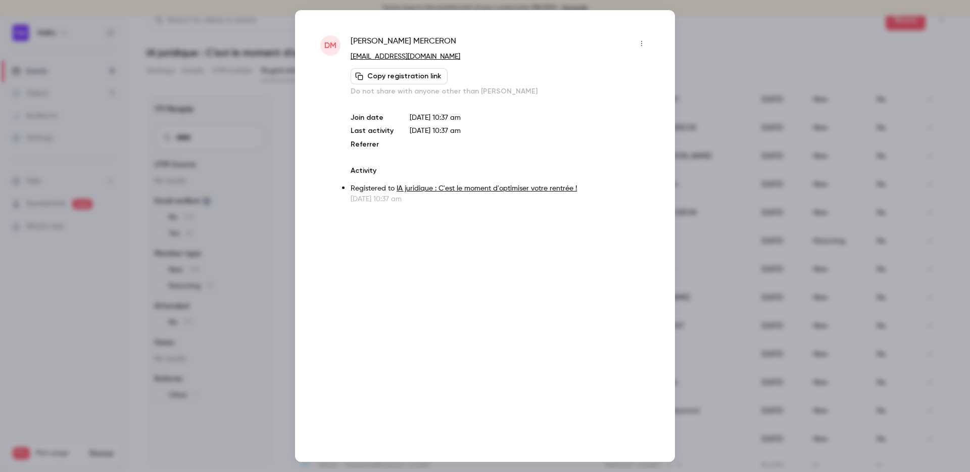
click at [265, 286] on div at bounding box center [485, 236] width 970 height 472
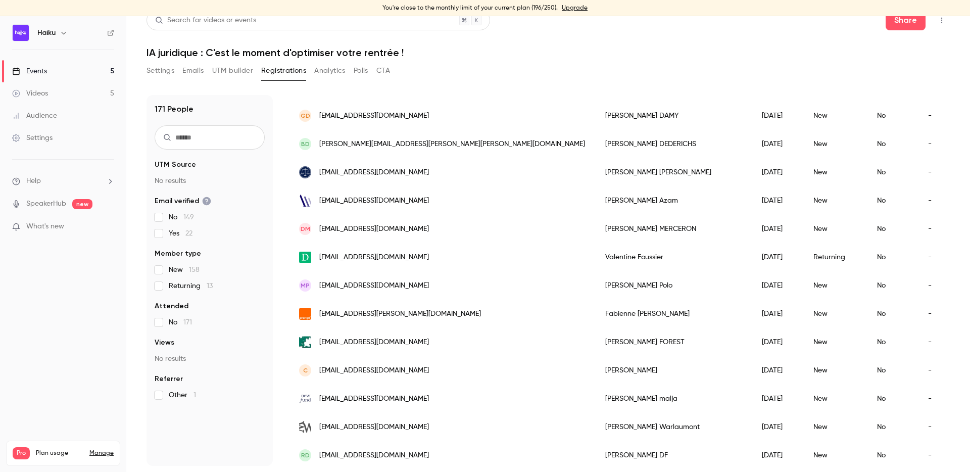
scroll to position [85, 0]
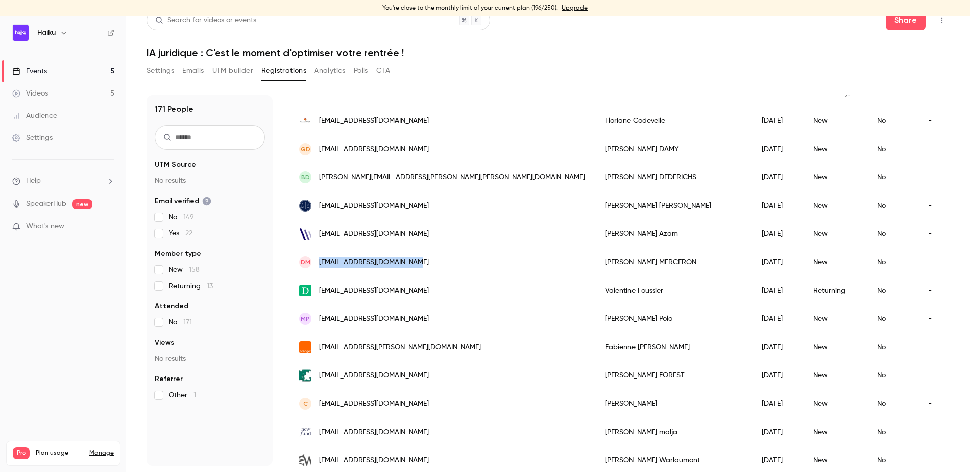
drag, startPoint x: 431, startPoint y: 269, endPoint x: 326, endPoint y: 254, distance: 106.3
click at [326, 254] on div "DM dmerceron.avocat@gmail.com" at bounding box center [442, 262] width 306 height 28
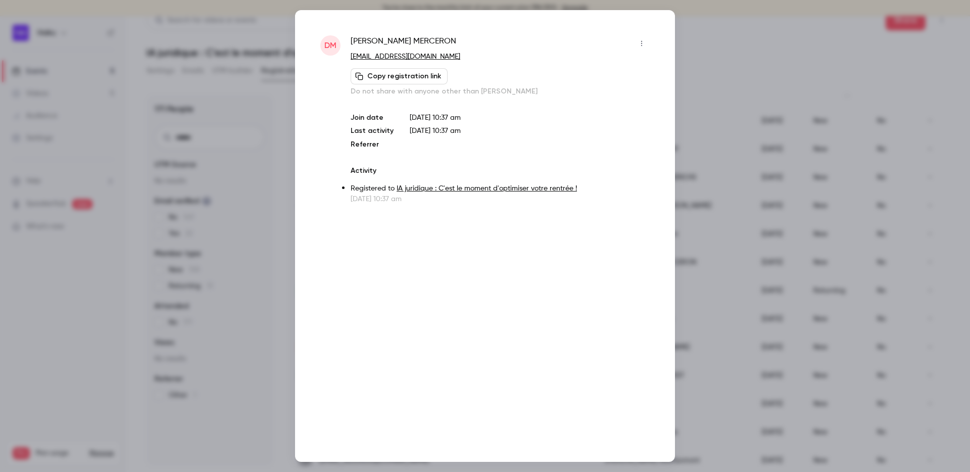
click at [276, 287] on div at bounding box center [485, 236] width 970 height 472
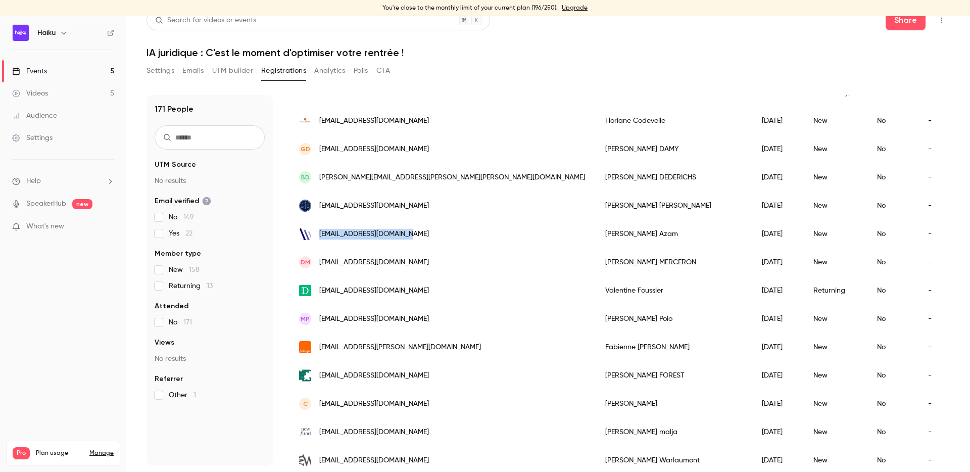
drag, startPoint x: 424, startPoint y: 232, endPoint x: 319, endPoint y: 233, distance: 105.1
click at [319, 233] on div "[EMAIL_ADDRESS][DOMAIN_NAME]" at bounding box center [442, 234] width 306 height 28
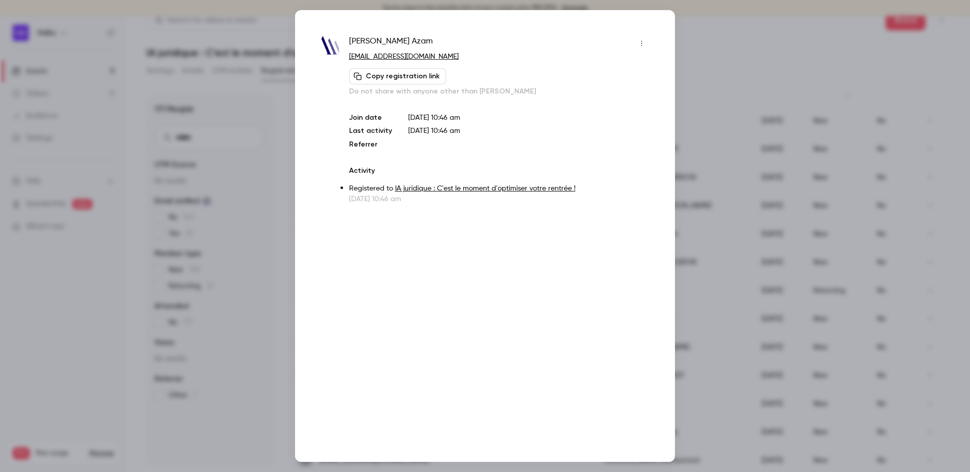
click at [268, 297] on div at bounding box center [485, 236] width 970 height 472
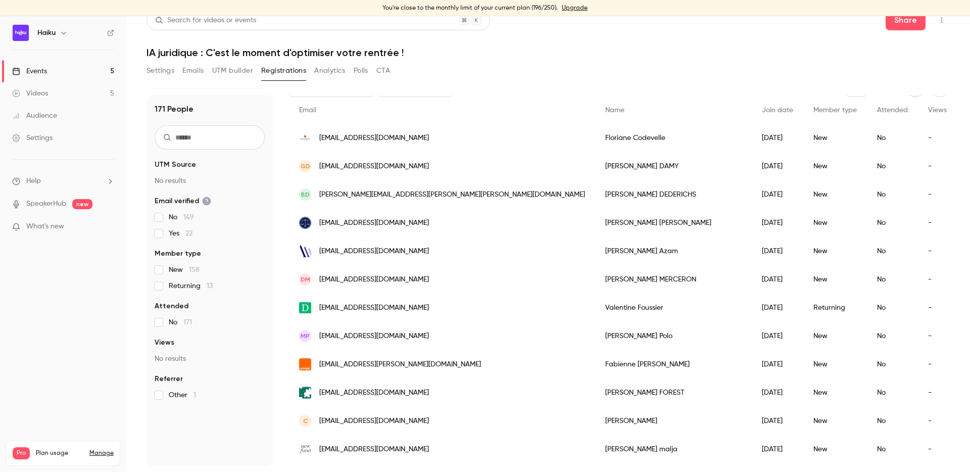
scroll to position [39, 0]
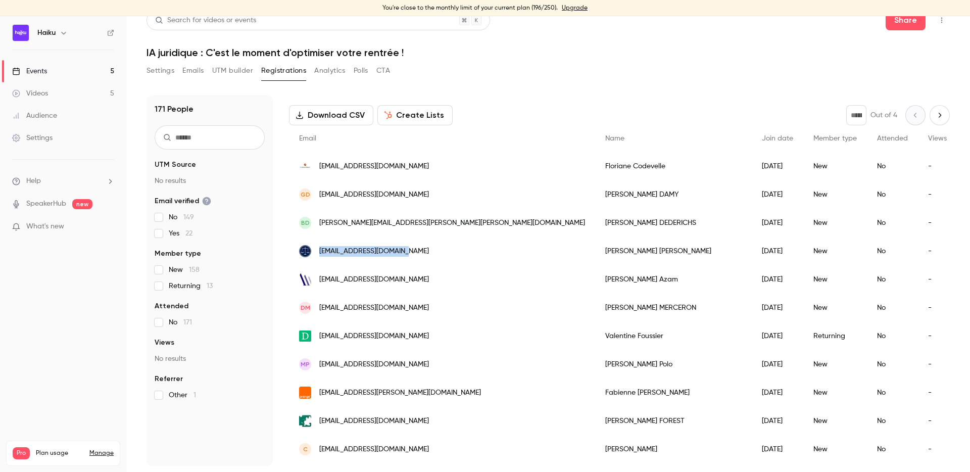
drag, startPoint x: 415, startPoint y: 251, endPoint x: 319, endPoint y: 251, distance: 95.5
click at [319, 251] on div "[EMAIL_ADDRESS][DOMAIN_NAME]" at bounding box center [442, 251] width 306 height 28
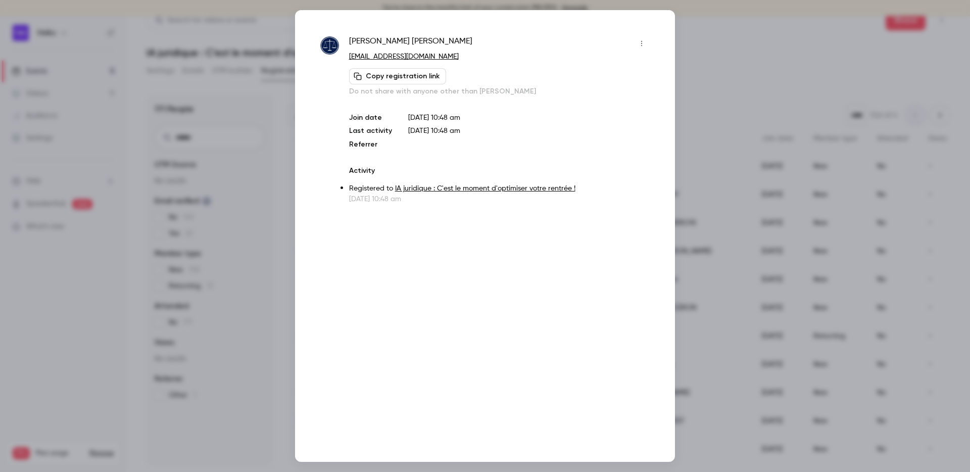
click at [290, 287] on div at bounding box center [485, 236] width 970 height 472
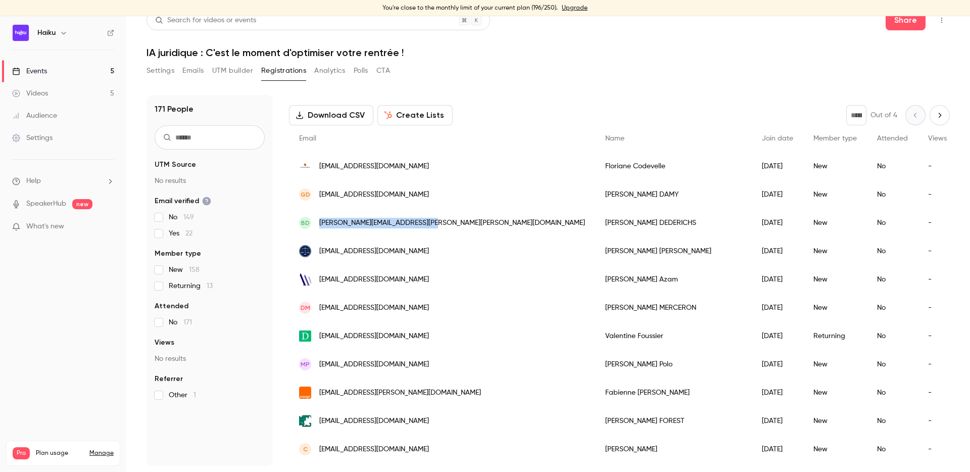
drag, startPoint x: 430, startPoint y: 226, endPoint x: 314, endPoint y: 225, distance: 116.7
click at [314, 225] on div "BD bertrand.dederichs@dederichs.fr" at bounding box center [442, 223] width 306 height 28
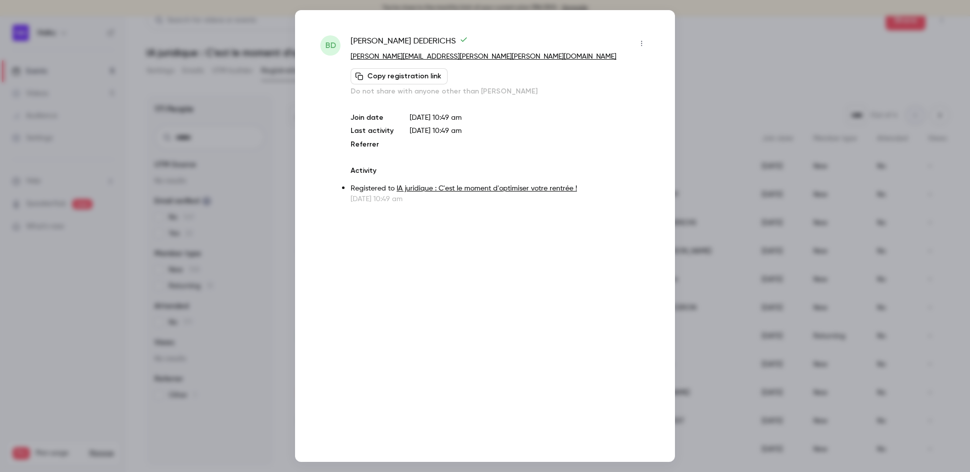
click at [282, 254] on div at bounding box center [485, 236] width 970 height 472
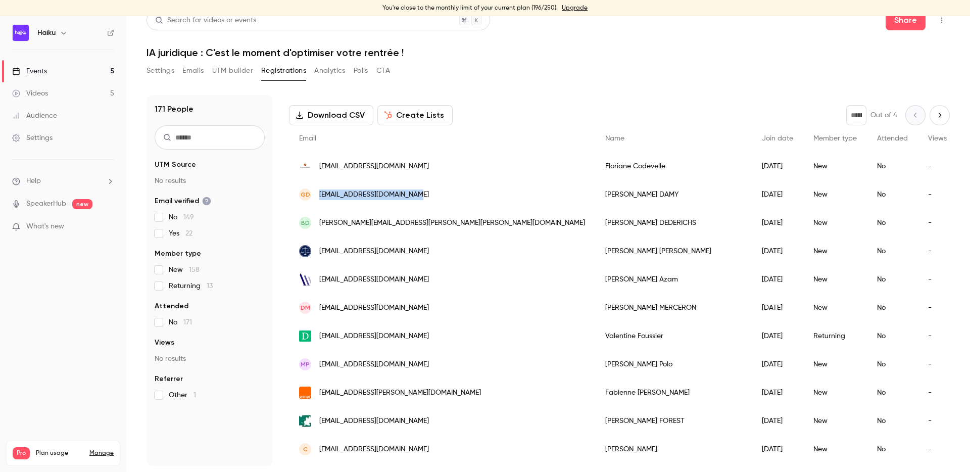
drag, startPoint x: 421, startPoint y: 193, endPoint x: 320, endPoint y: 193, distance: 100.6
click at [320, 193] on div "GD gregorydamy@niceavocats.fr" at bounding box center [442, 194] width 306 height 28
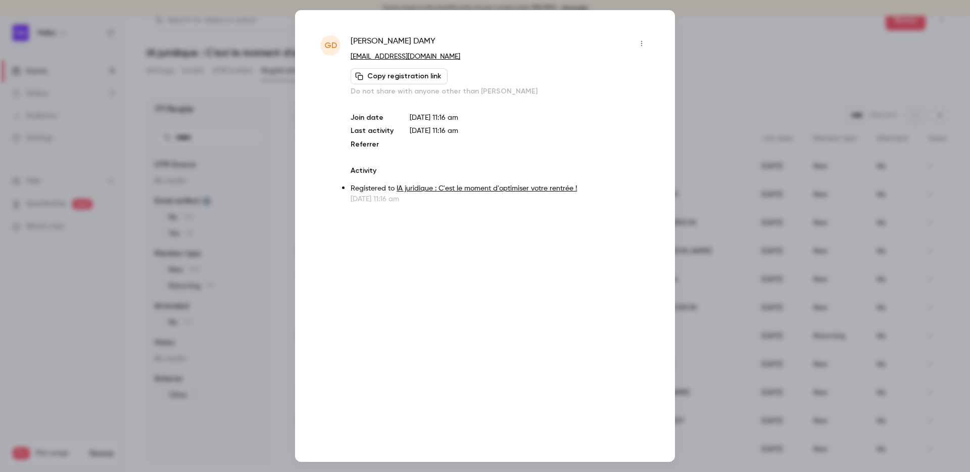
click at [288, 176] on div at bounding box center [485, 236] width 970 height 472
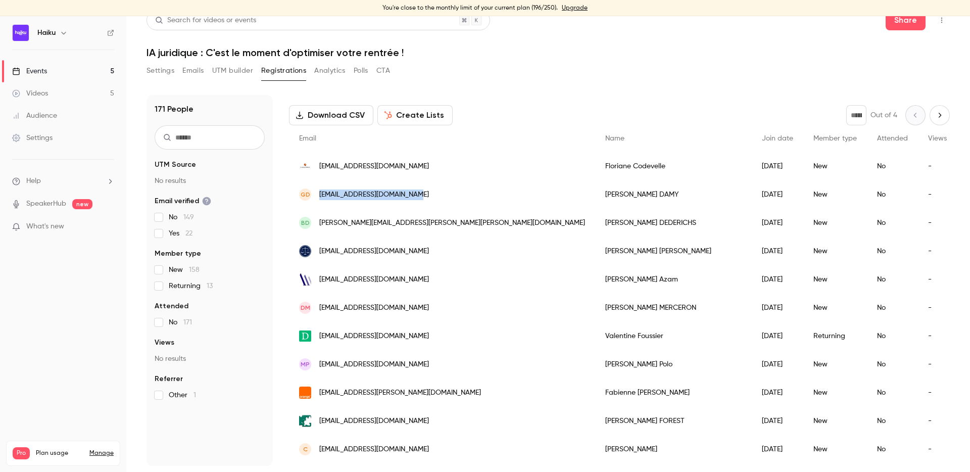
drag, startPoint x: 441, startPoint y: 193, endPoint x: 319, endPoint y: 193, distance: 121.3
click at [319, 193] on div "GD gregorydamy@niceavocats.fr" at bounding box center [442, 194] width 306 height 28
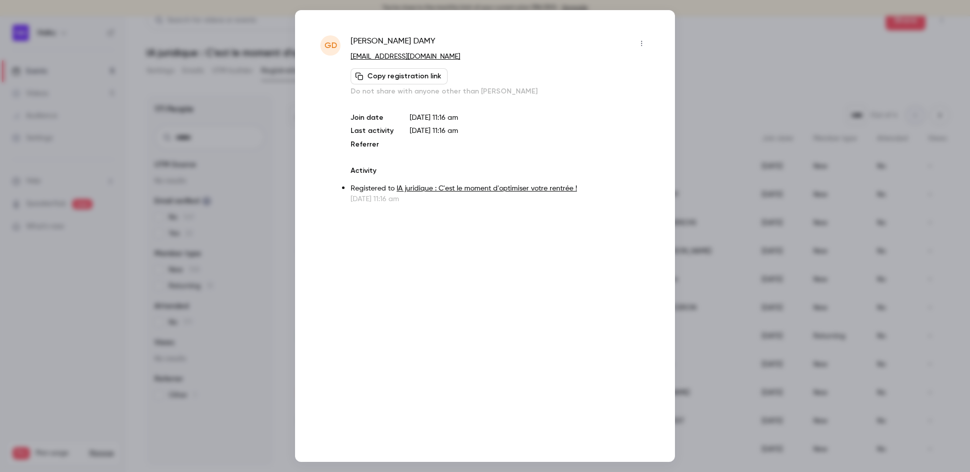
click at [212, 247] on div at bounding box center [485, 236] width 970 height 472
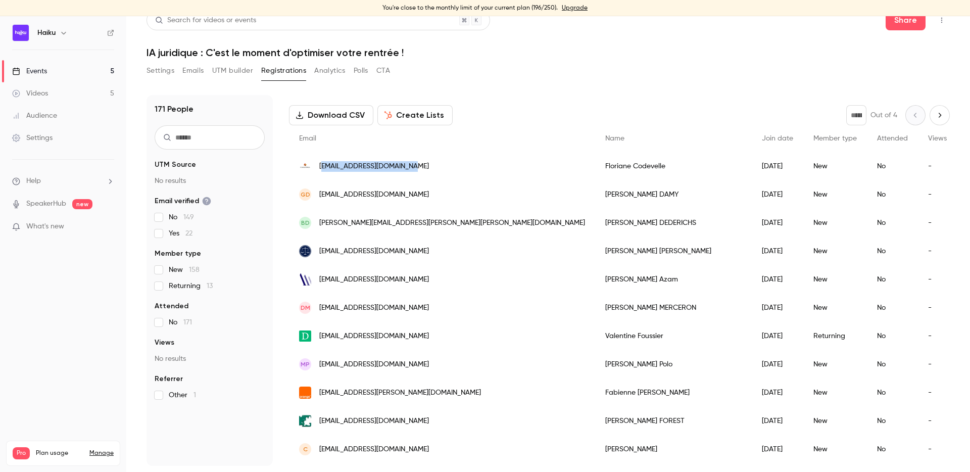
drag, startPoint x: 426, startPoint y: 163, endPoint x: 320, endPoint y: 163, distance: 106.1
click at [320, 163] on div "[EMAIL_ADDRESS][DOMAIN_NAME]" at bounding box center [442, 166] width 306 height 28
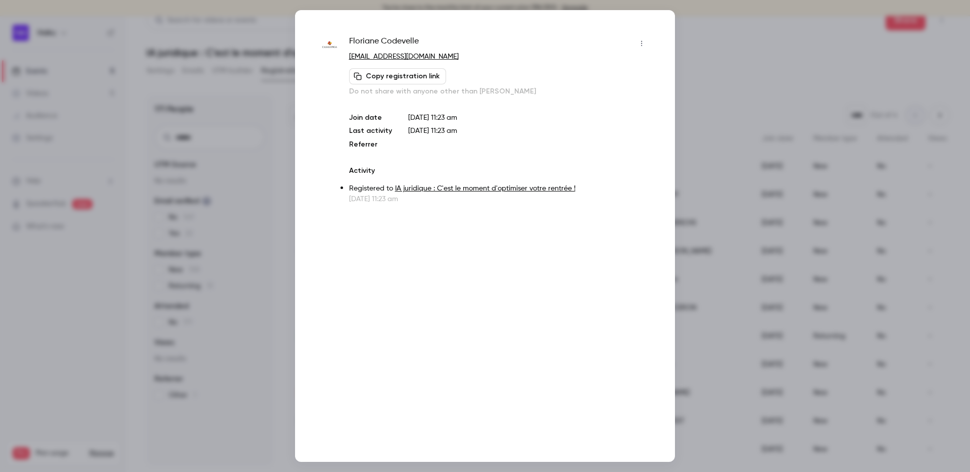
click at [275, 289] on div at bounding box center [485, 236] width 970 height 472
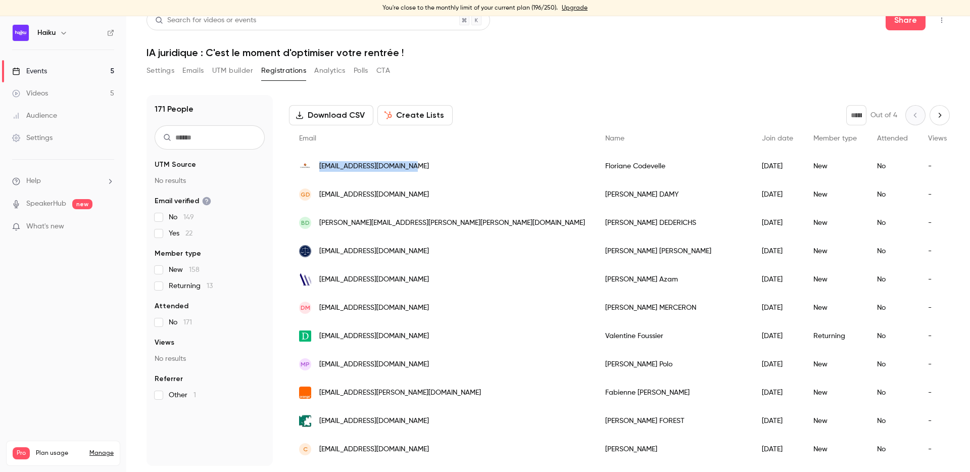
drag, startPoint x: 416, startPoint y: 169, endPoint x: 318, endPoint y: 170, distance: 98.5
click at [318, 170] on div "[EMAIL_ADDRESS][DOMAIN_NAME]" at bounding box center [442, 166] width 306 height 28
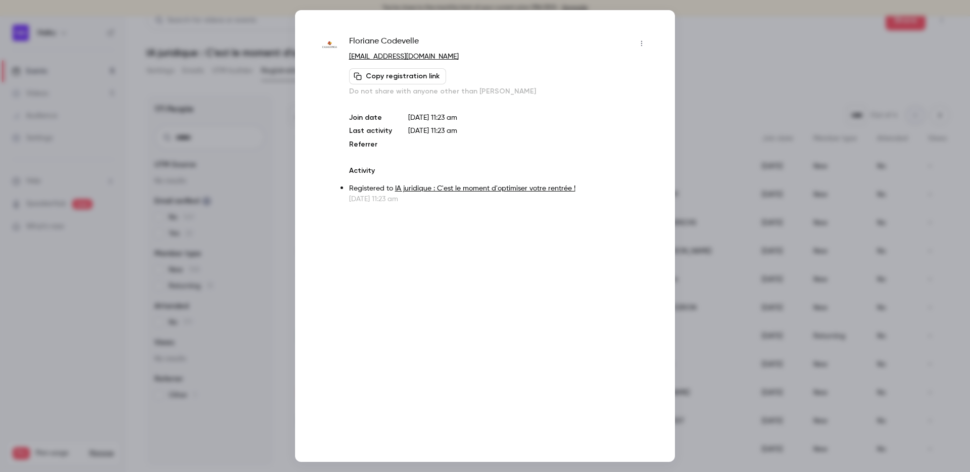
click at [288, 226] on div at bounding box center [485, 236] width 970 height 472
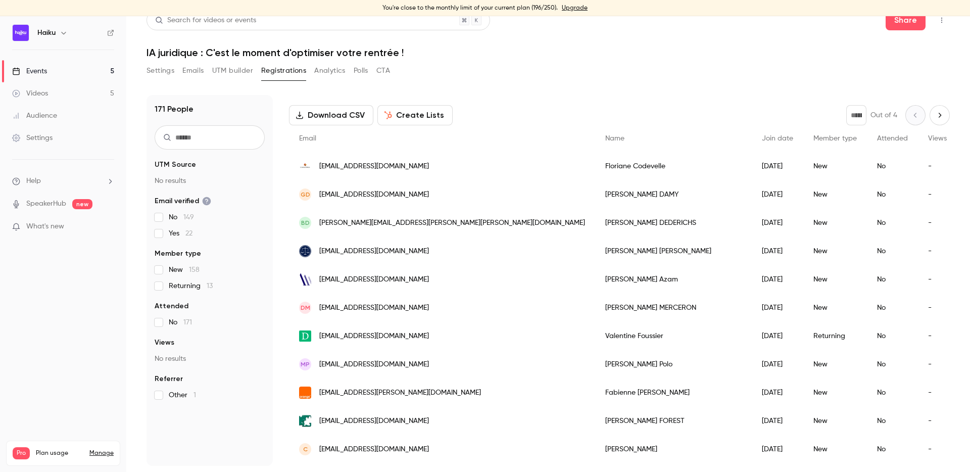
scroll to position [0, 0]
